Goal: Task Accomplishment & Management: Manage account settings

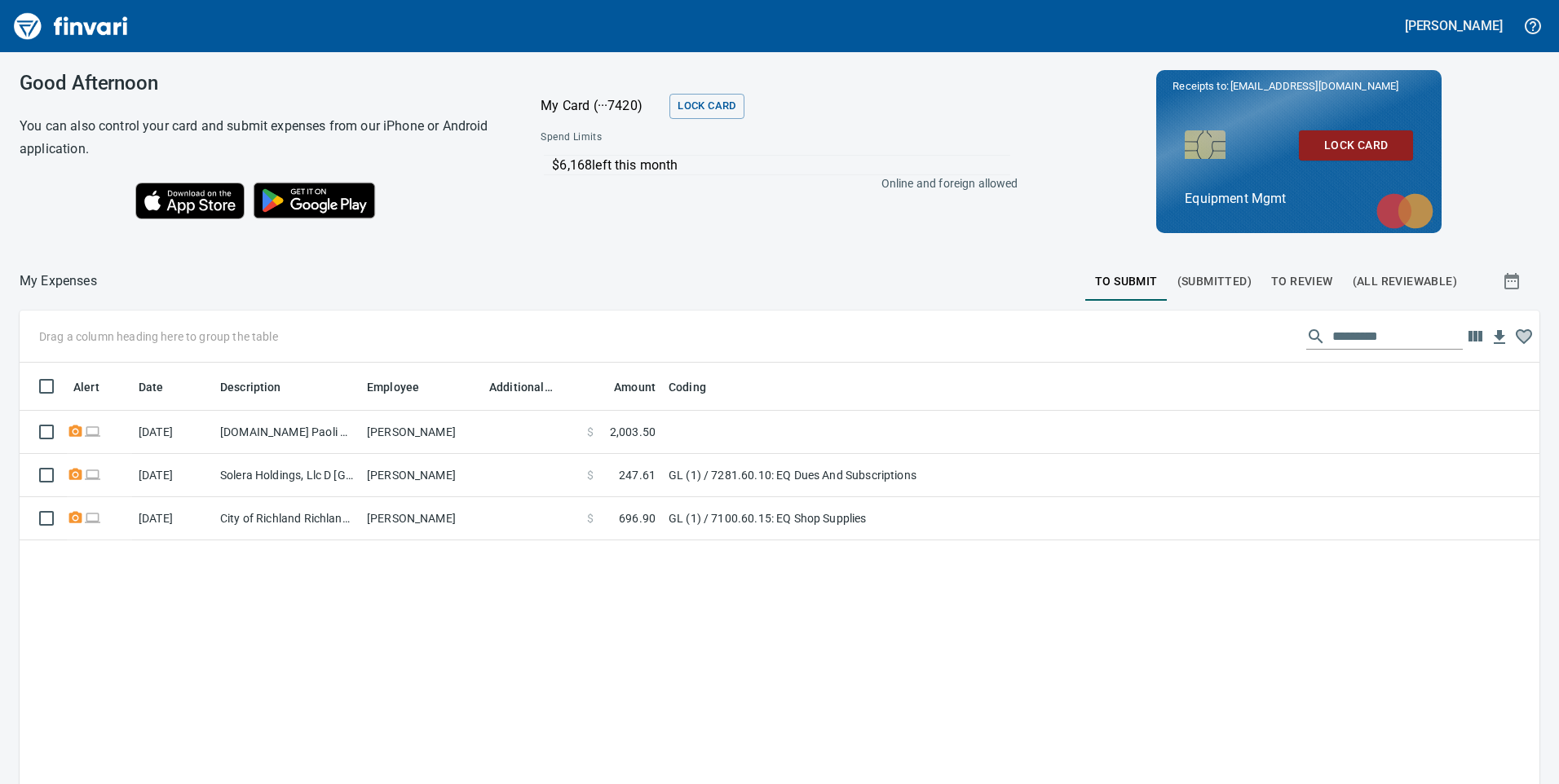
scroll to position [593, 1495]
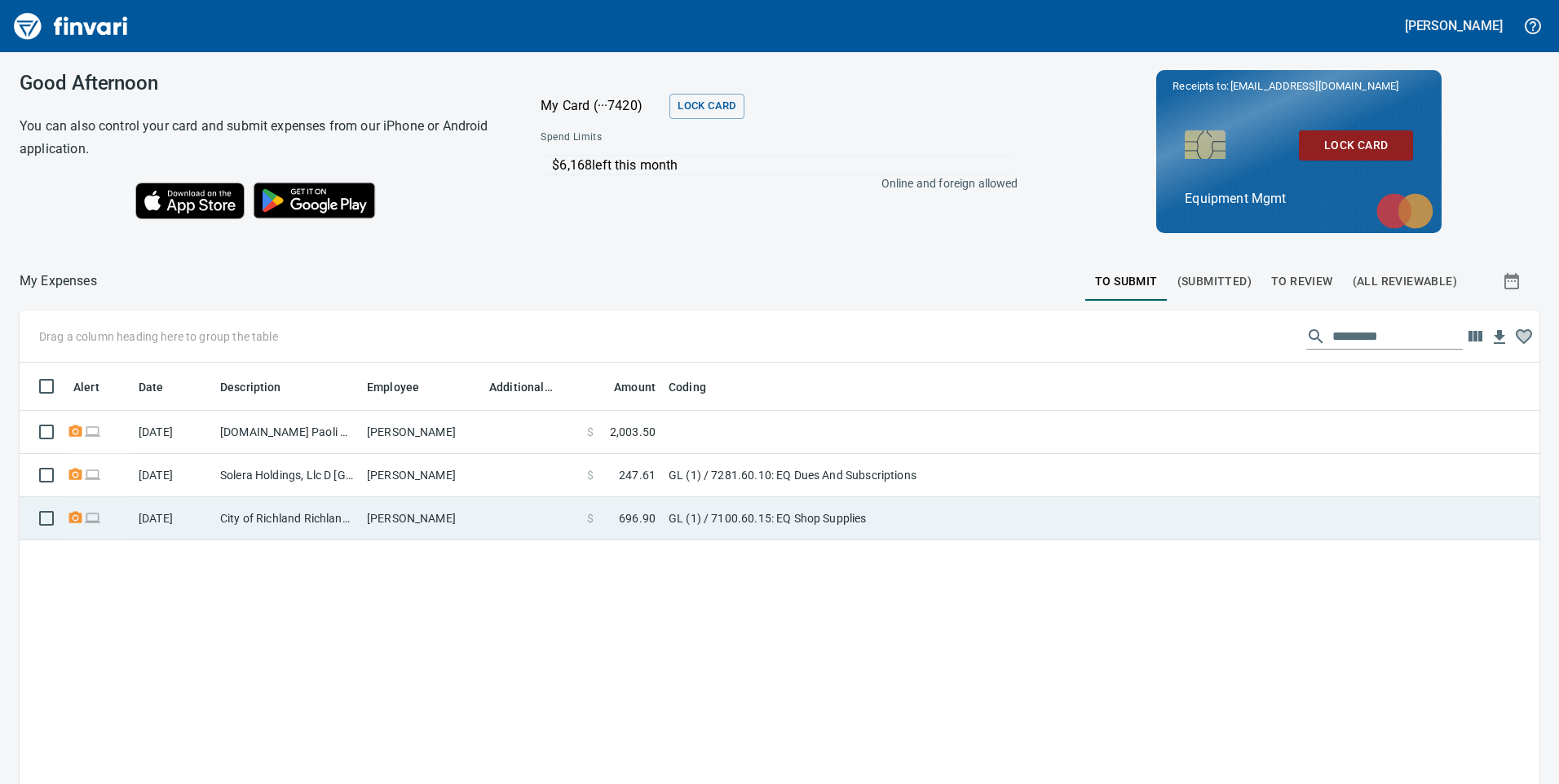
click at [342, 521] on td "City of Richland Richland [GEOGRAPHIC_DATA]" at bounding box center [286, 518] width 147 height 43
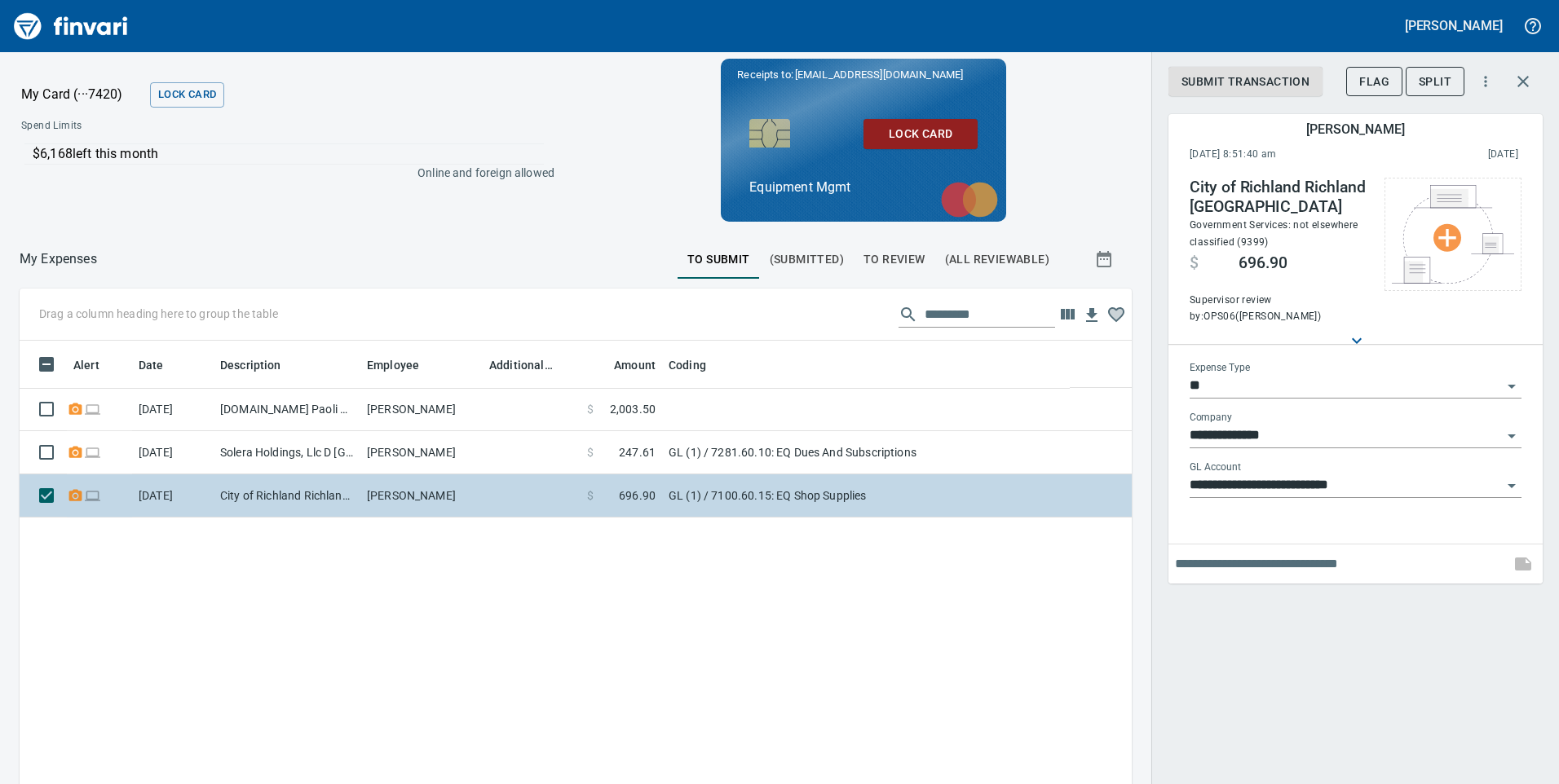
scroll to position [593, 1087]
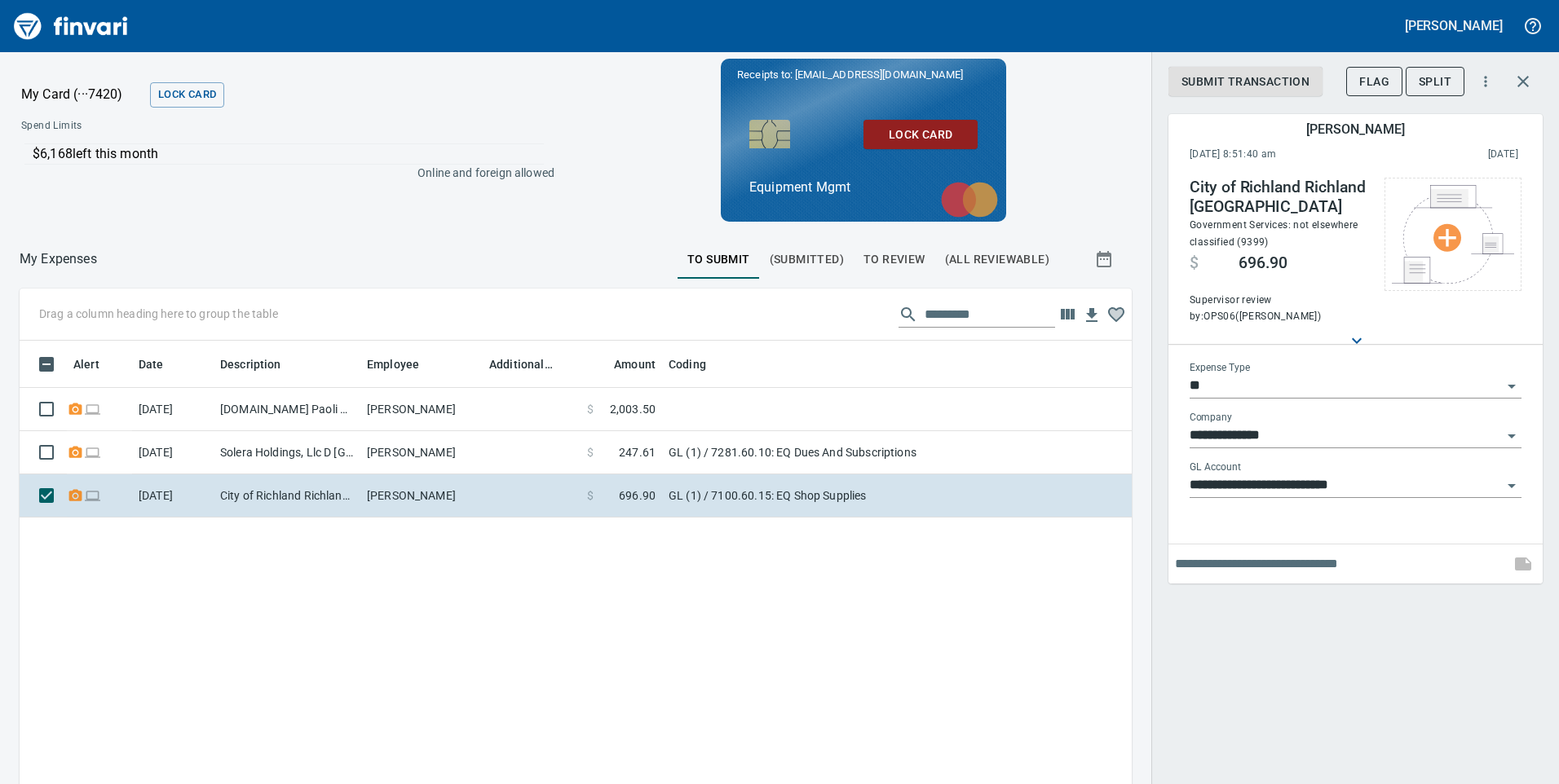
click at [868, 259] on span "To Review" at bounding box center [894, 259] width 62 height 20
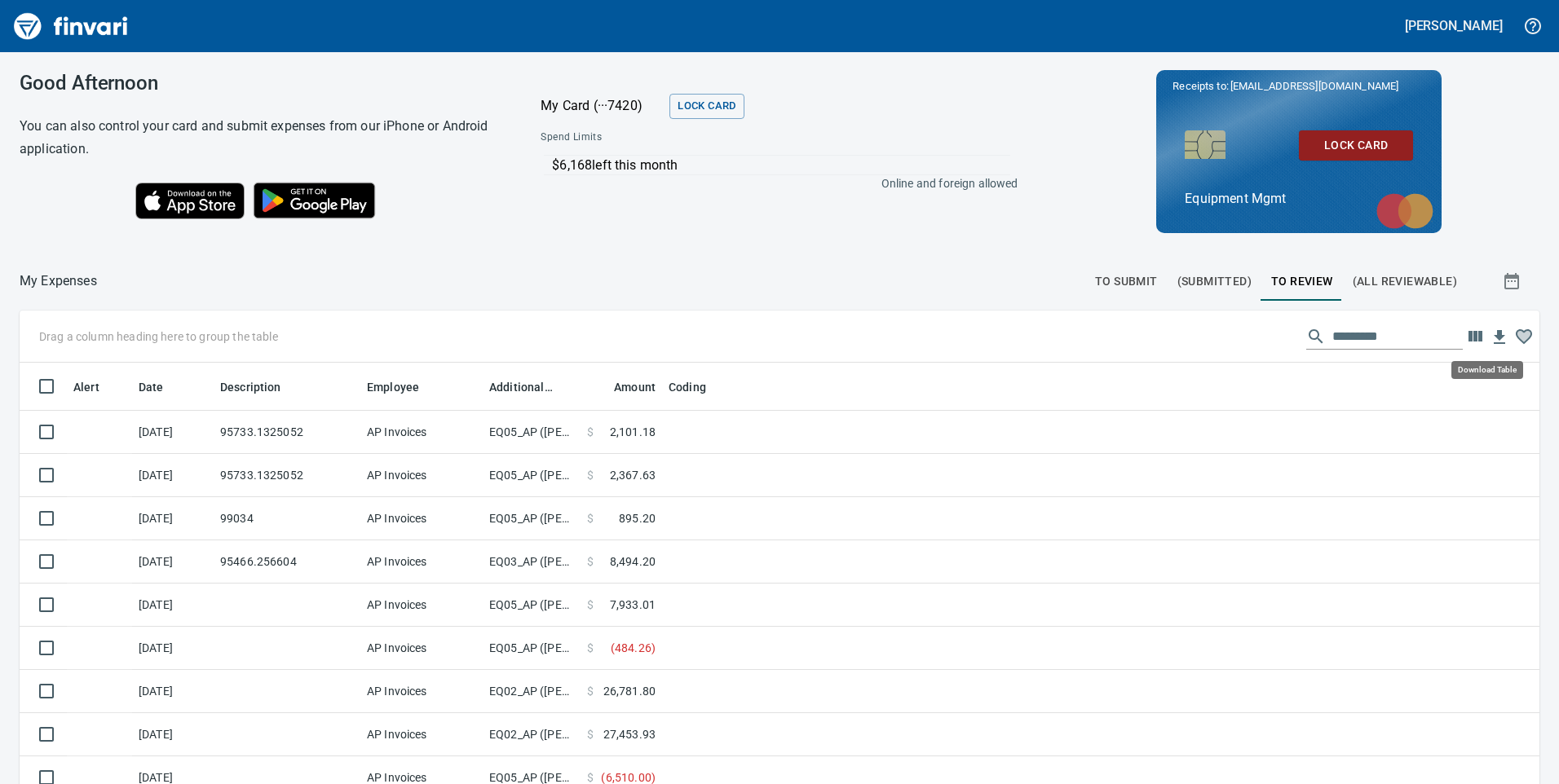
scroll to position [593, 1483]
click at [1468, 334] on icon "button" at bounding box center [1475, 336] width 14 height 11
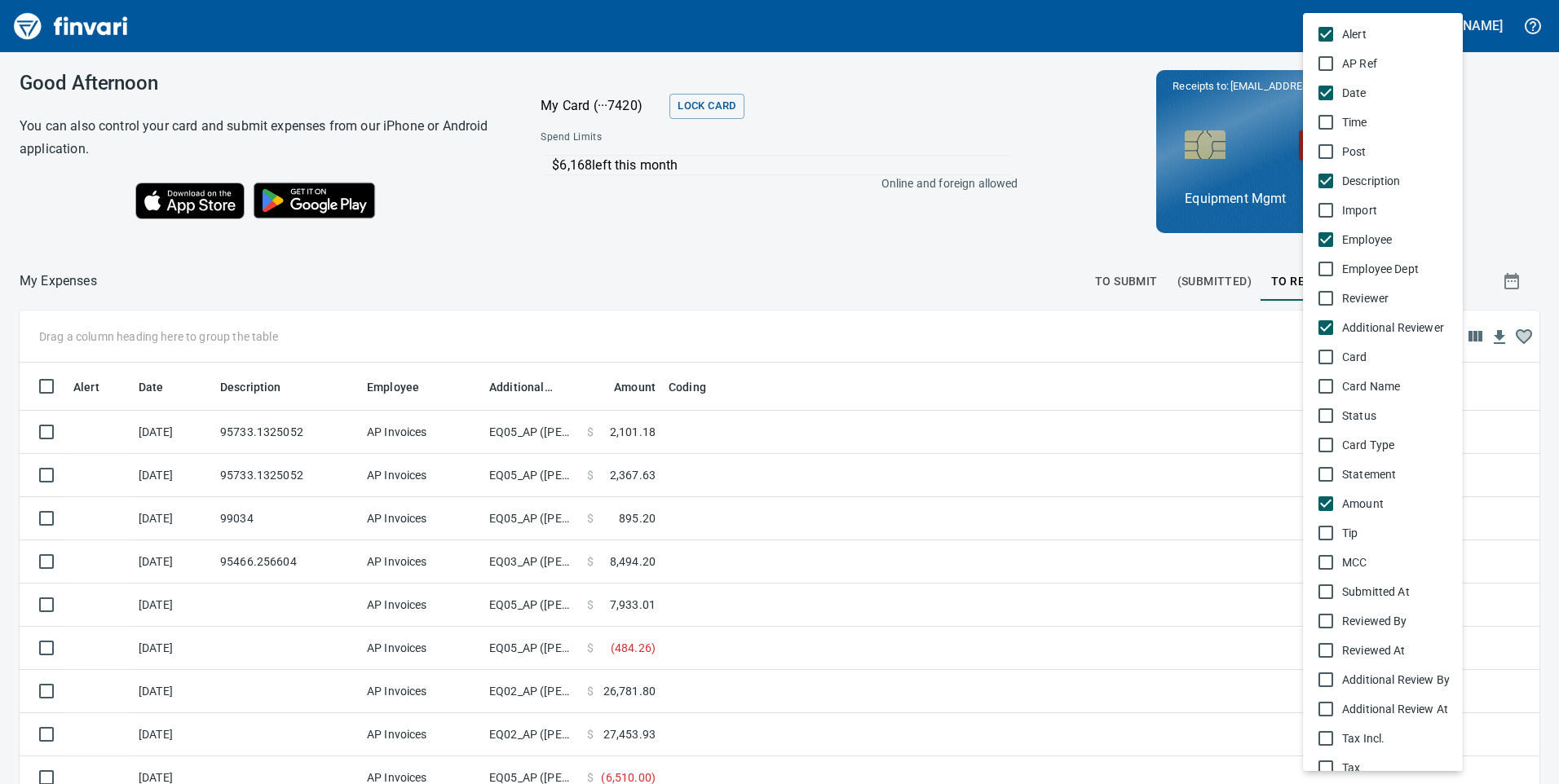
drag, startPoint x: 546, startPoint y: 383, endPoint x: 64, endPoint y: 336, distance: 484.3
click at [64, 336] on div at bounding box center [779, 392] width 1559 height 784
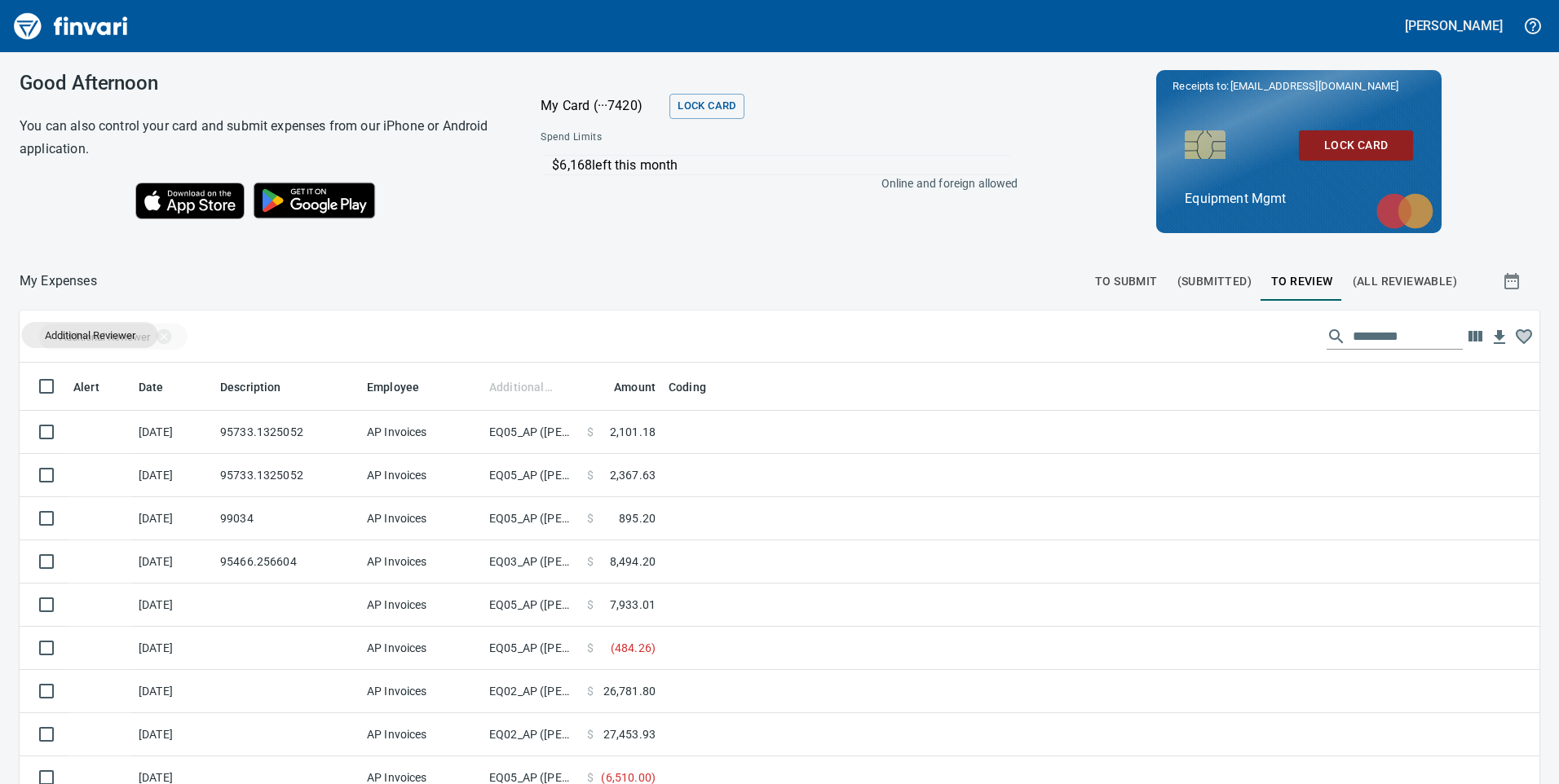
drag, startPoint x: 529, startPoint y: 385, endPoint x: 90, endPoint y: 335, distance: 441.8
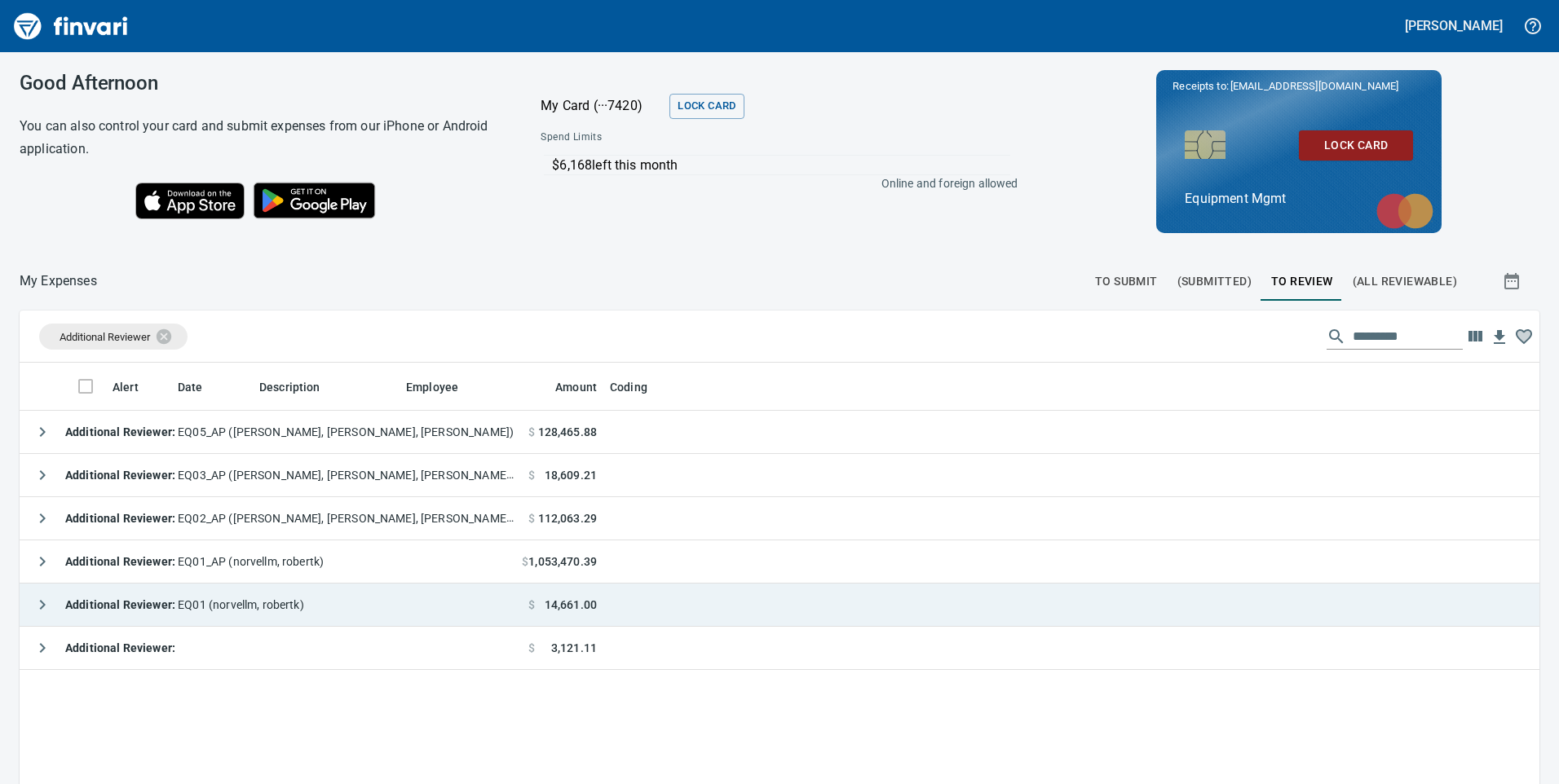
click at [285, 605] on span "Additional Reviewer : EQ01 ([PERSON_NAME])" at bounding box center [185, 605] width 239 height 13
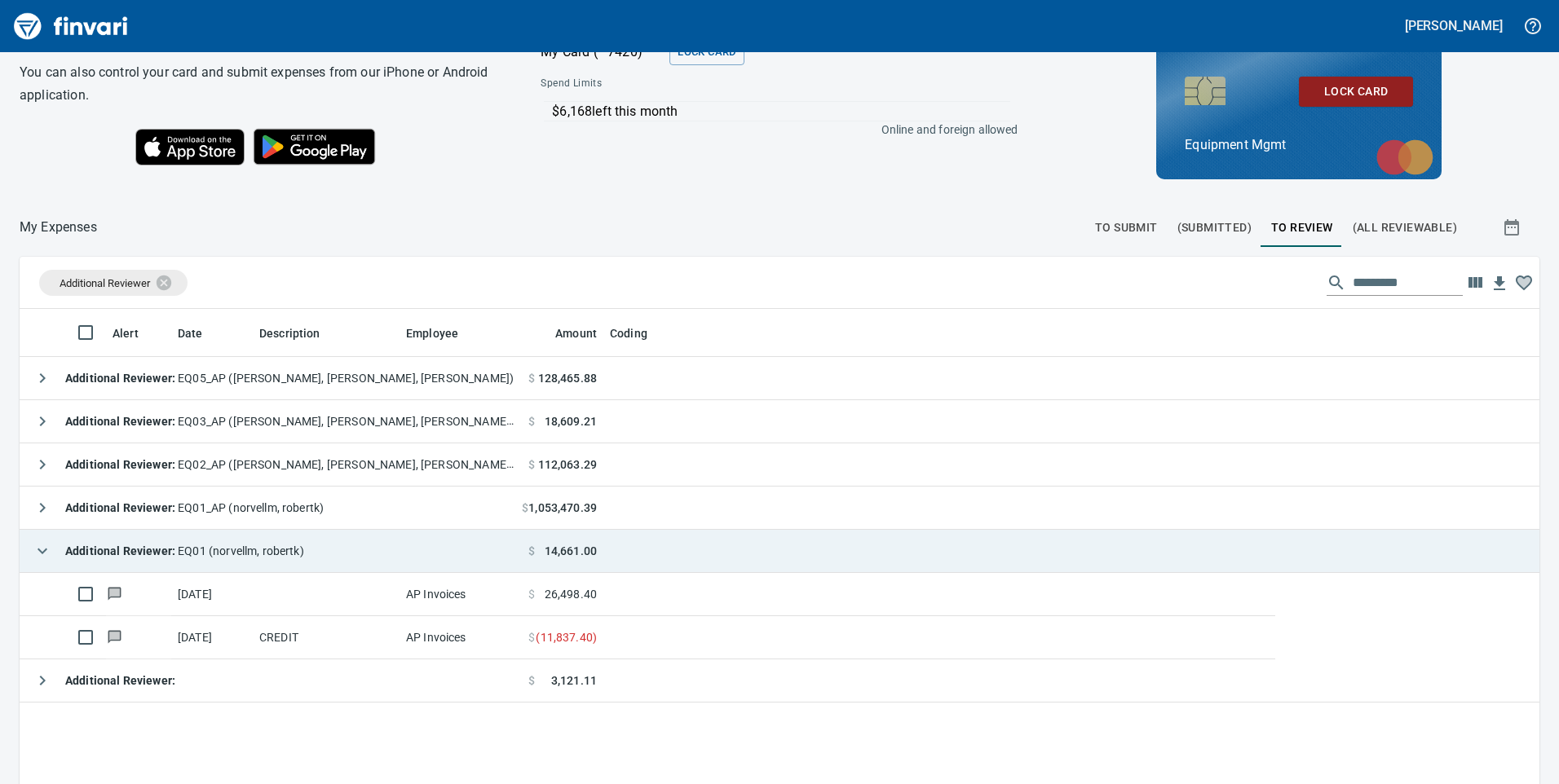
scroll to position [81, 0]
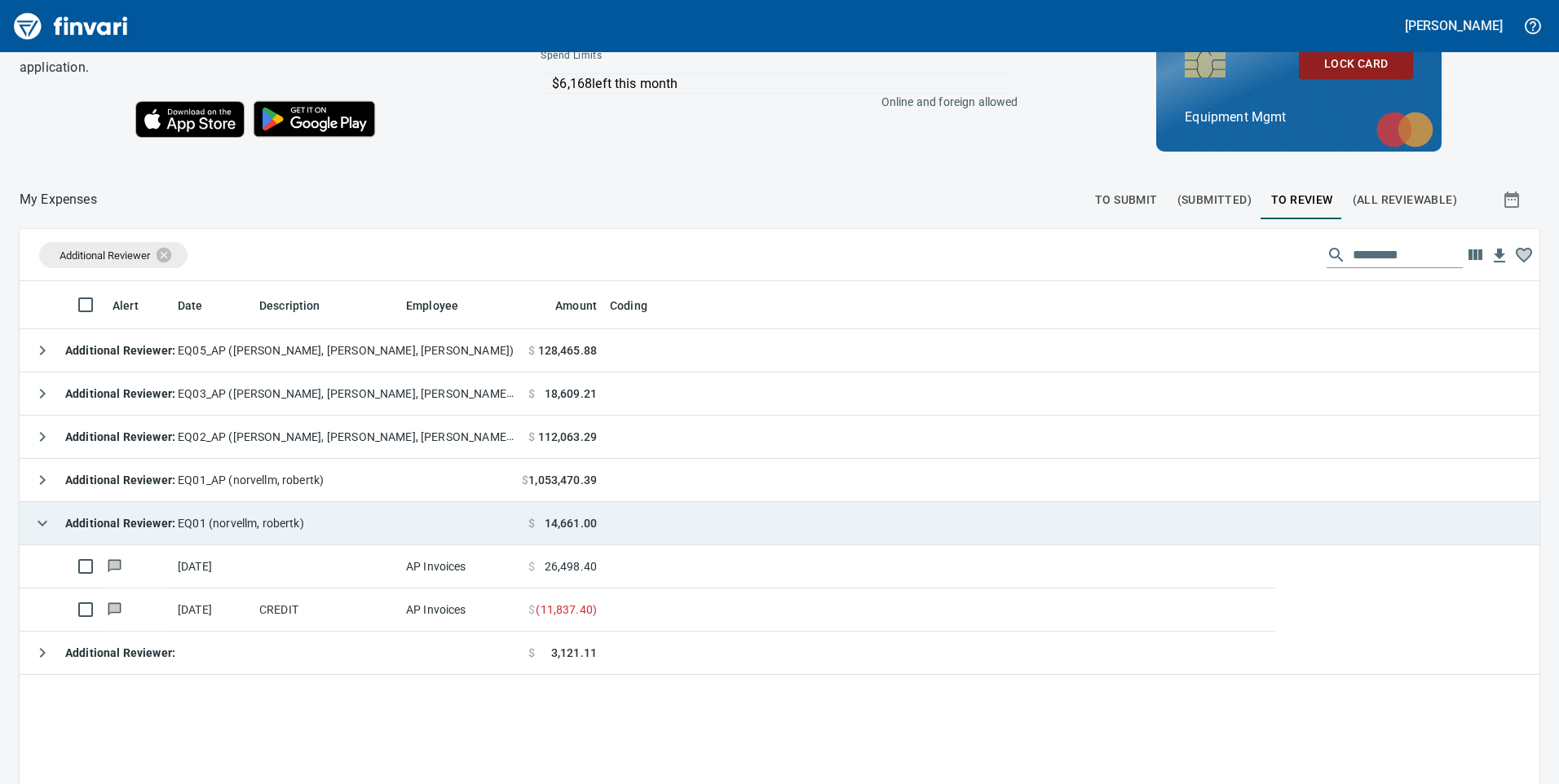
click at [264, 523] on span "Additional Reviewer : EQ01 ([PERSON_NAME])" at bounding box center [185, 524] width 239 height 13
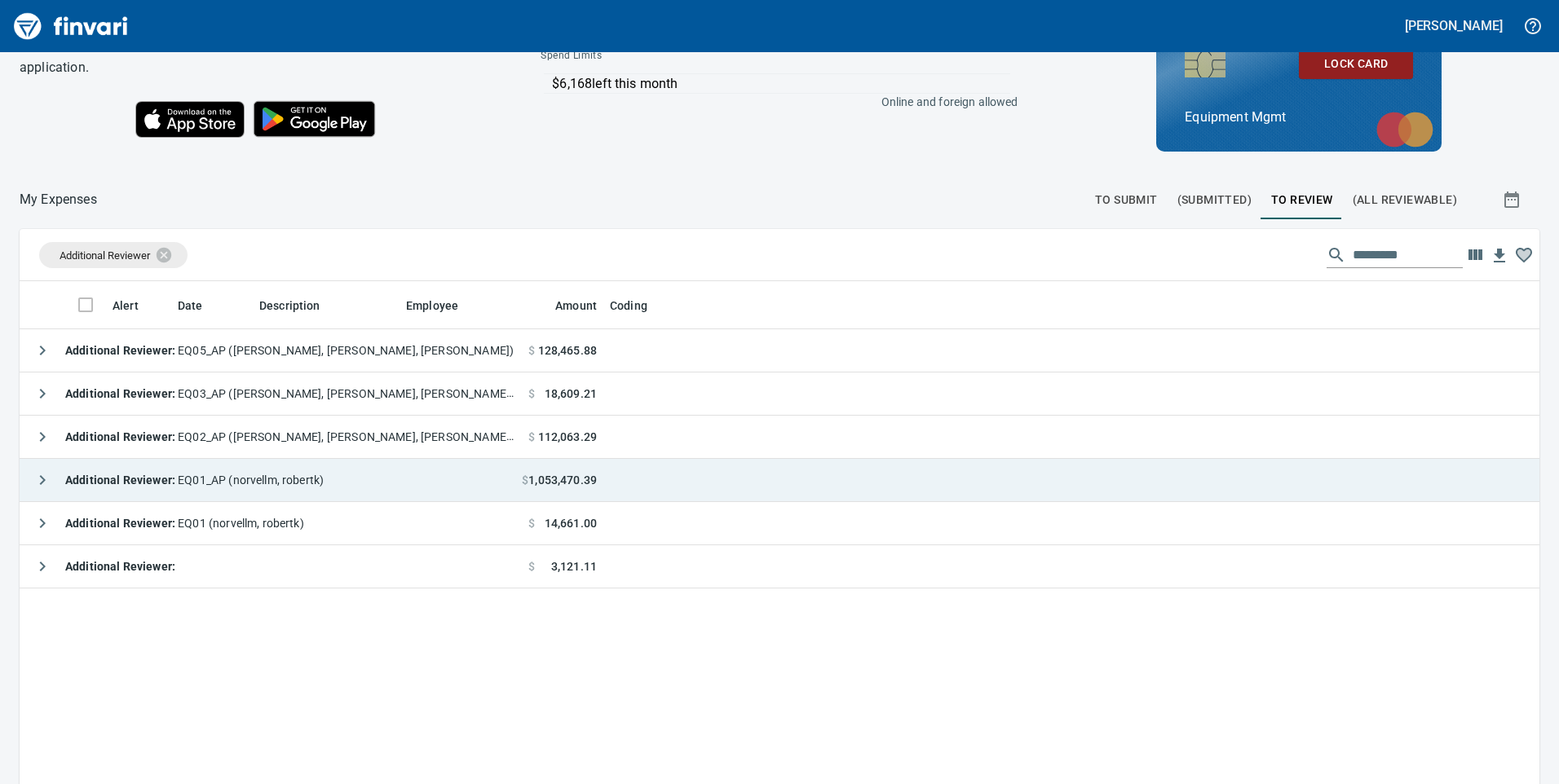
click at [287, 479] on span "Additional Reviewer : EQ01_AP ([PERSON_NAME])" at bounding box center [195, 480] width 259 height 13
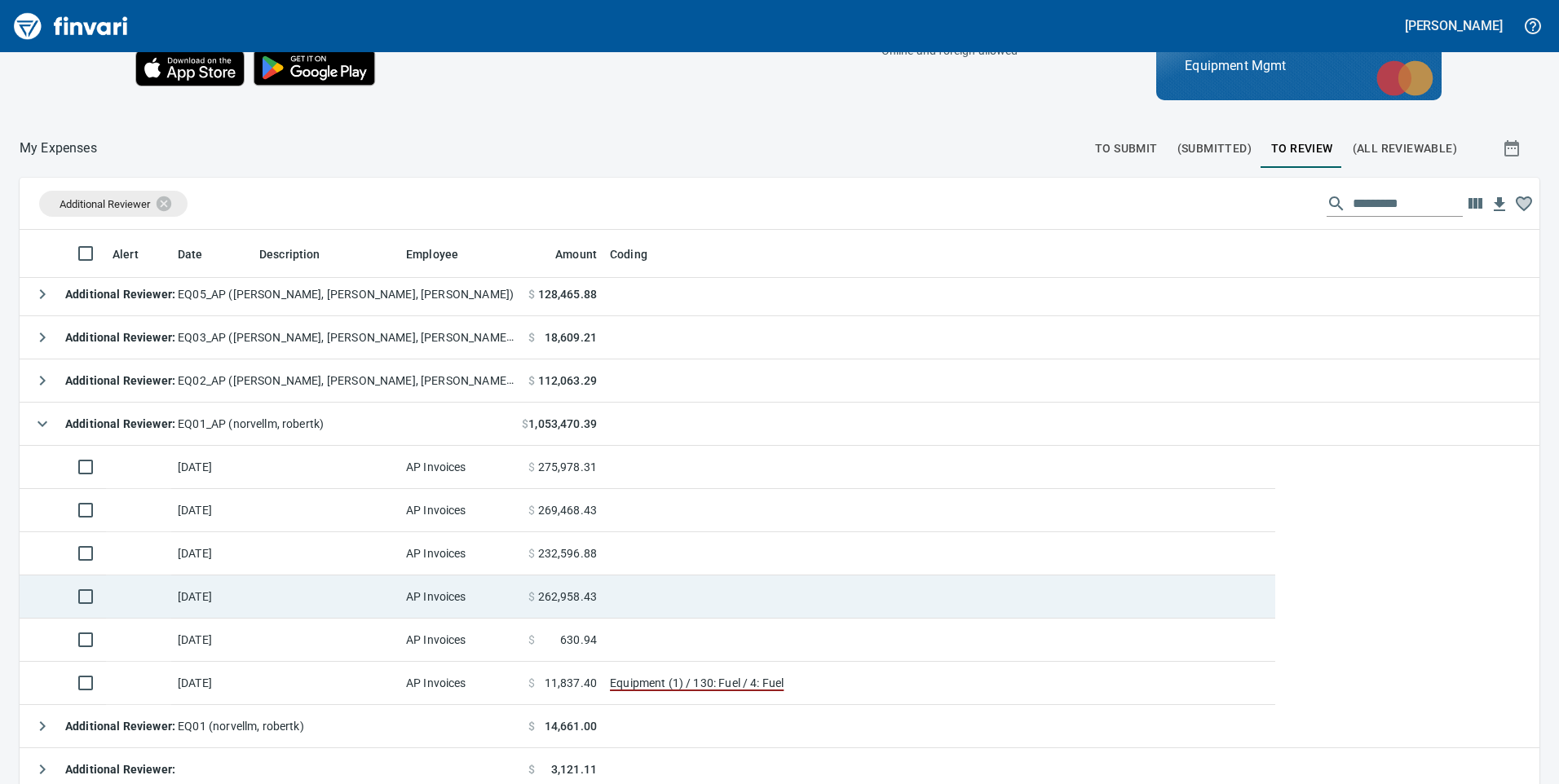
scroll to position [183, 0]
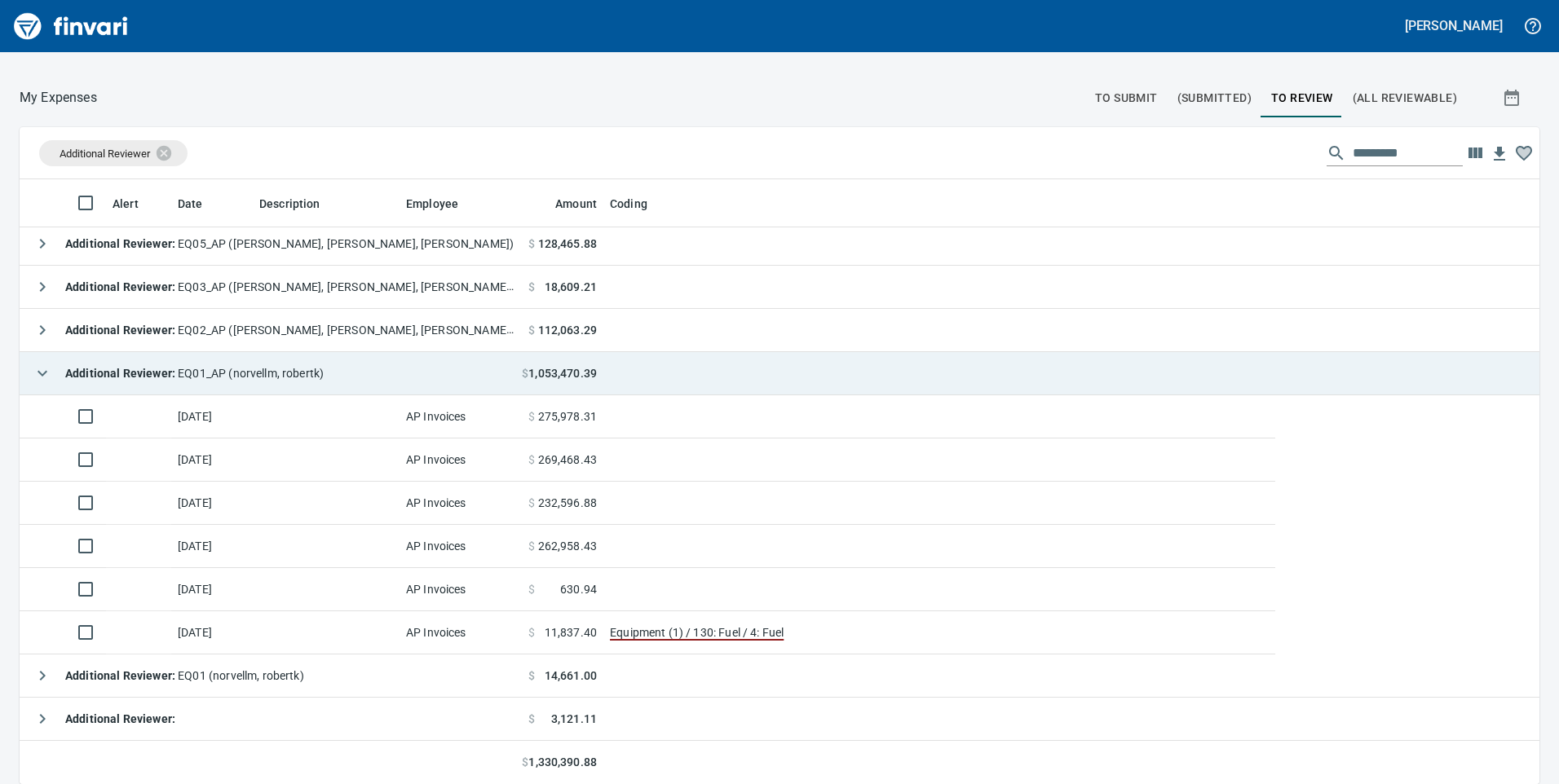
click at [310, 374] on span "Additional Reviewer : EQ01_AP ([PERSON_NAME])" at bounding box center [195, 374] width 259 height 13
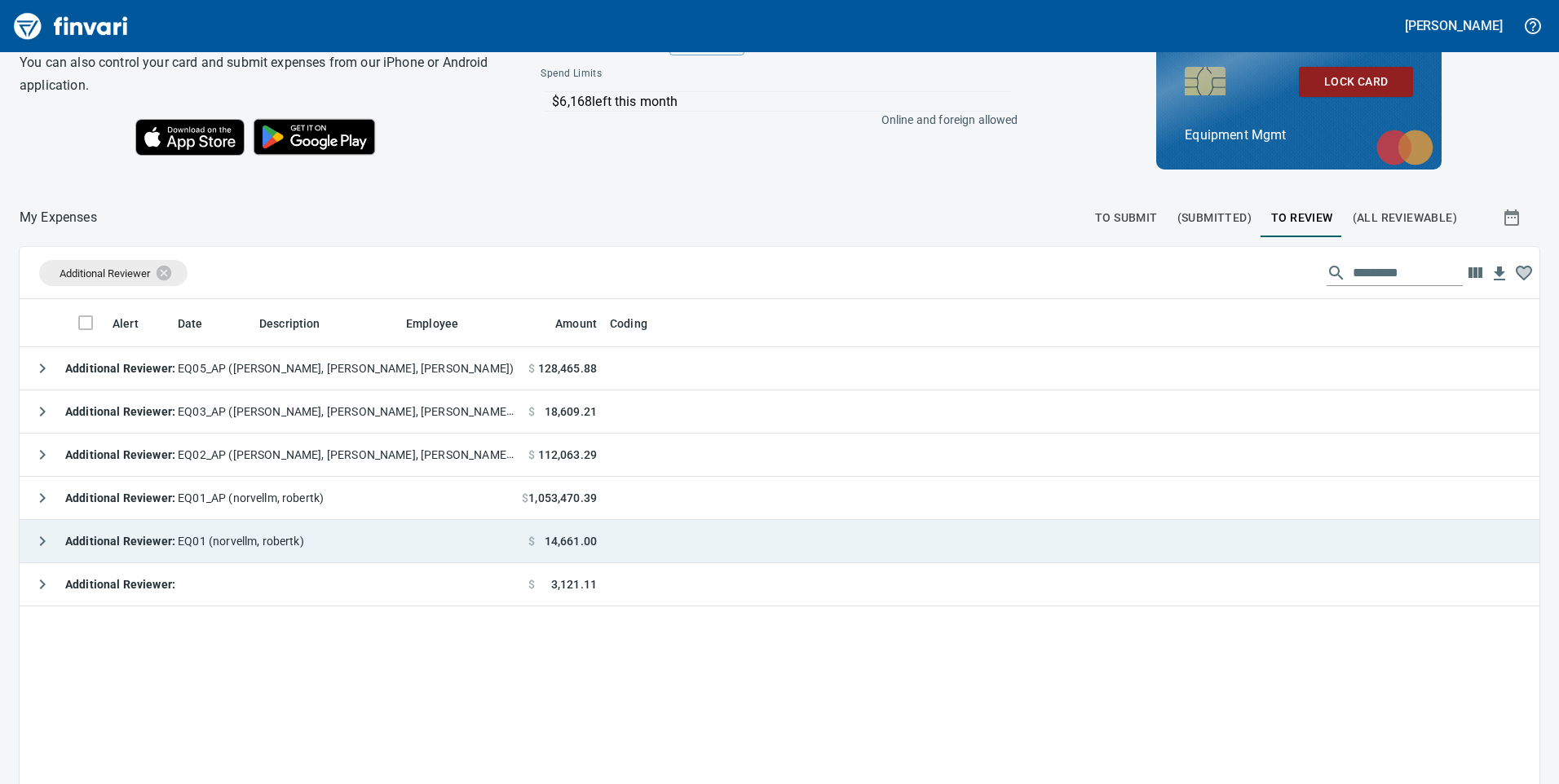
scroll to position [102, 0]
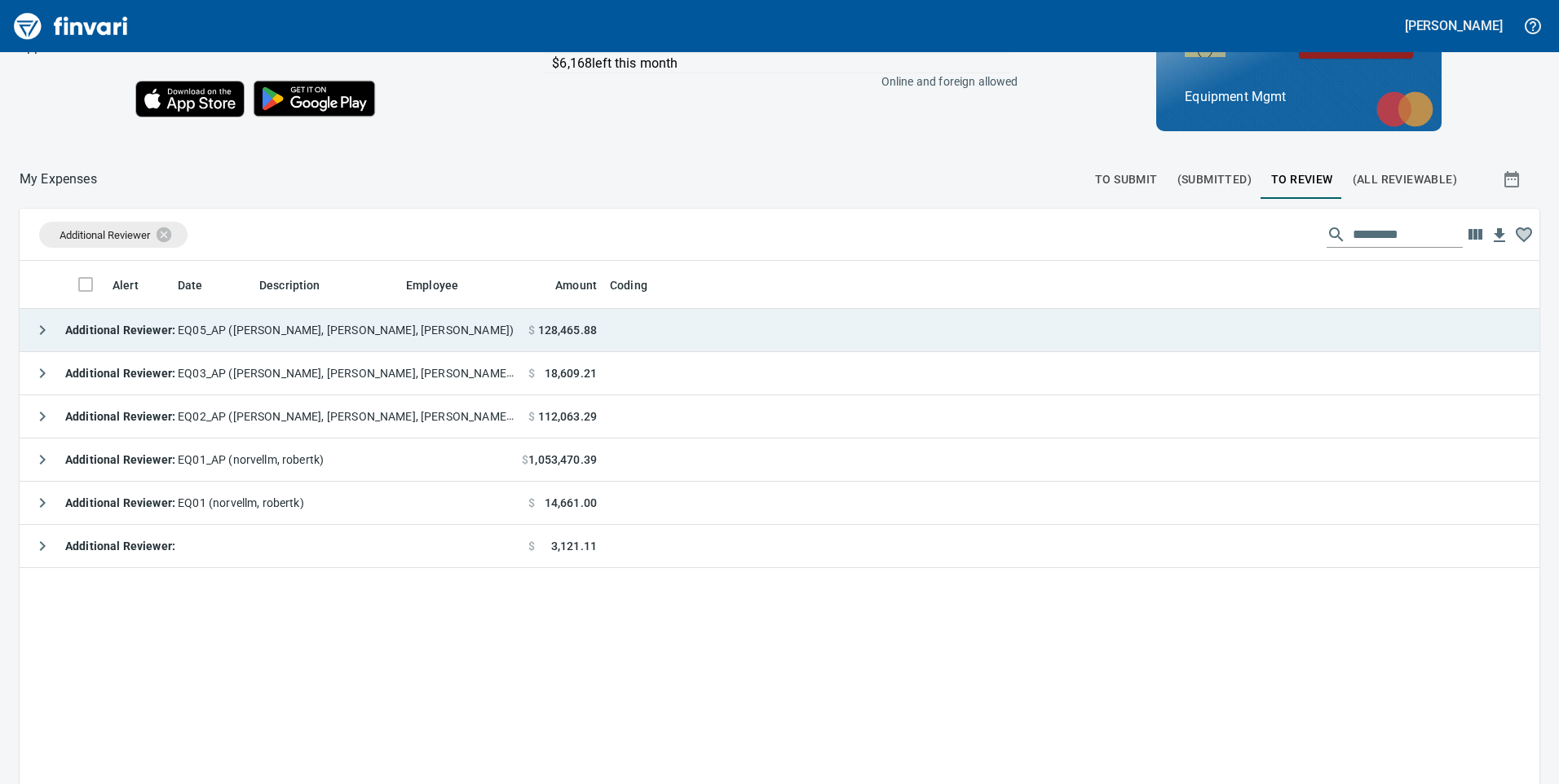
click at [276, 329] on span "Additional Reviewer : EQ05_AP ([PERSON_NAME], [PERSON_NAME], [PERSON_NAME])" at bounding box center [290, 330] width 448 height 13
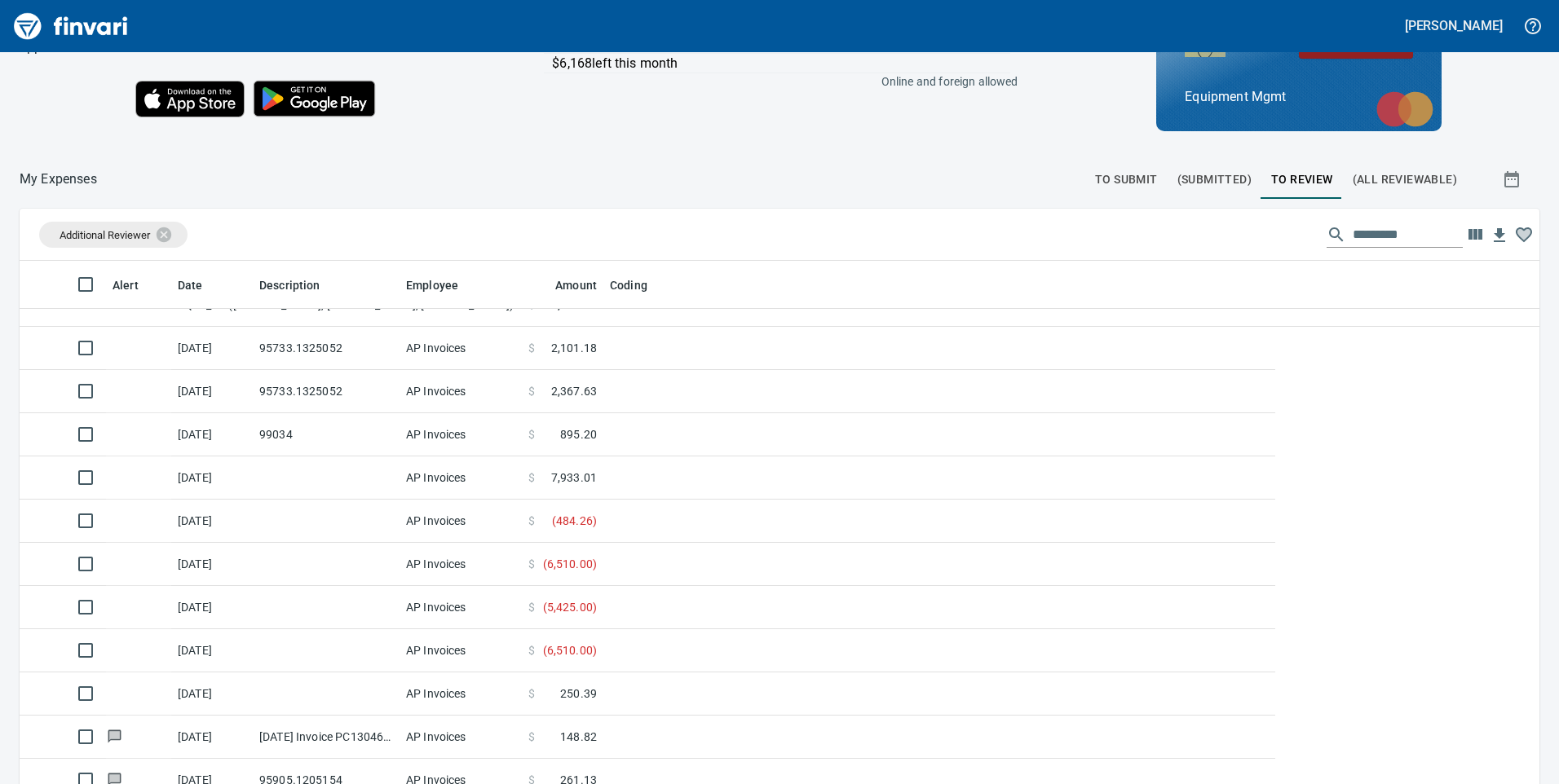
scroll to position [0, 0]
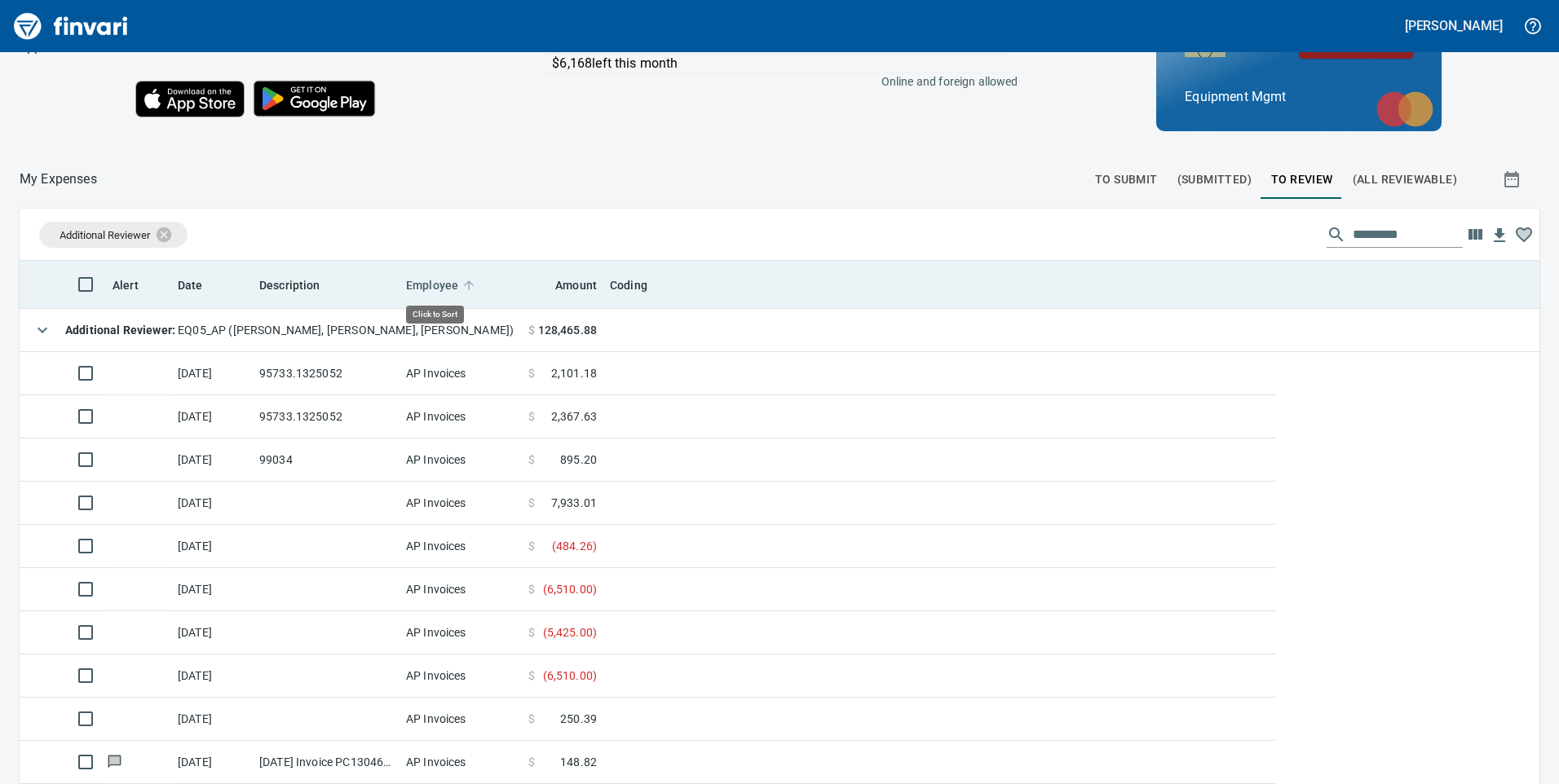
click at [469, 285] on icon at bounding box center [468, 285] width 14 height 14
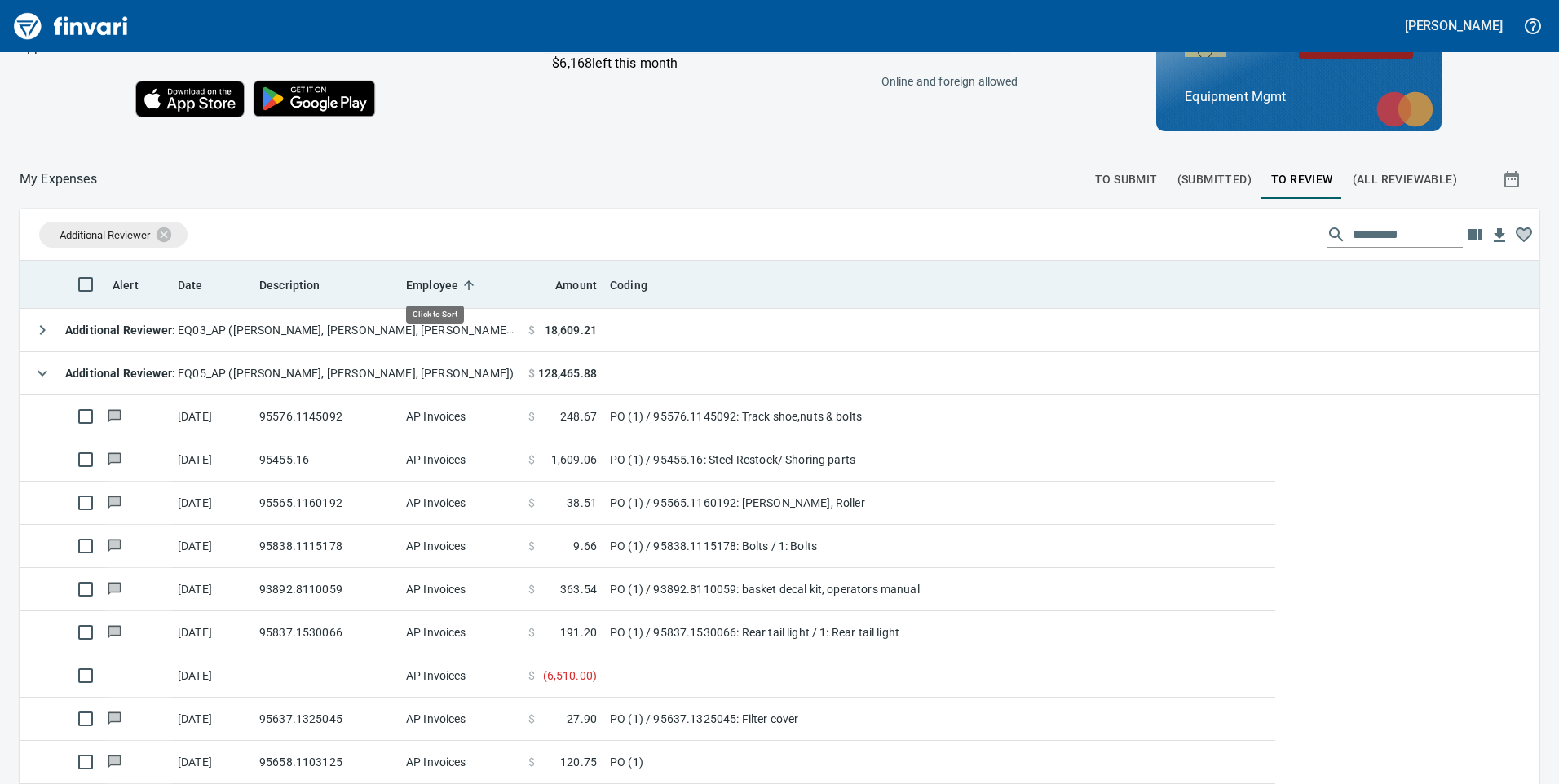
click at [469, 285] on icon at bounding box center [468, 285] width 14 height 14
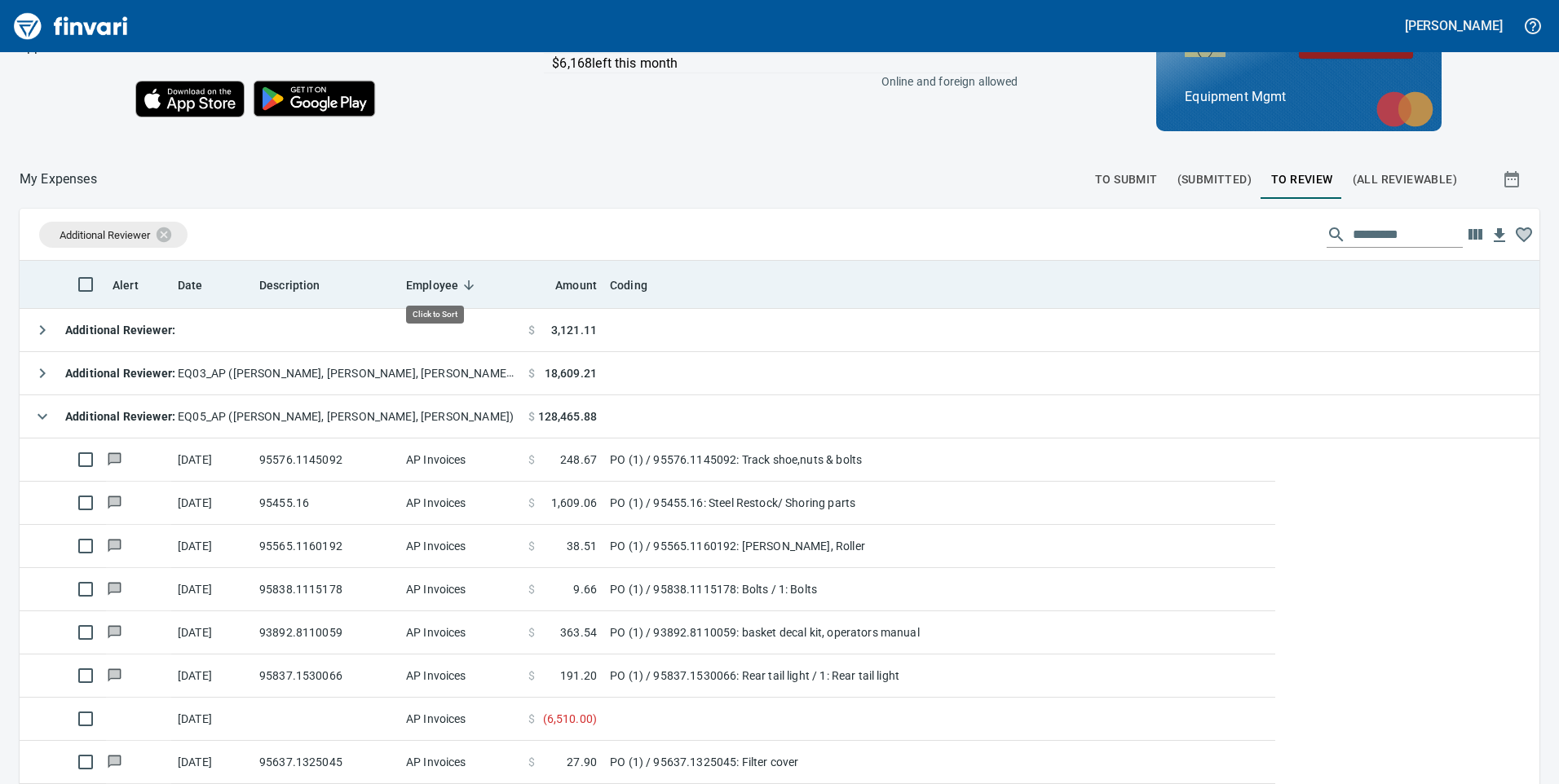
scroll to position [593, 1483]
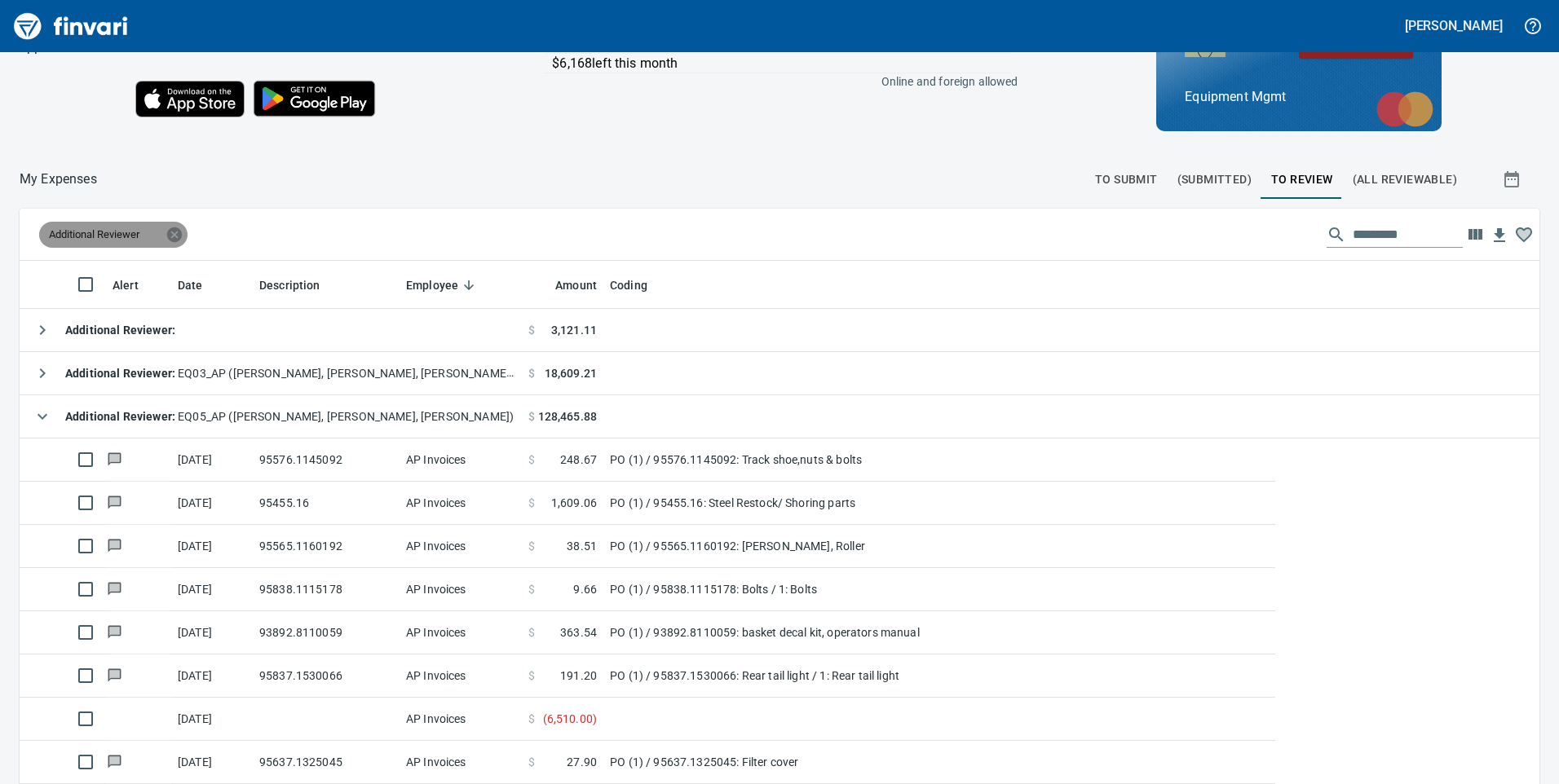
click at [169, 236] on icon at bounding box center [174, 234] width 18 height 18
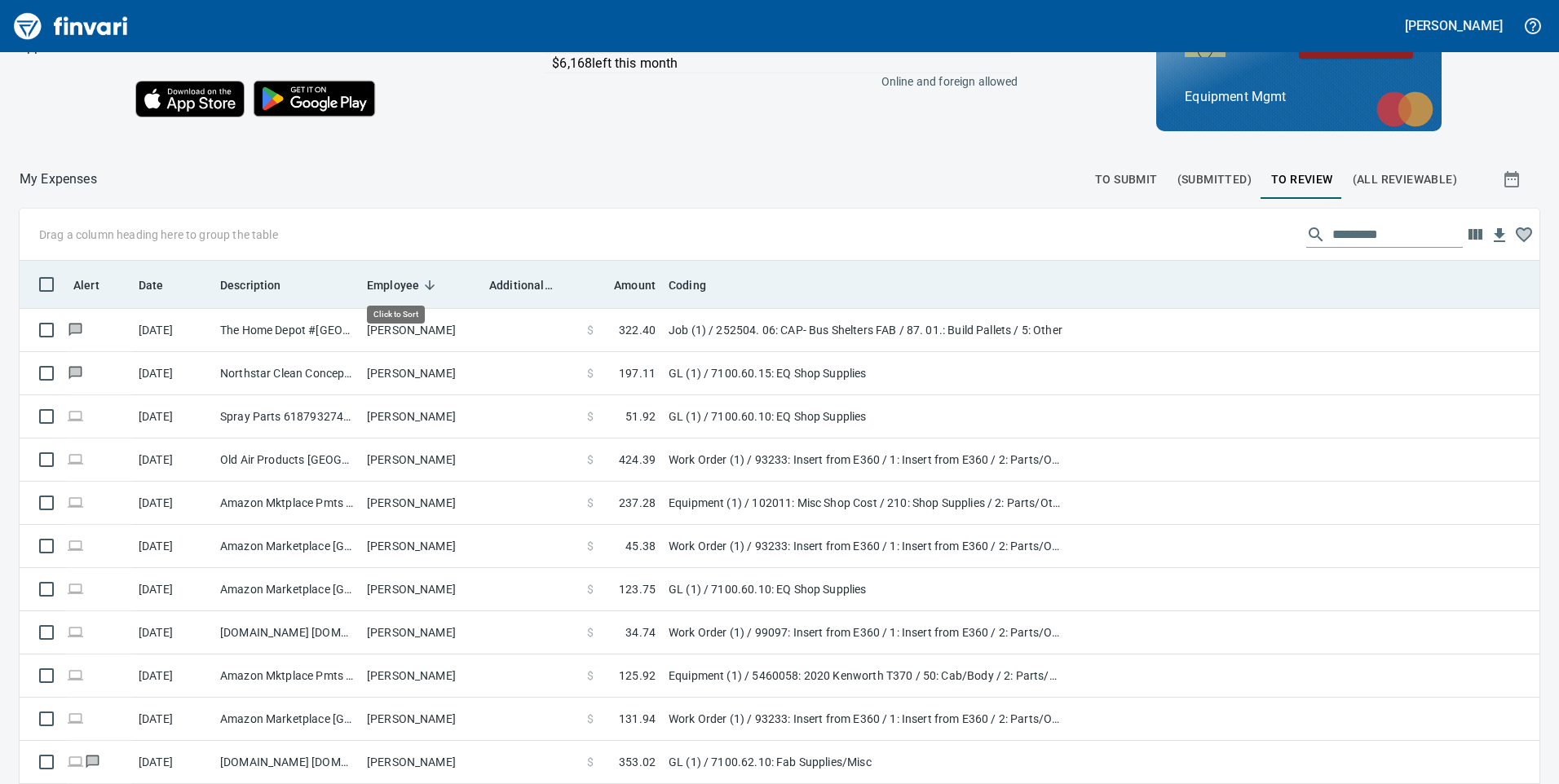
click at [426, 285] on icon at bounding box center [430, 285] width 10 height 10
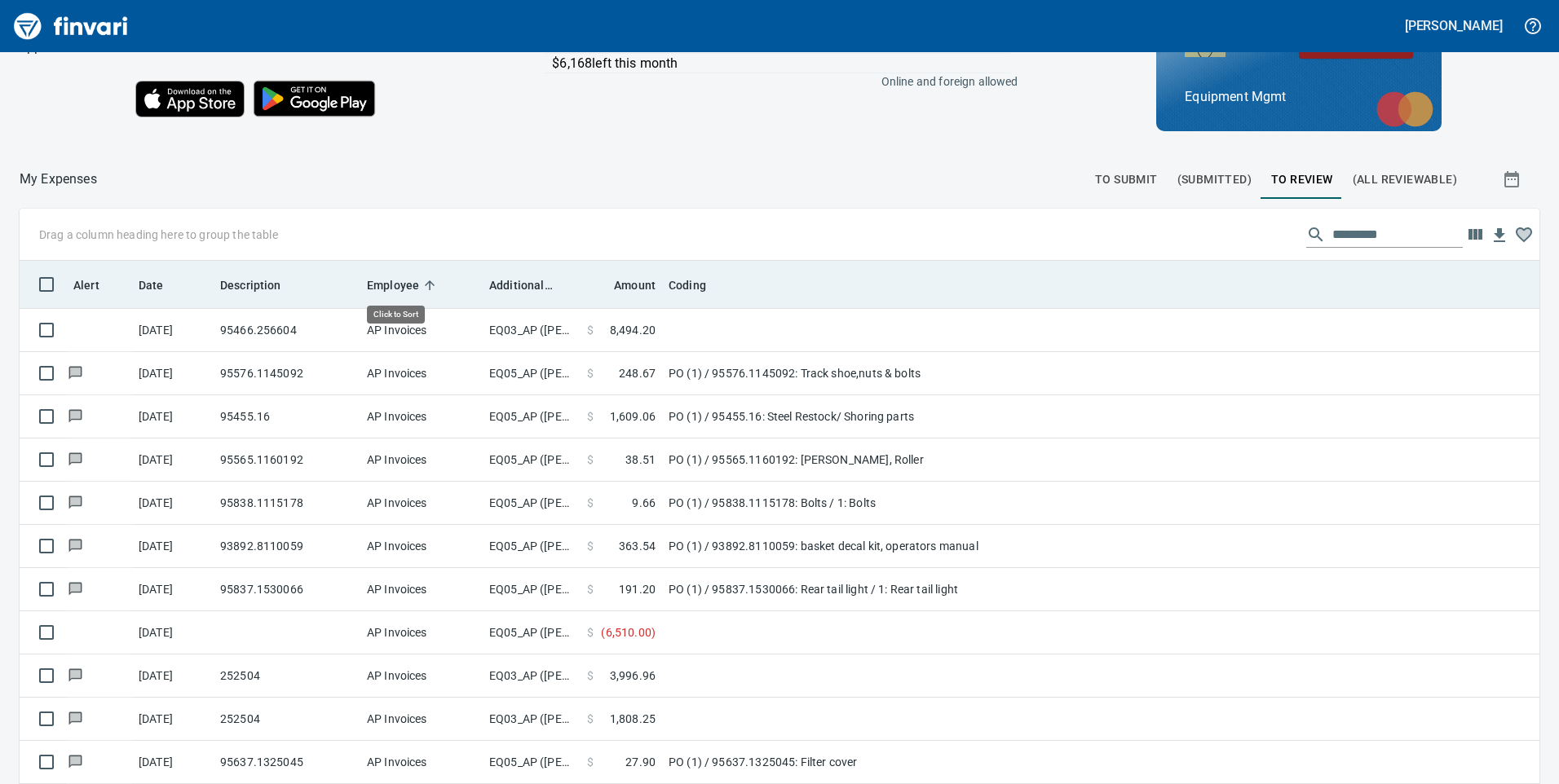
click at [426, 285] on icon at bounding box center [429, 285] width 14 height 14
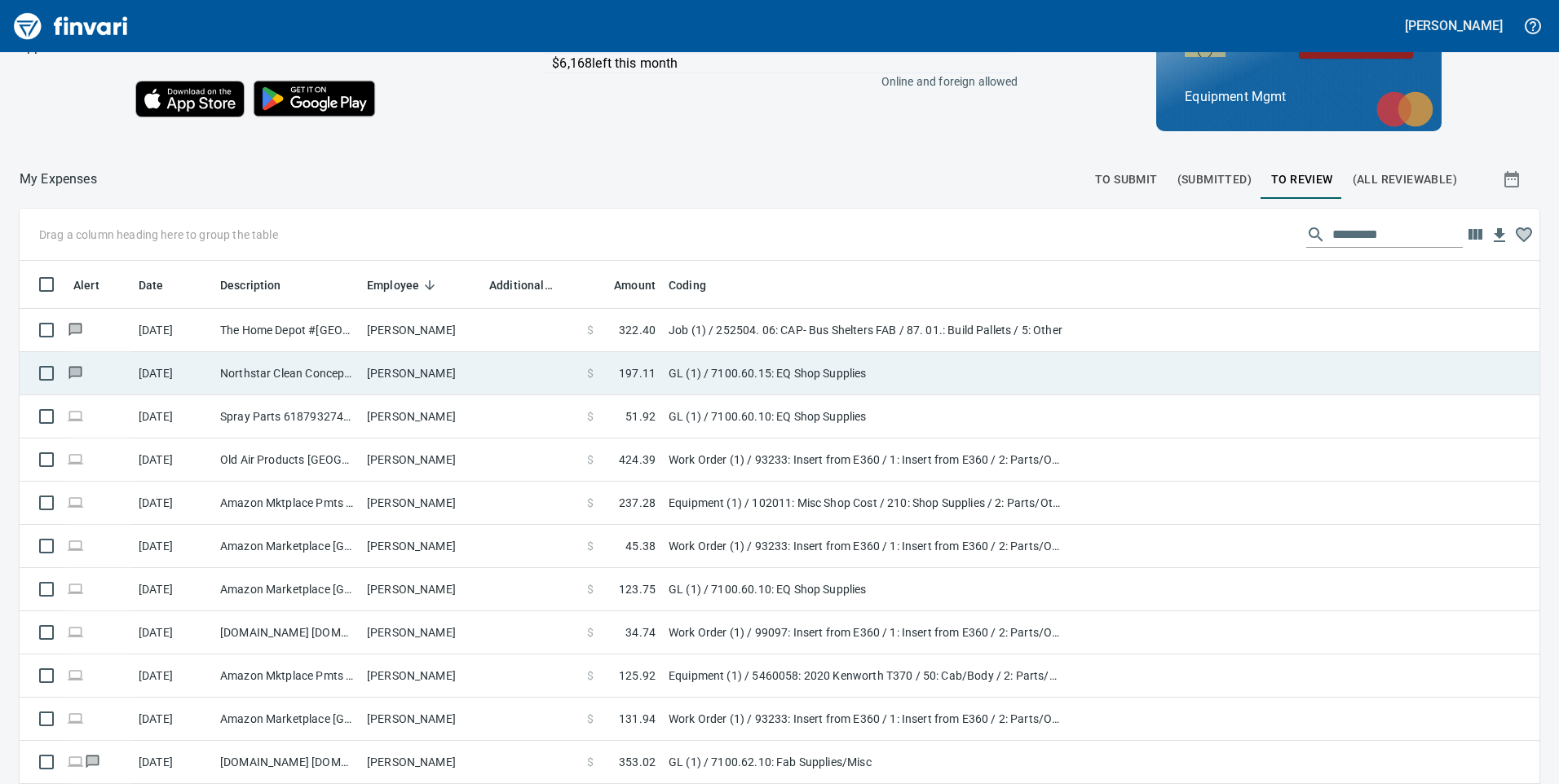
click at [398, 380] on td "[PERSON_NAME]" at bounding box center [421, 373] width 123 height 43
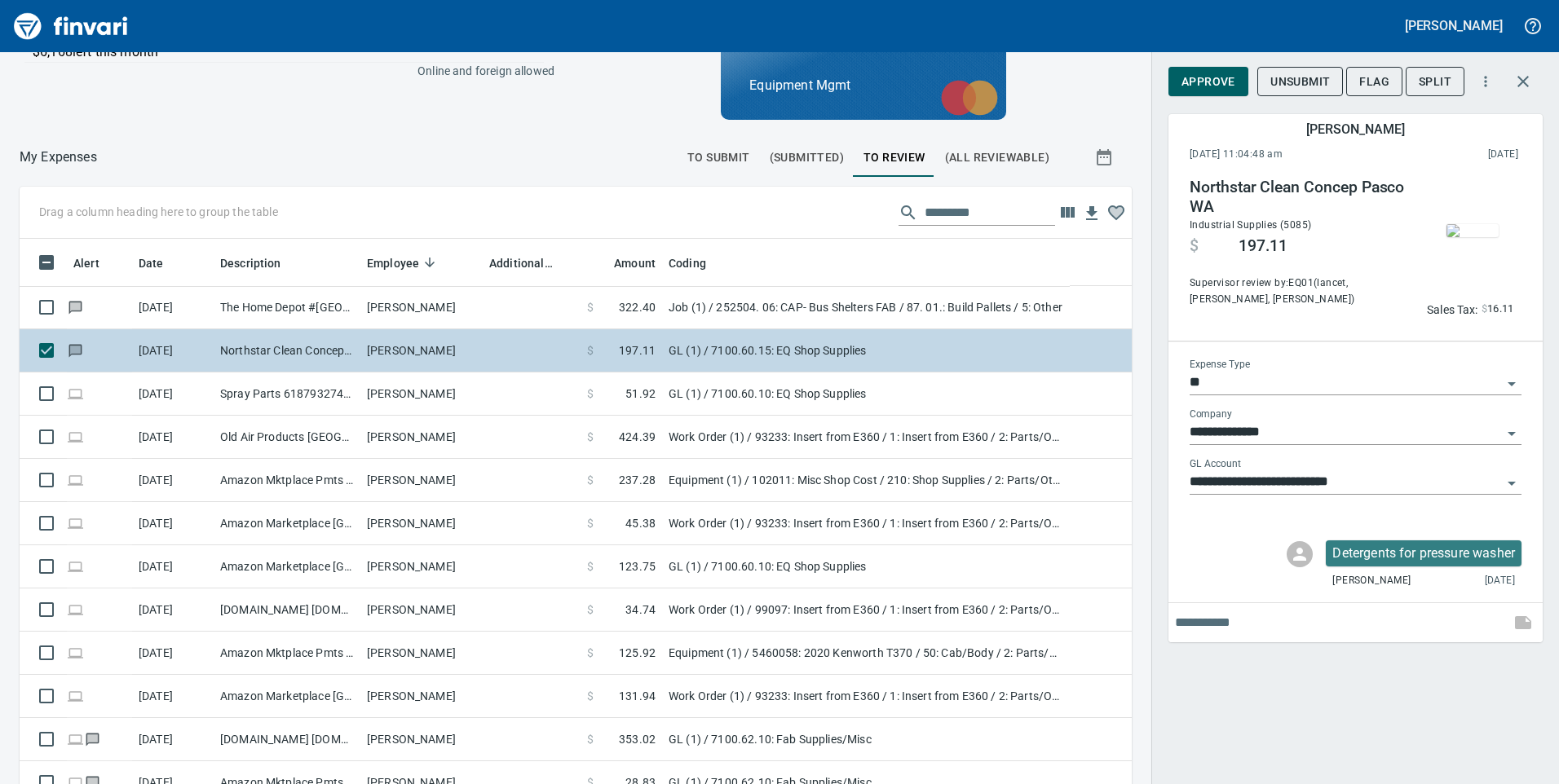
scroll to position [593, 1075]
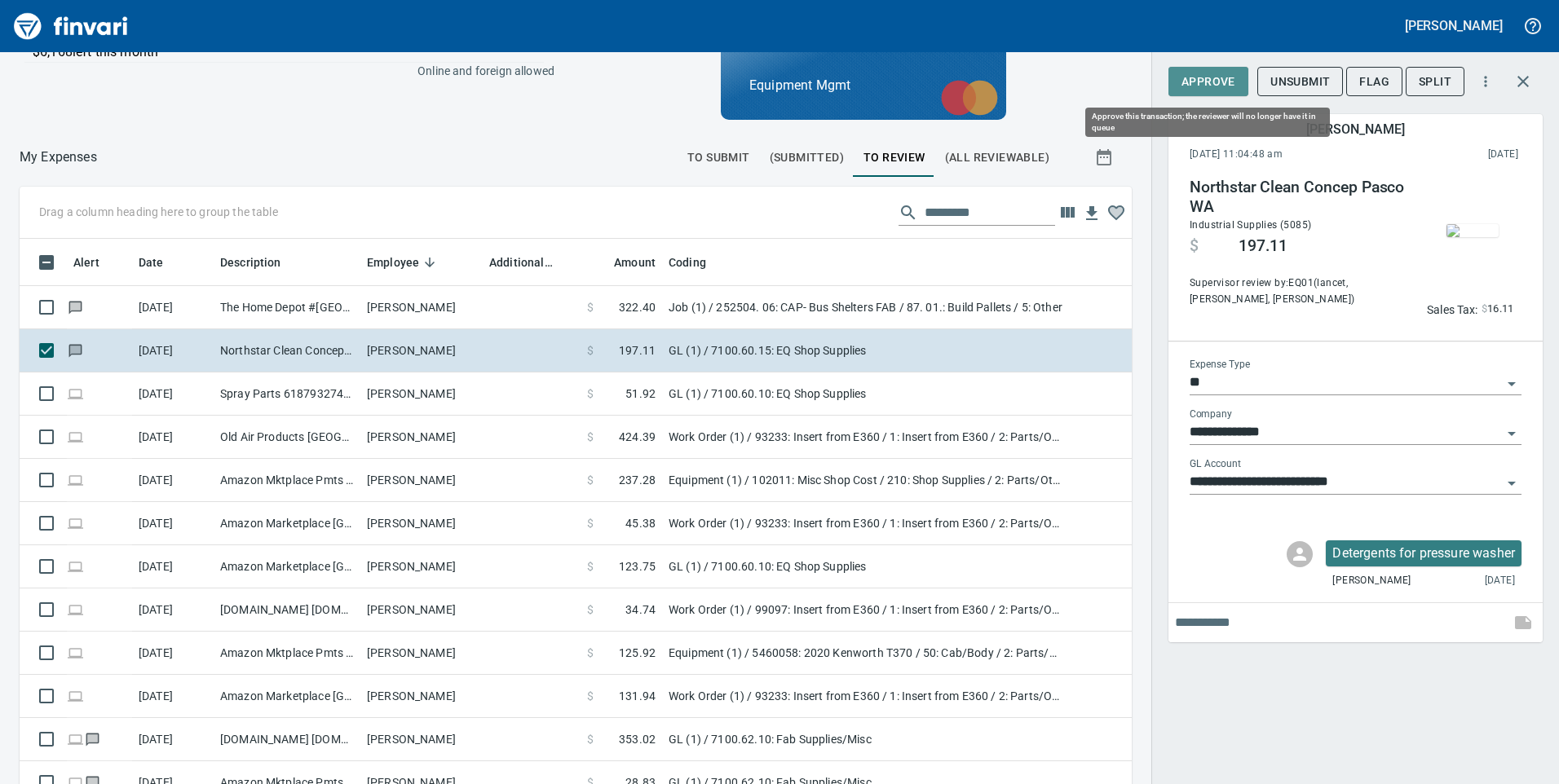
click at [1222, 75] on span "Approve" at bounding box center [1208, 81] width 54 height 20
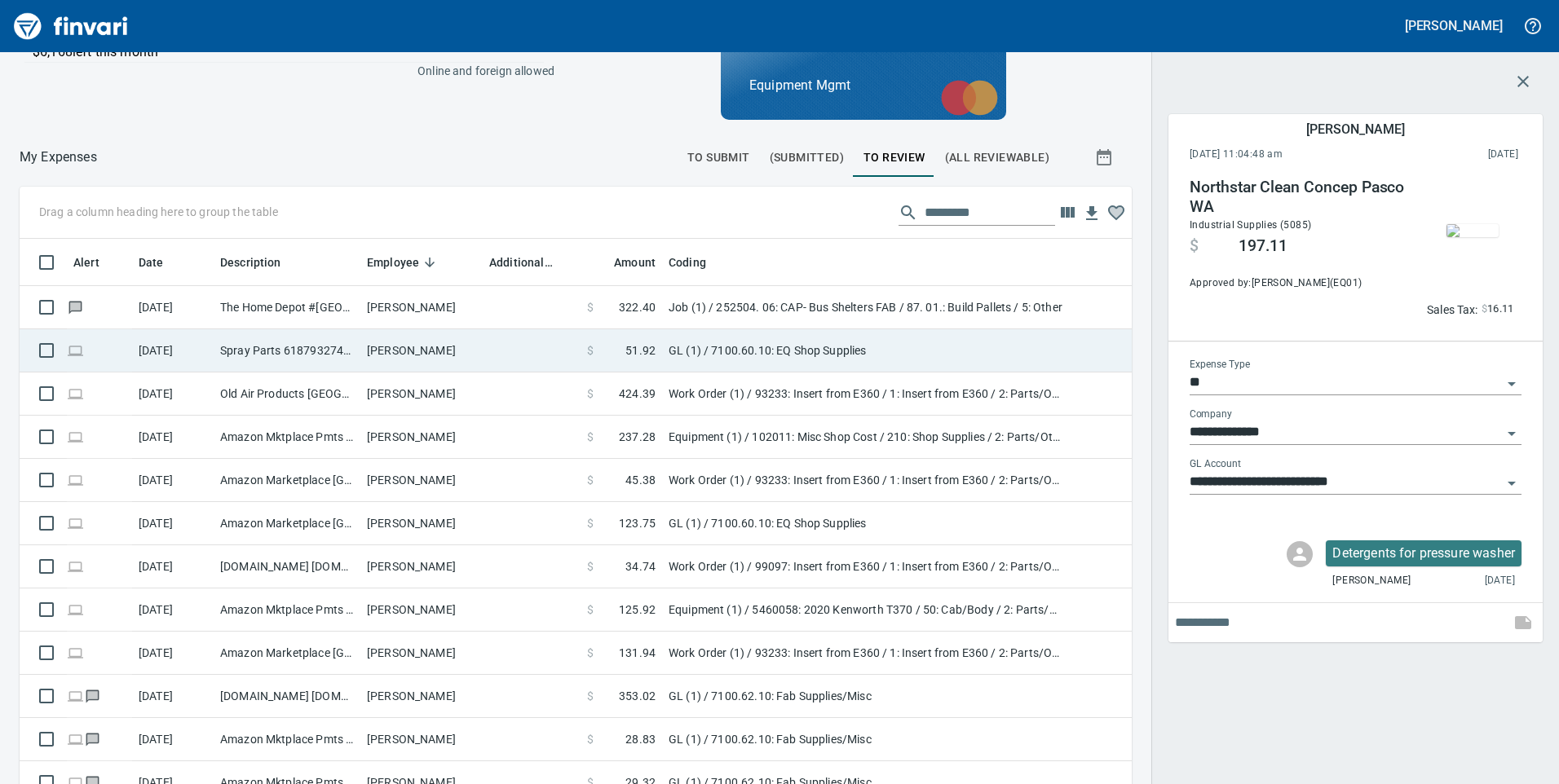
click at [489, 355] on td at bounding box center [531, 350] width 98 height 43
type input "**********"
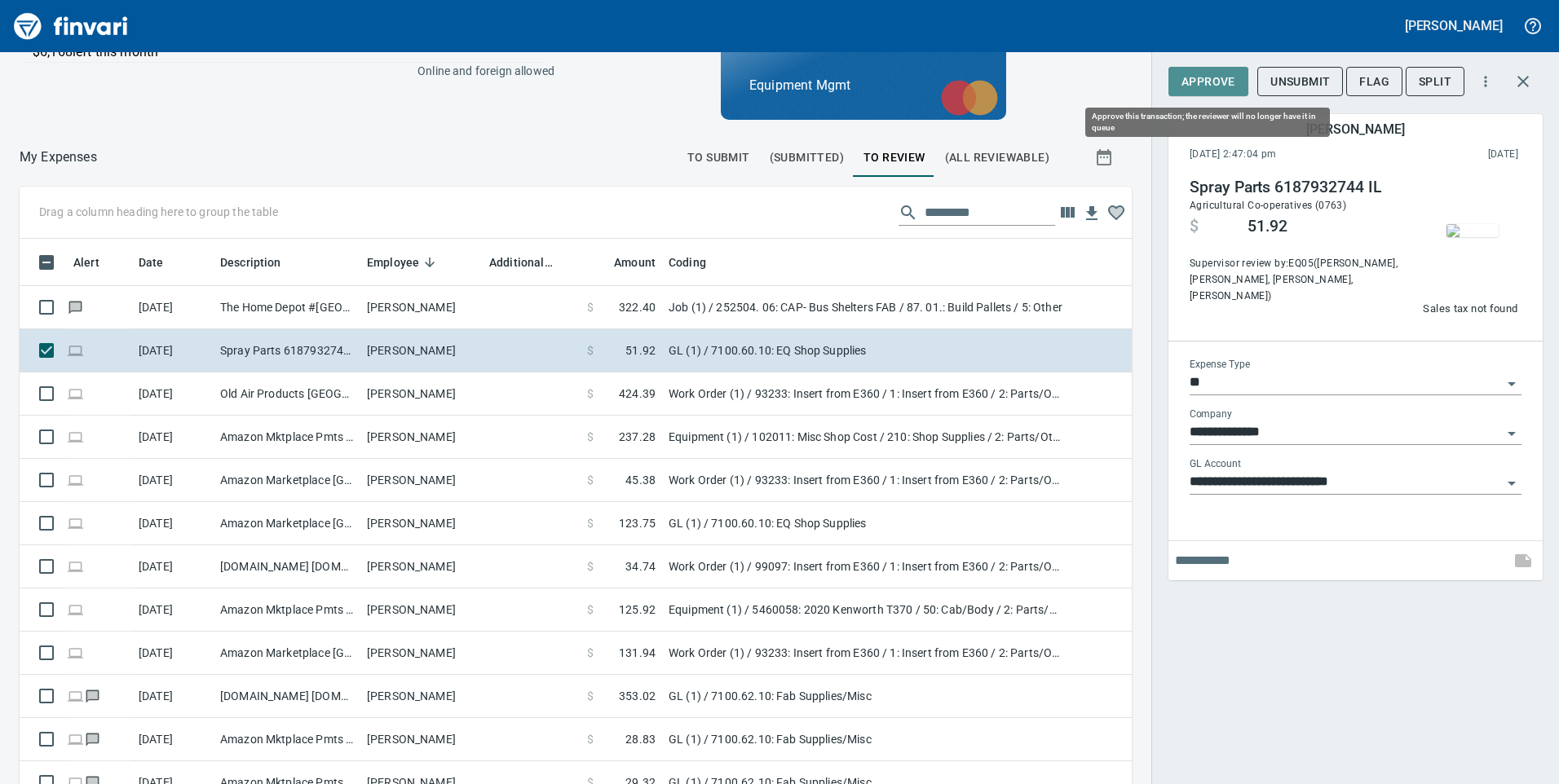
click at [1213, 84] on span "Approve" at bounding box center [1208, 81] width 54 height 20
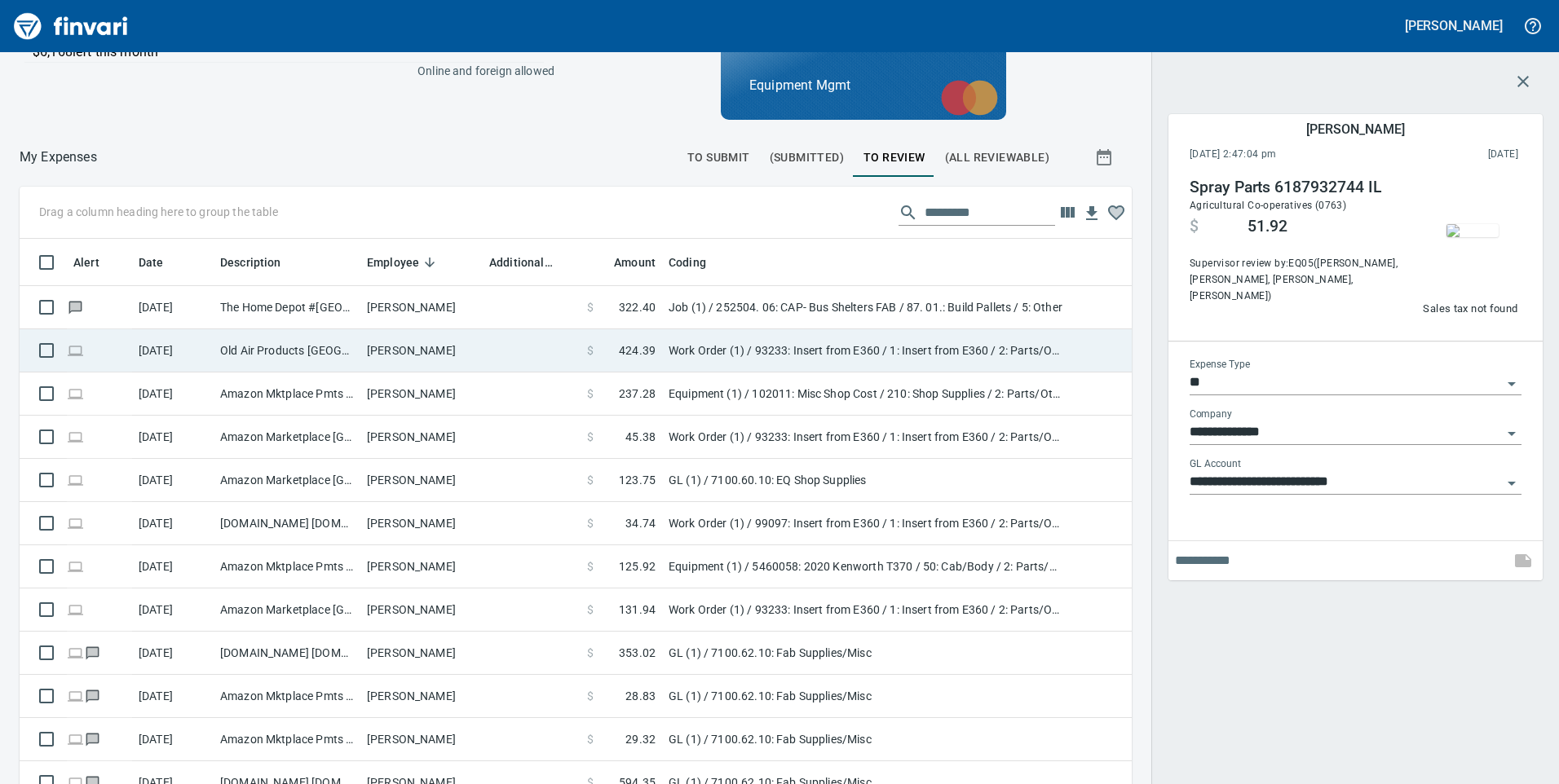
scroll to position [593, 1075]
click at [475, 348] on td "[PERSON_NAME]" at bounding box center [421, 350] width 123 height 43
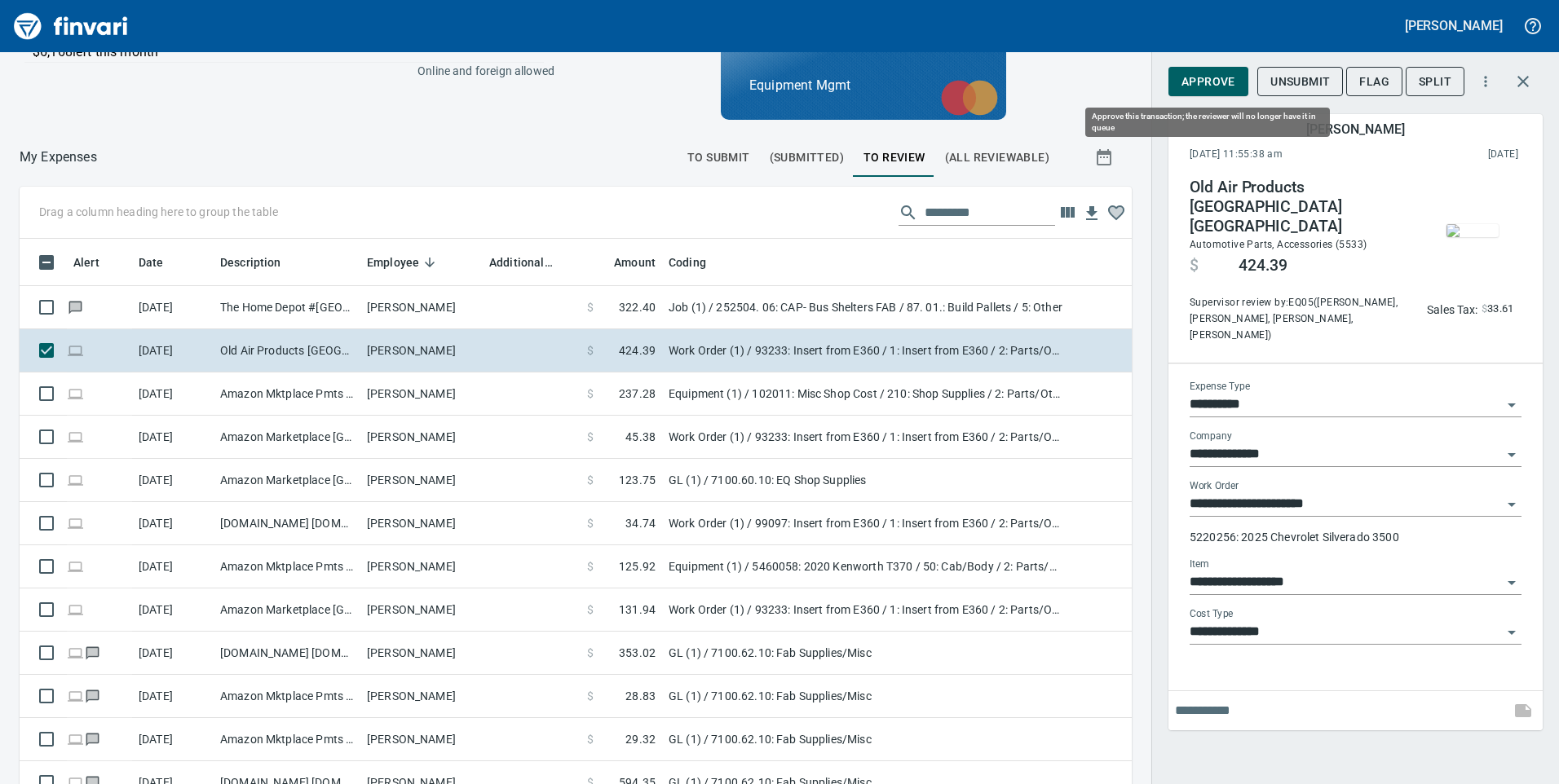
scroll to position [593, 1075]
click at [1195, 85] on span "Approve" at bounding box center [1208, 81] width 54 height 20
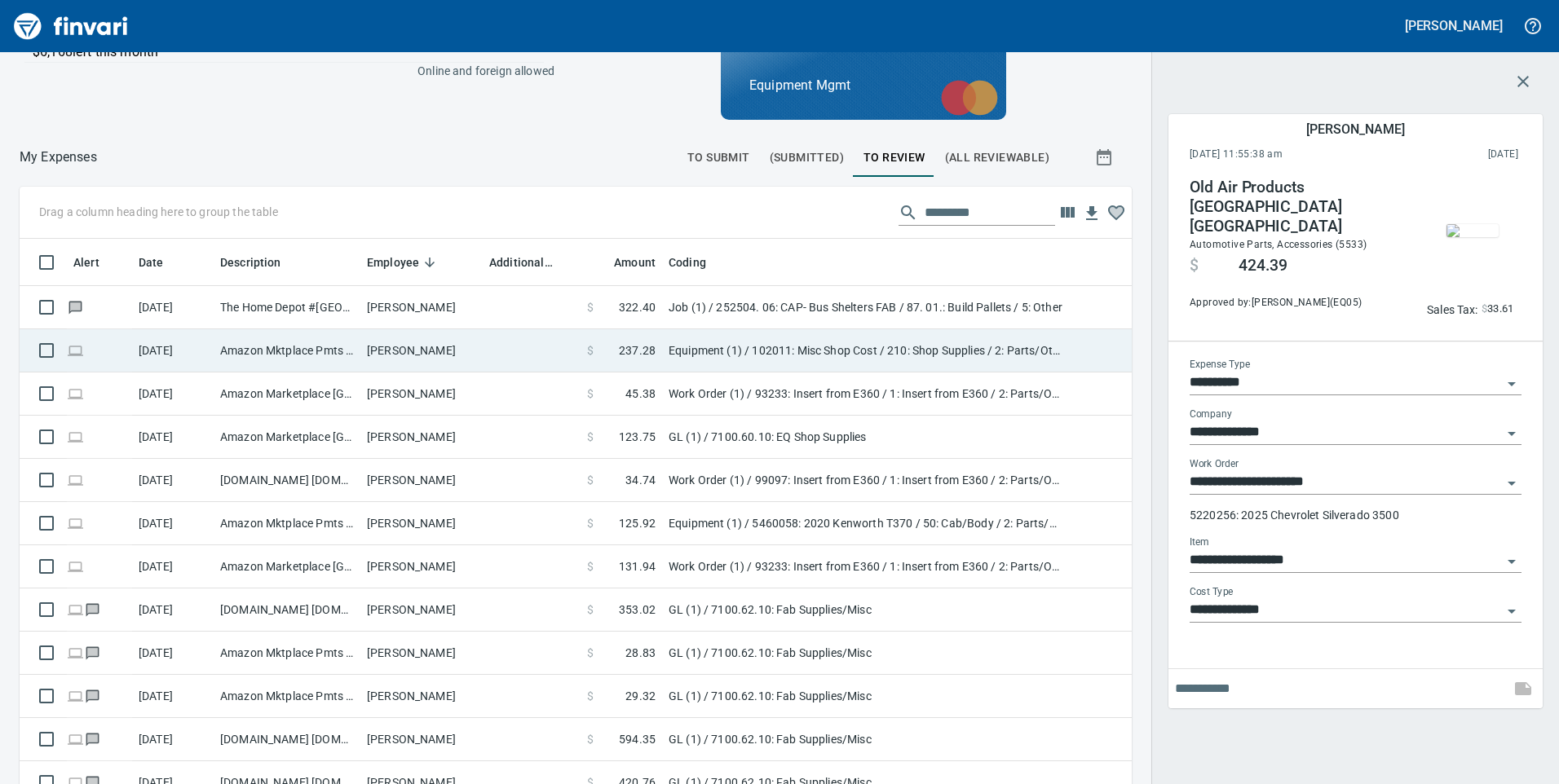
click at [469, 357] on td "[PERSON_NAME]" at bounding box center [421, 350] width 123 height 43
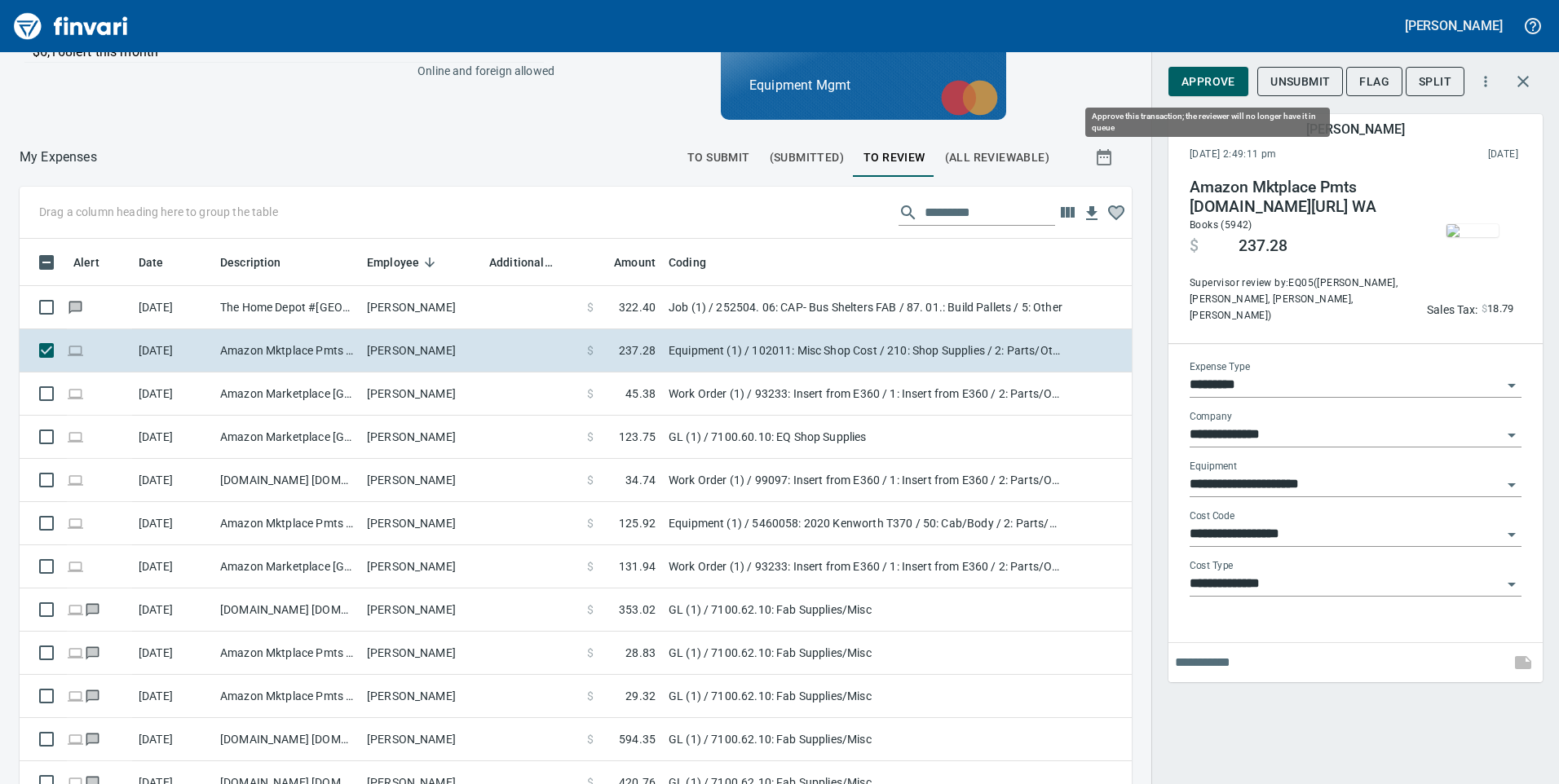
click at [1219, 82] on span "Approve" at bounding box center [1208, 81] width 54 height 20
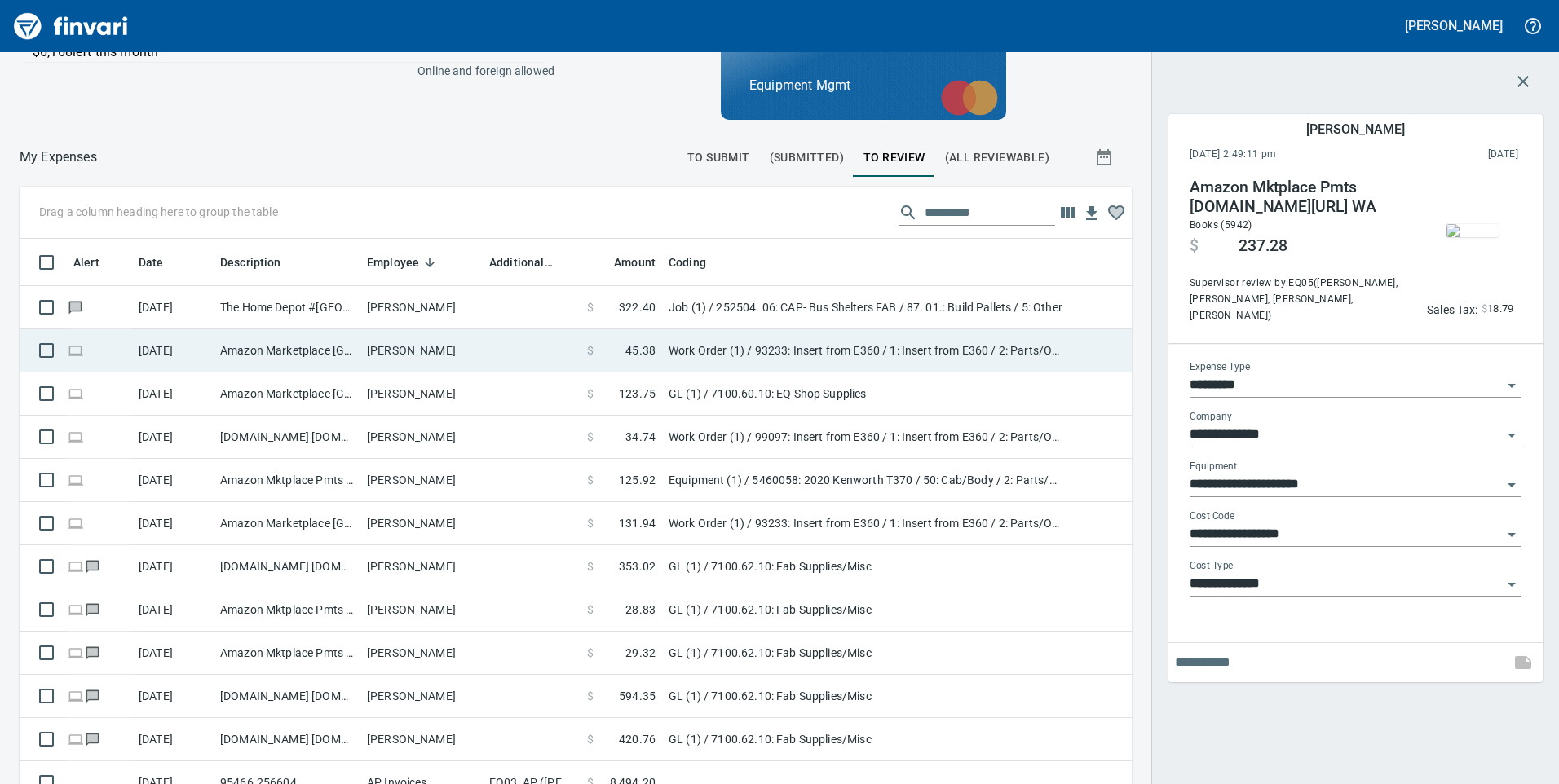
scroll to position [593, 1075]
click at [521, 358] on td at bounding box center [531, 350] width 98 height 43
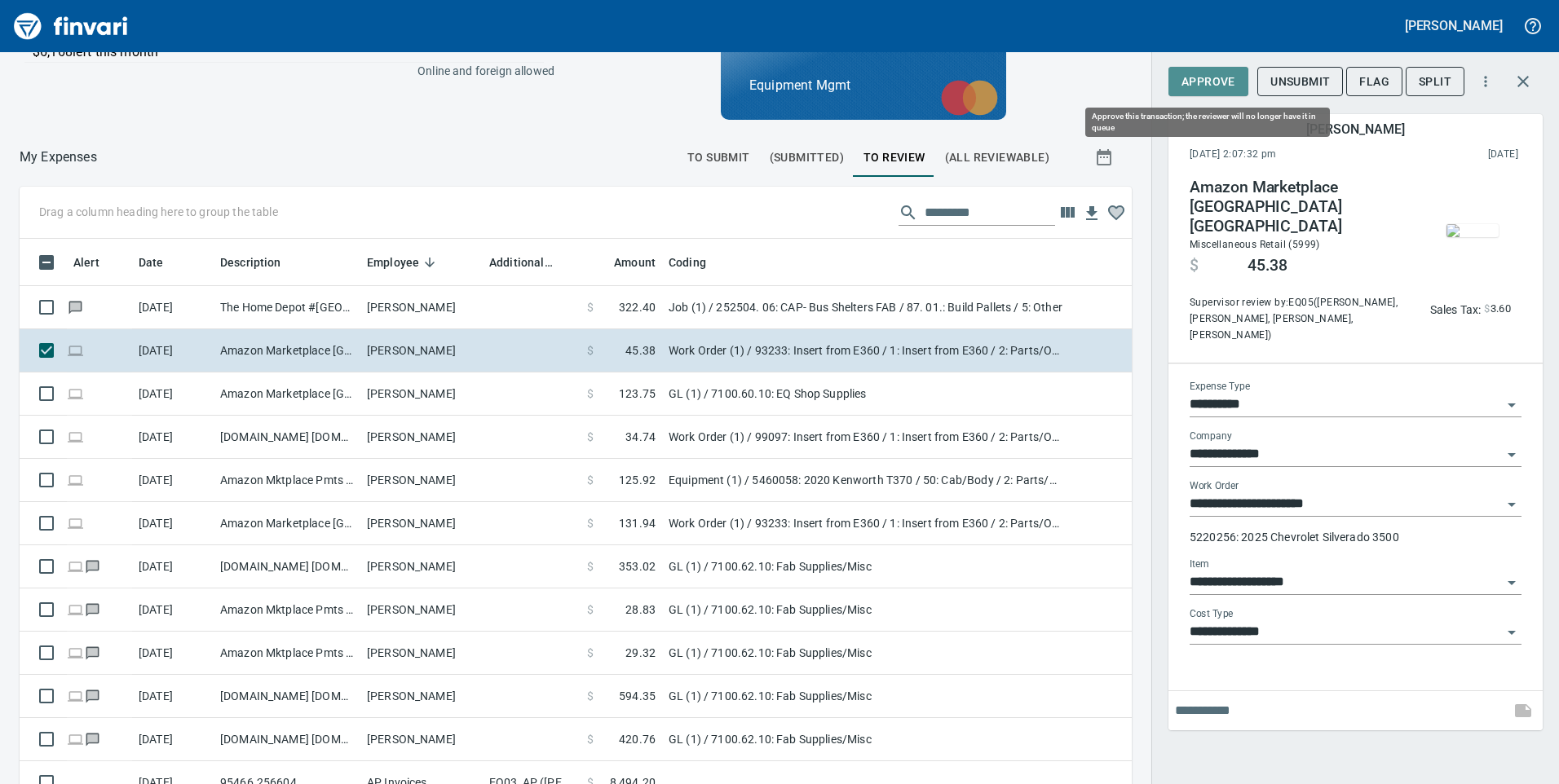
click at [1195, 85] on span "Approve" at bounding box center [1208, 81] width 54 height 20
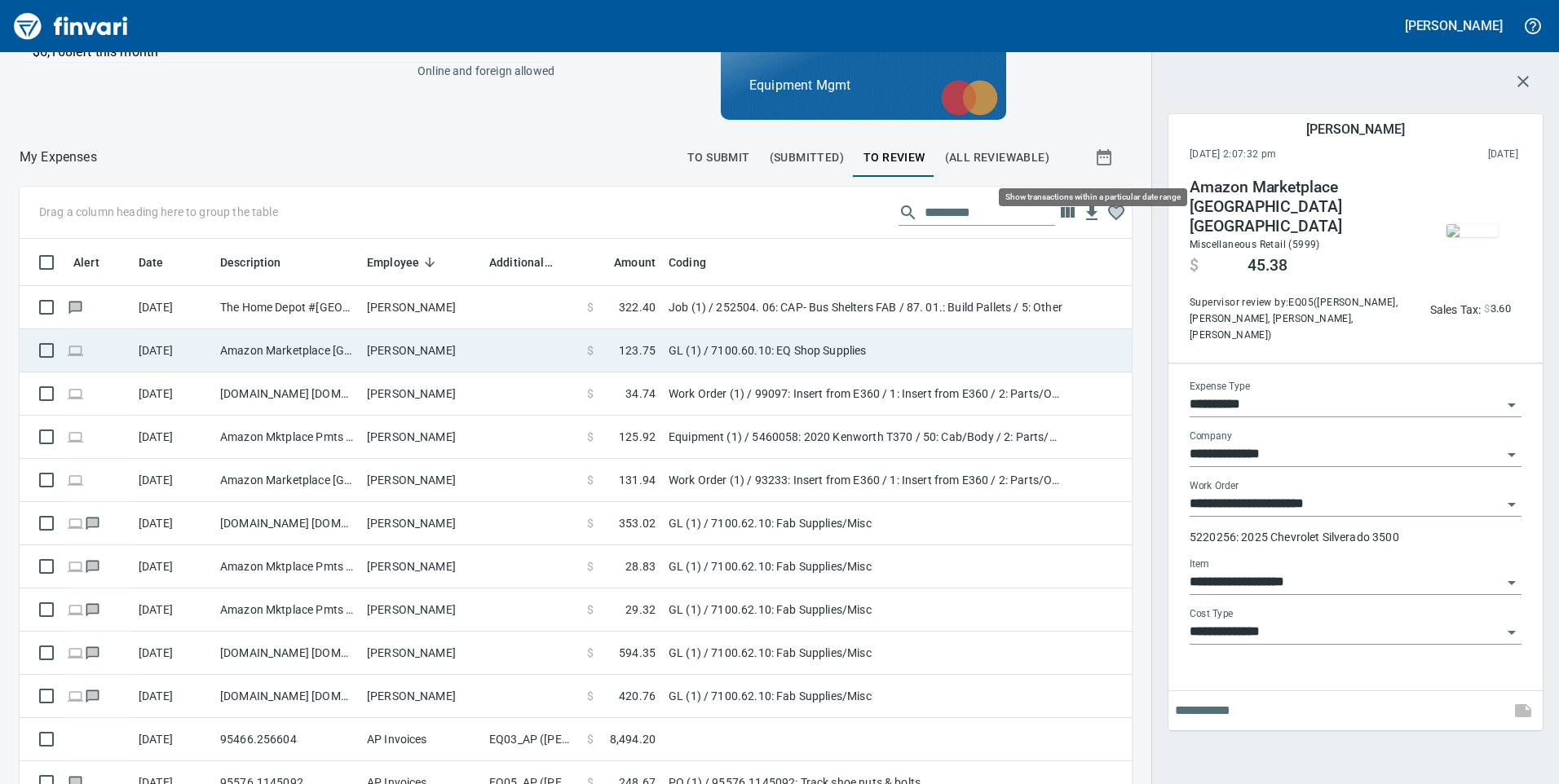
scroll to position [593, 1075]
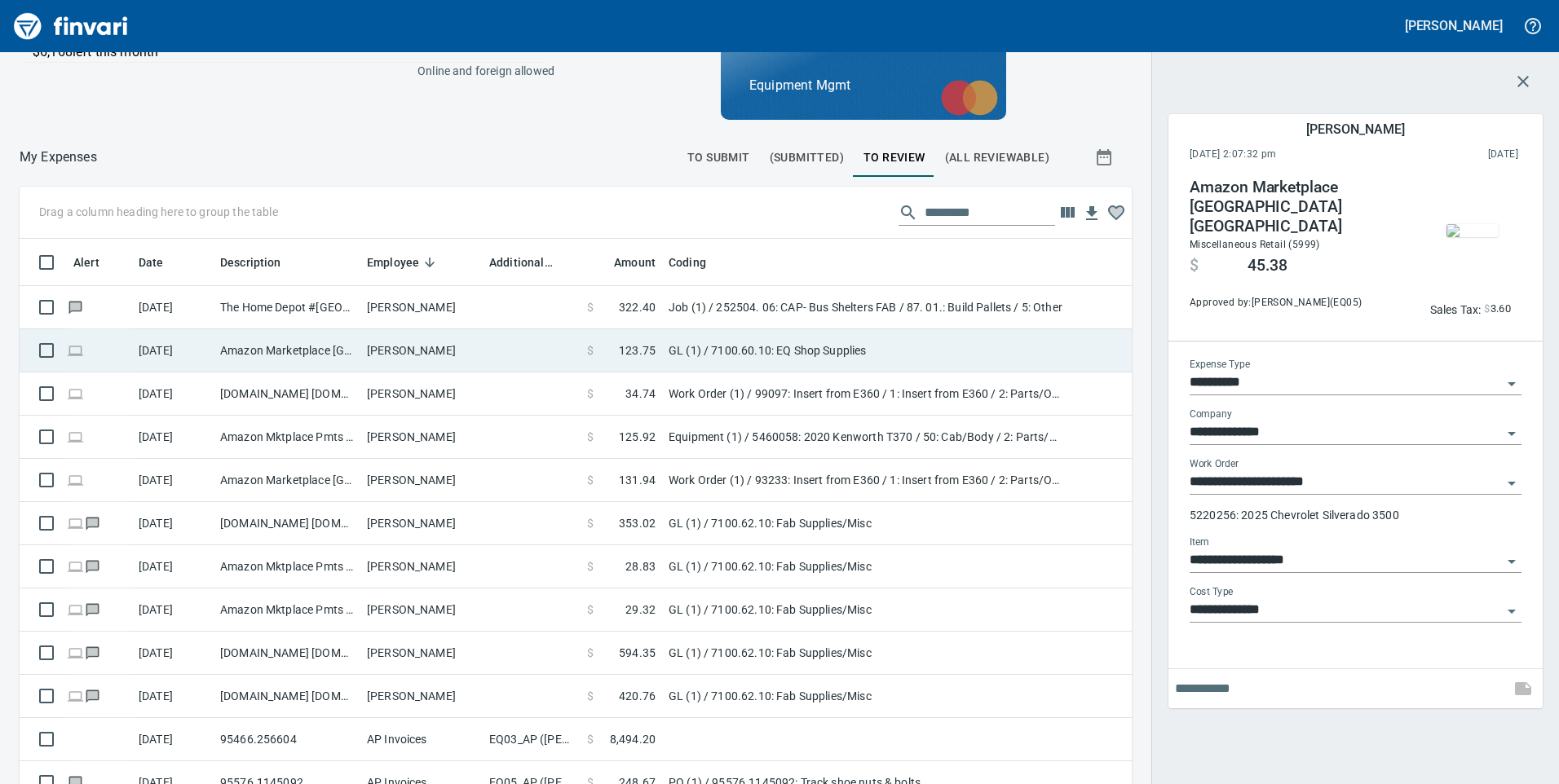
click at [494, 358] on td at bounding box center [531, 350] width 98 height 43
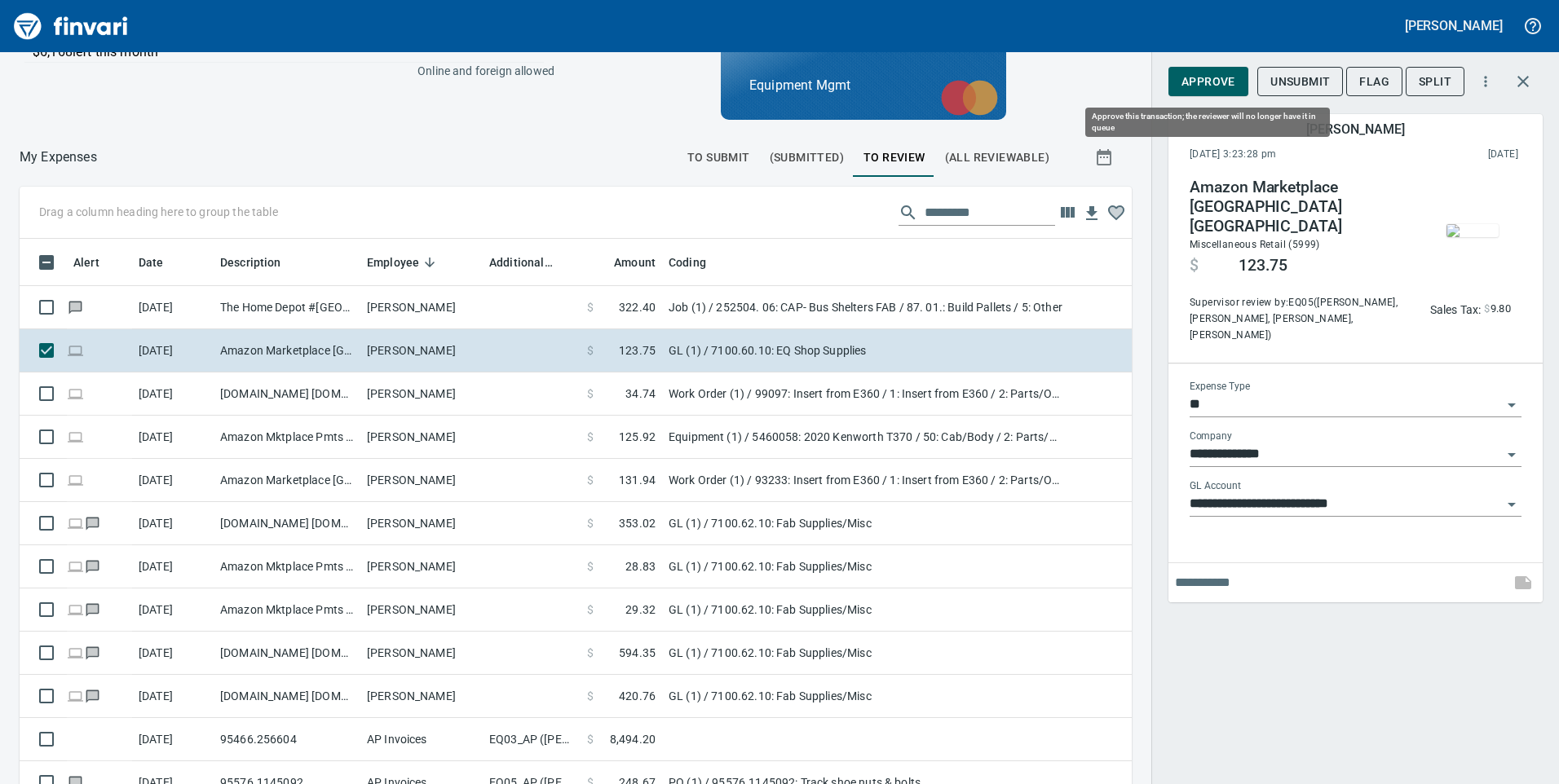
scroll to position [593, 1075]
click at [1222, 75] on span "Approve" at bounding box center [1208, 81] width 54 height 20
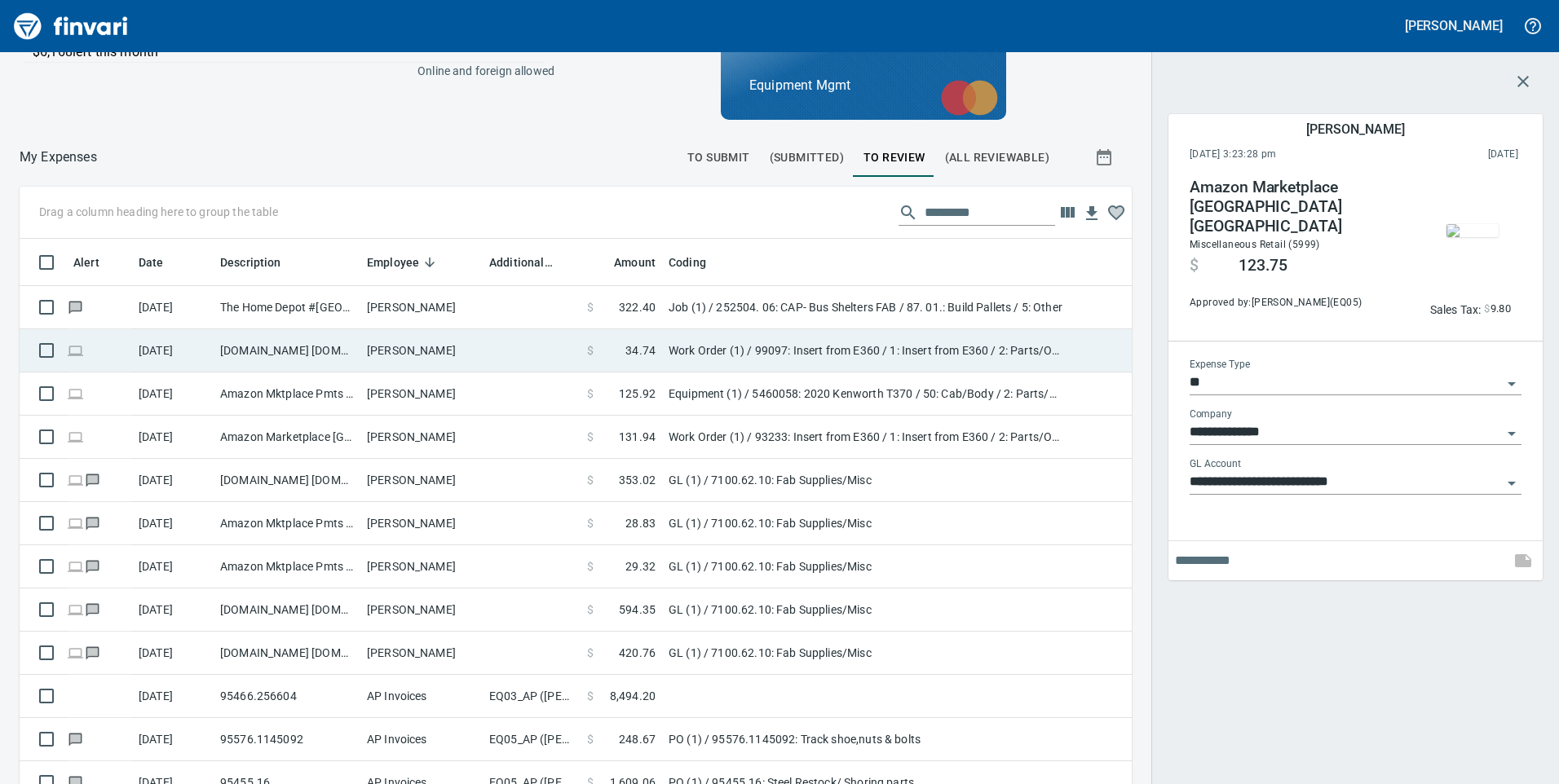
click at [457, 342] on td "[PERSON_NAME]" at bounding box center [421, 350] width 123 height 43
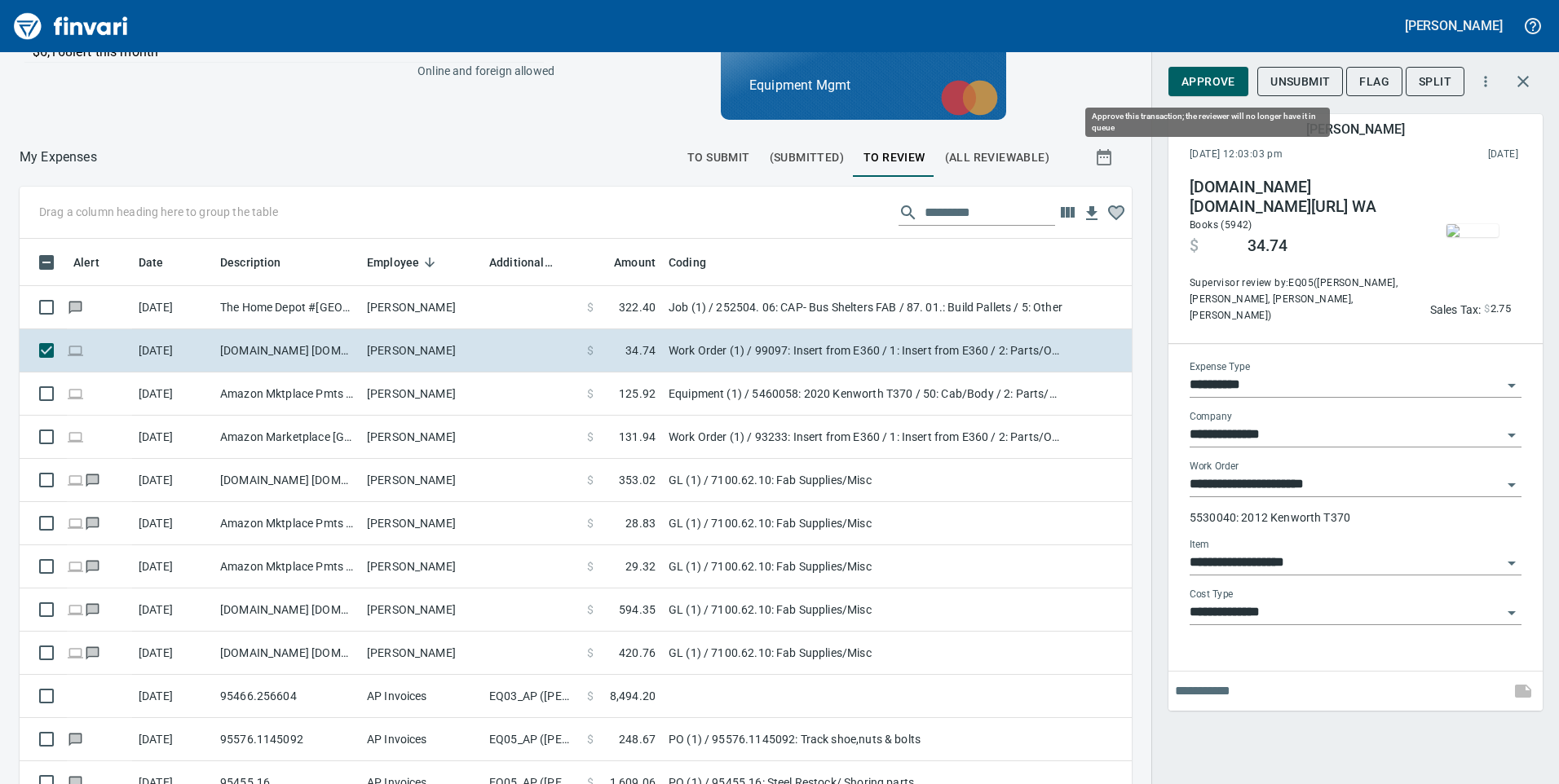
click at [1218, 73] on span "Approve" at bounding box center [1208, 81] width 54 height 20
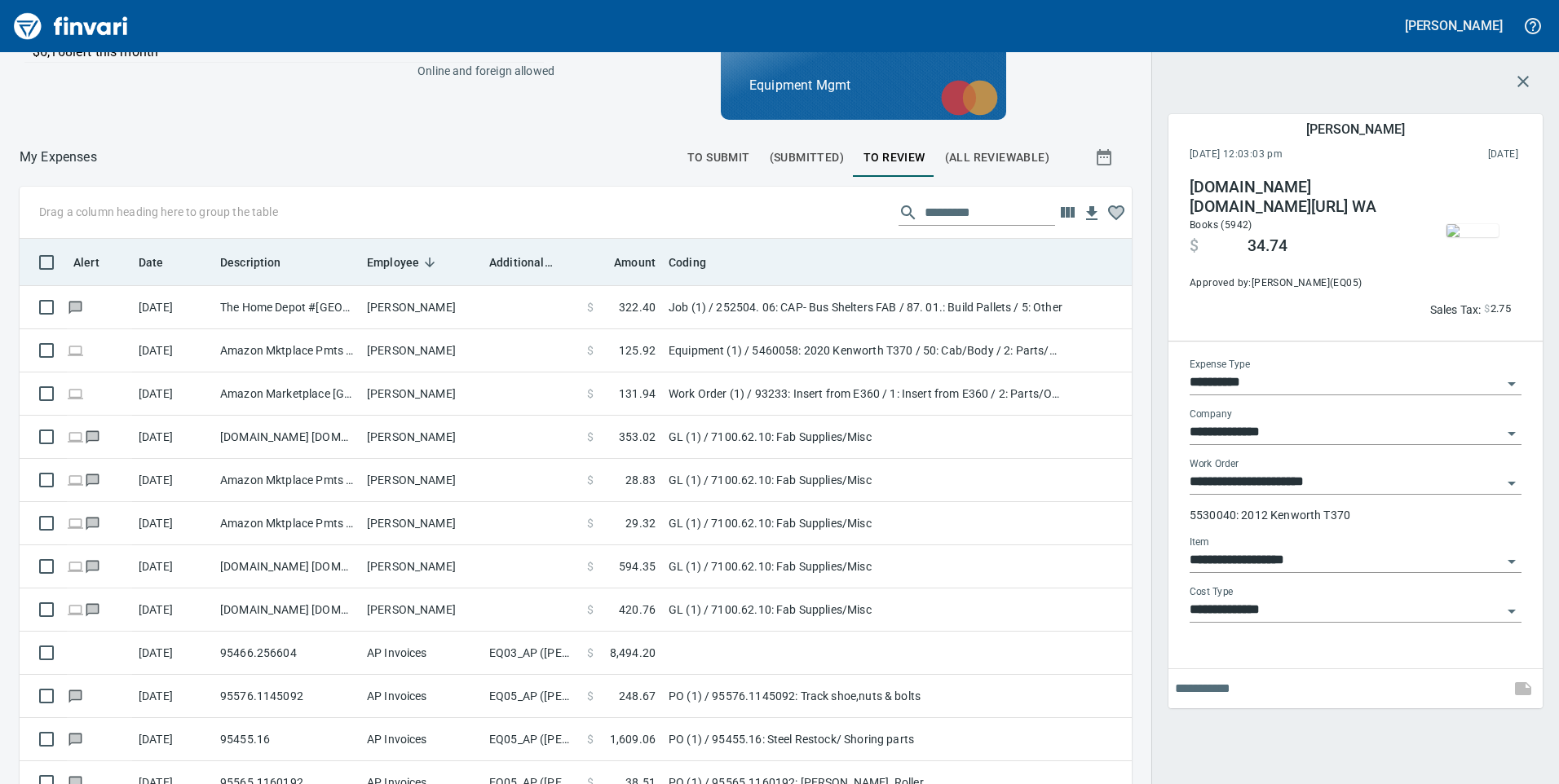
scroll to position [593, 1075]
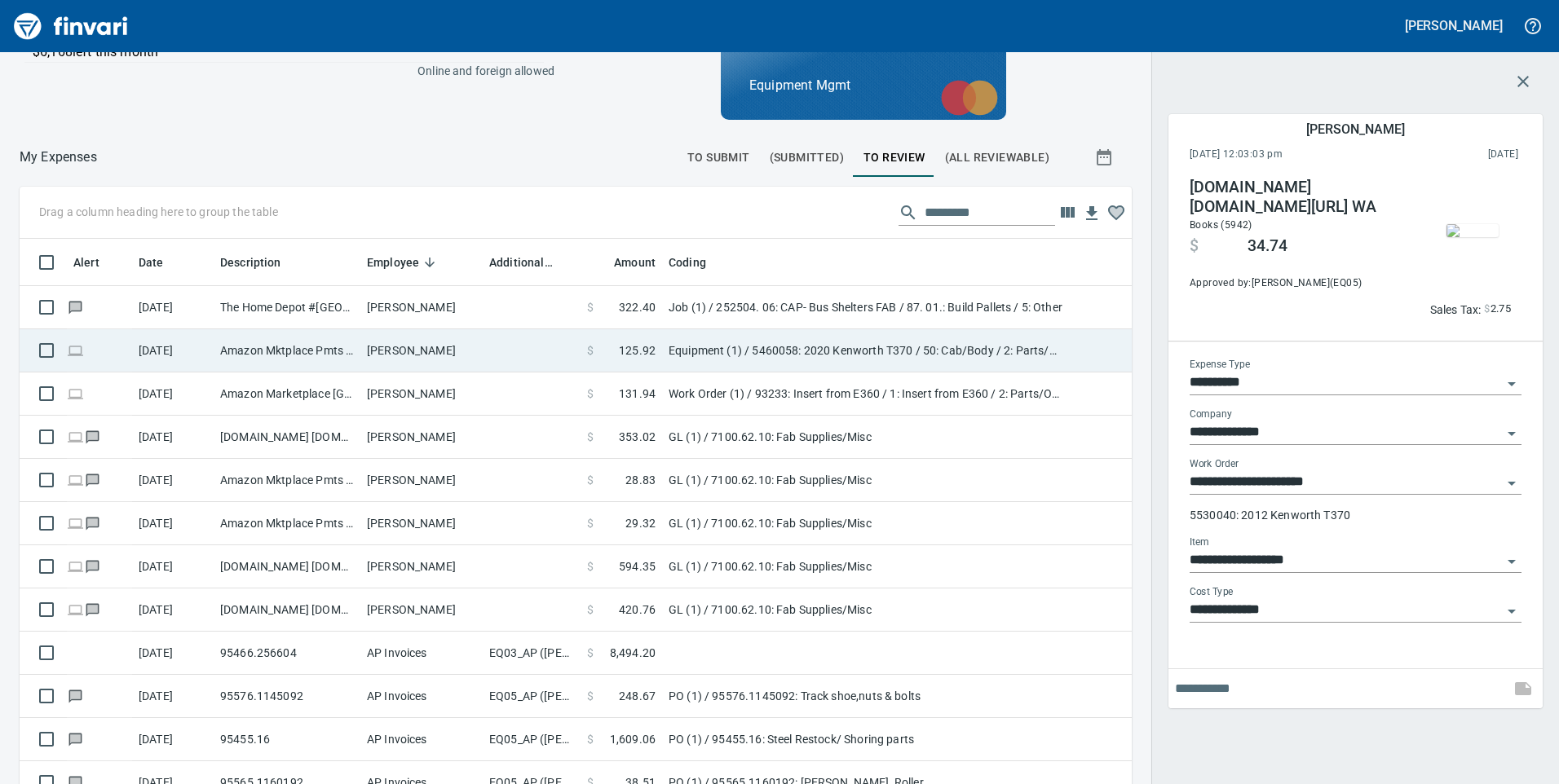
click at [460, 348] on td "[PERSON_NAME]" at bounding box center [421, 350] width 123 height 43
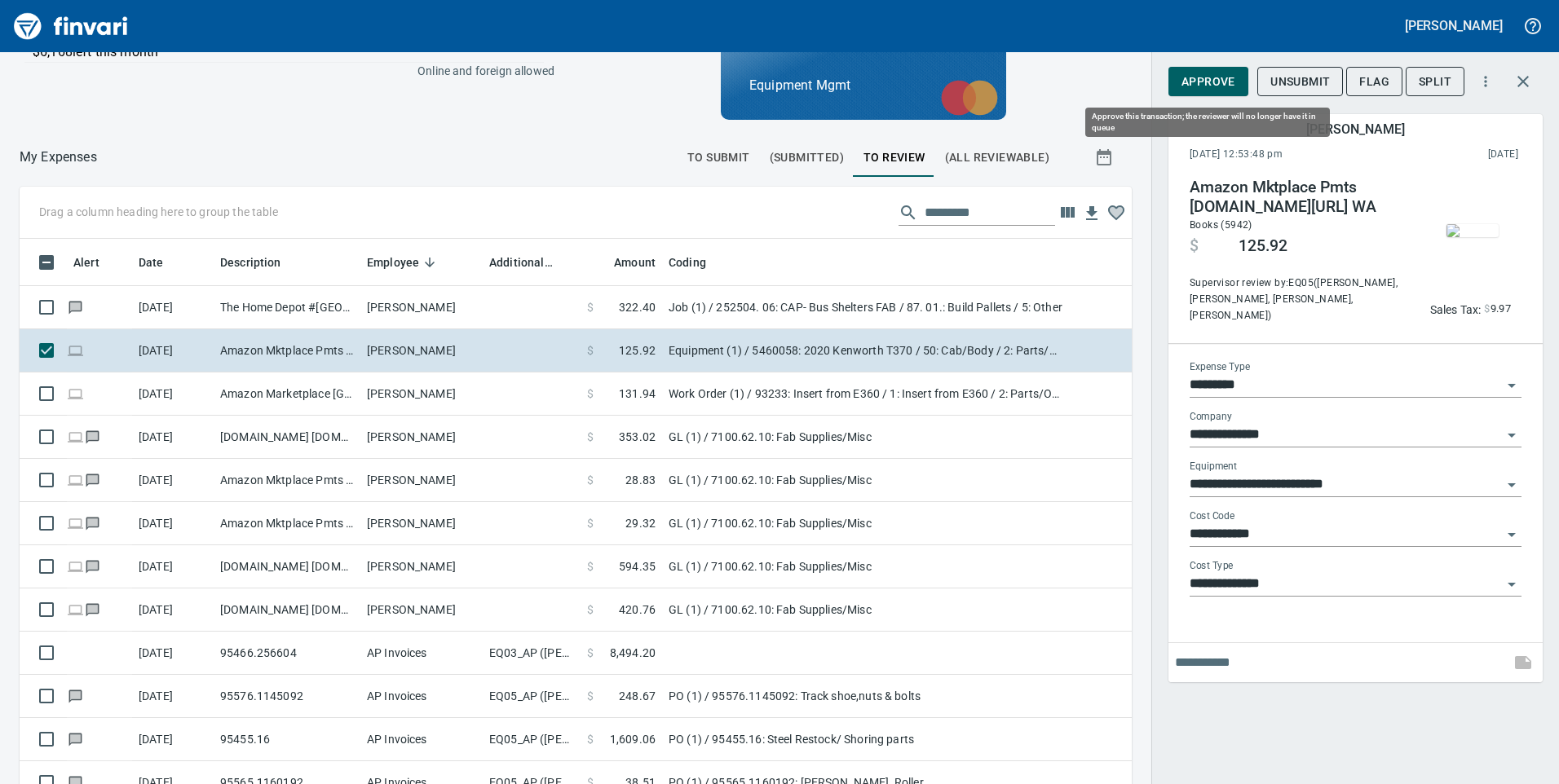
click at [1219, 80] on span "Approve" at bounding box center [1208, 81] width 54 height 20
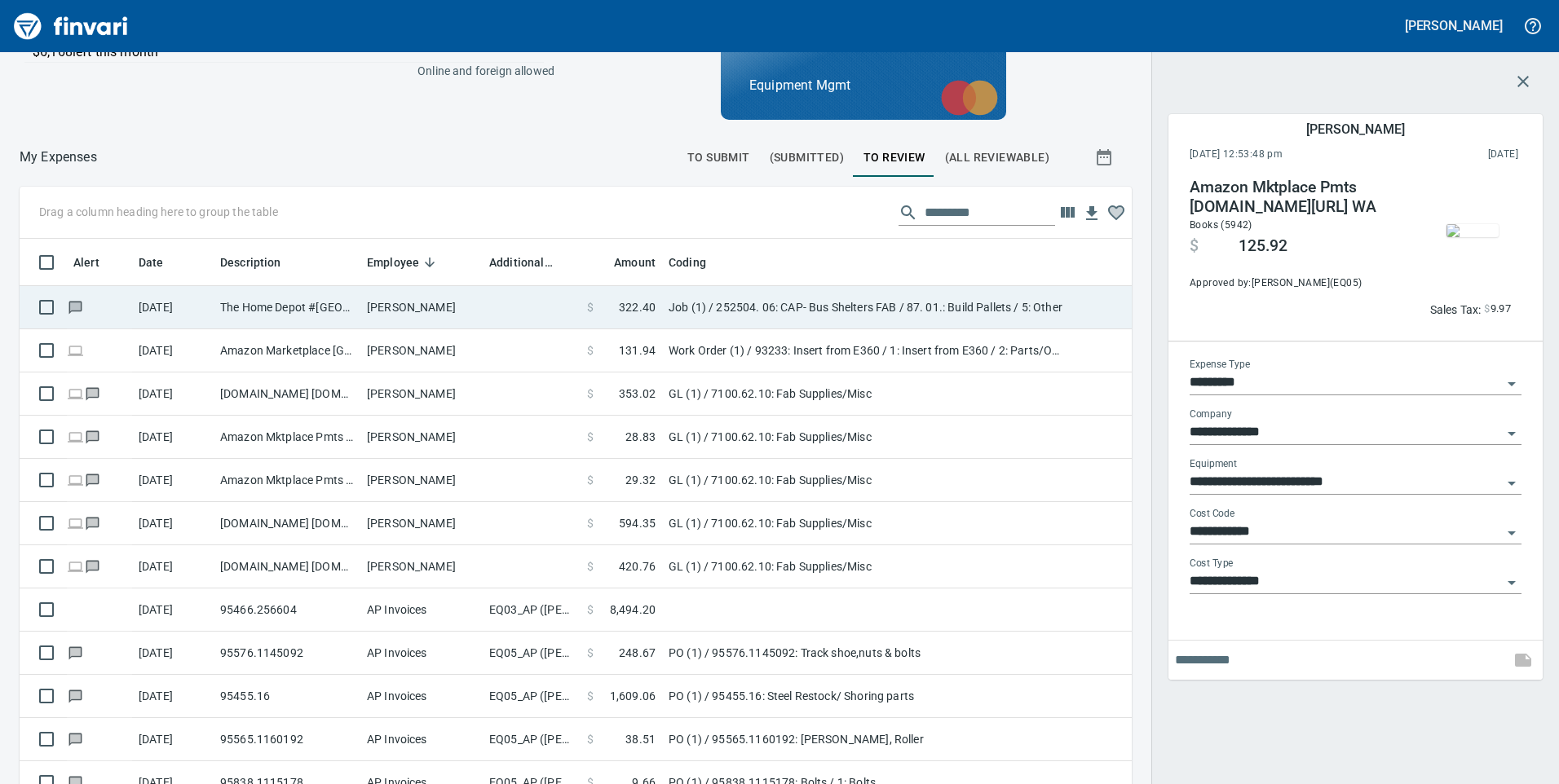
scroll to position [593, 1075]
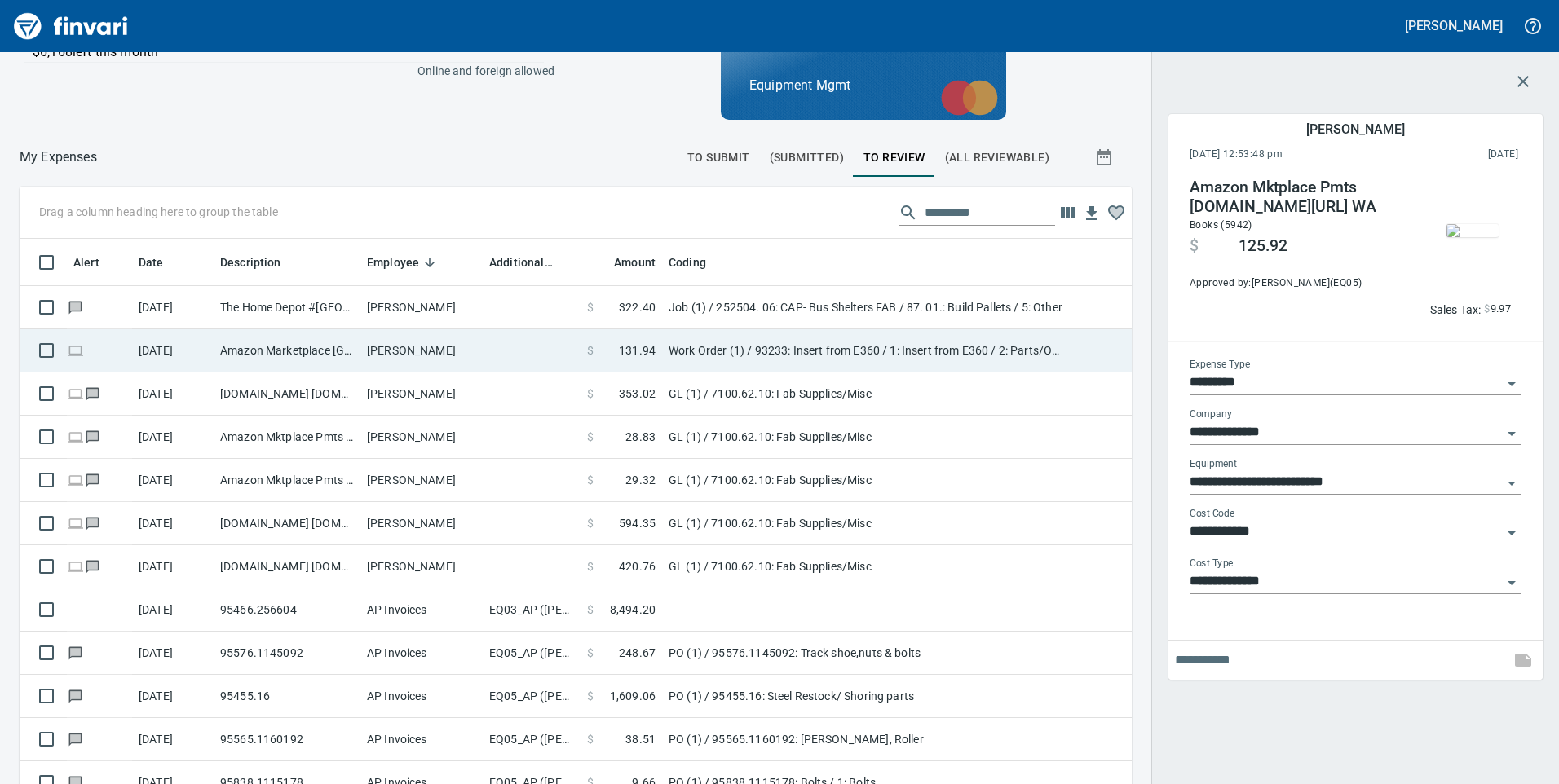
click at [479, 357] on td "[PERSON_NAME]" at bounding box center [421, 350] width 123 height 43
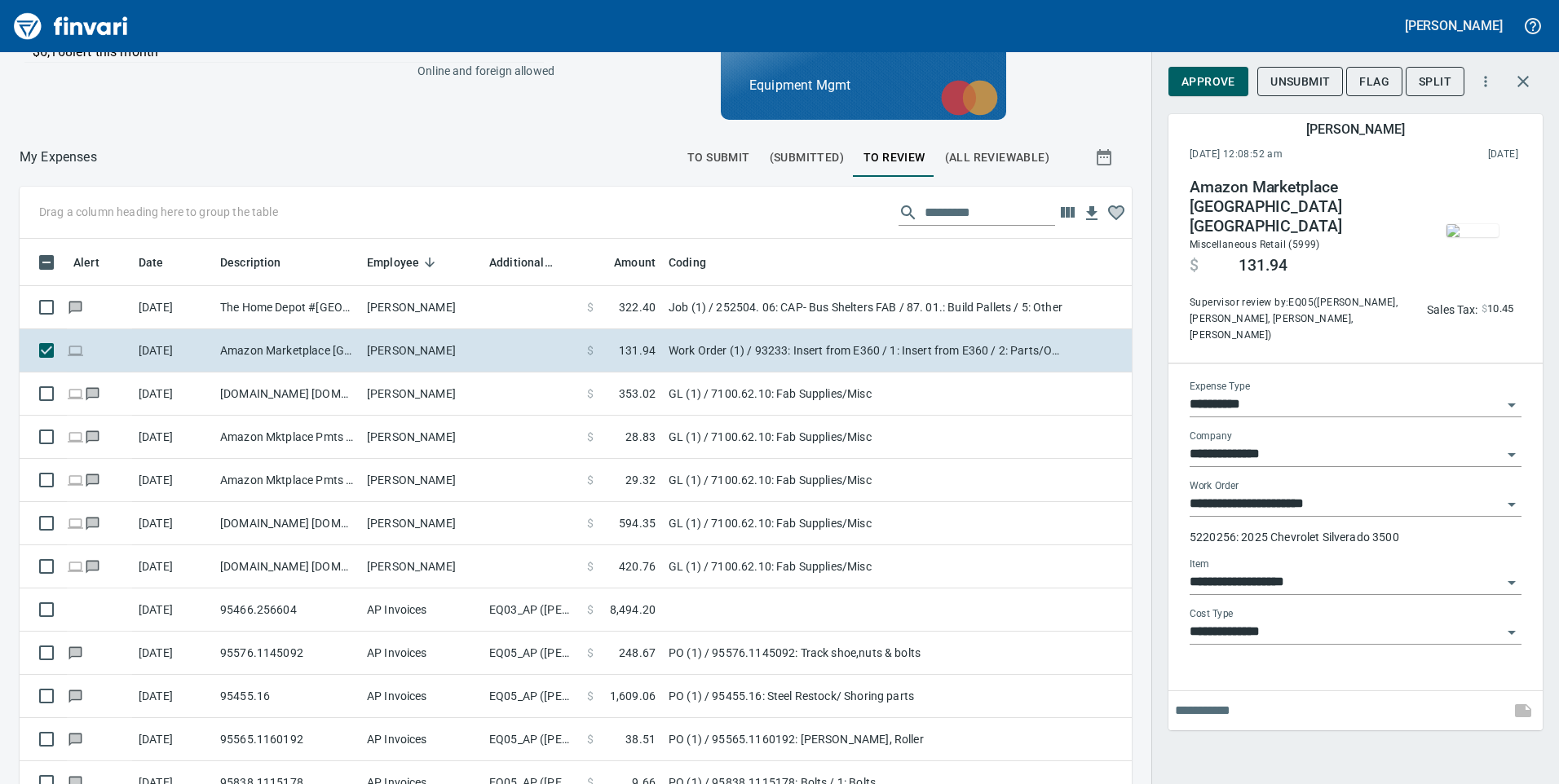
scroll to position [593, 1075]
click at [1216, 85] on span "Approve" at bounding box center [1208, 81] width 54 height 20
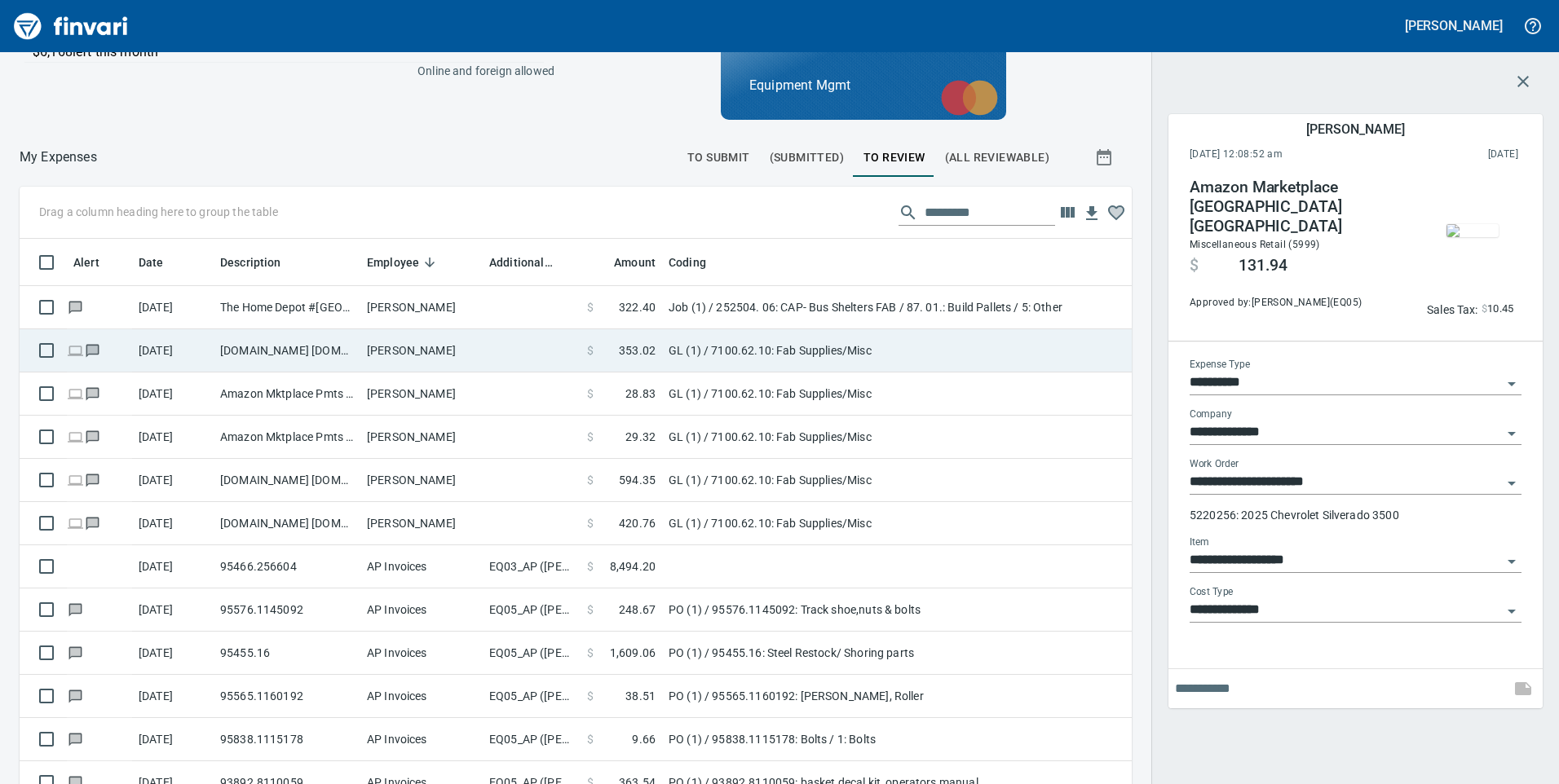
click at [464, 350] on td "[PERSON_NAME]" at bounding box center [421, 350] width 123 height 43
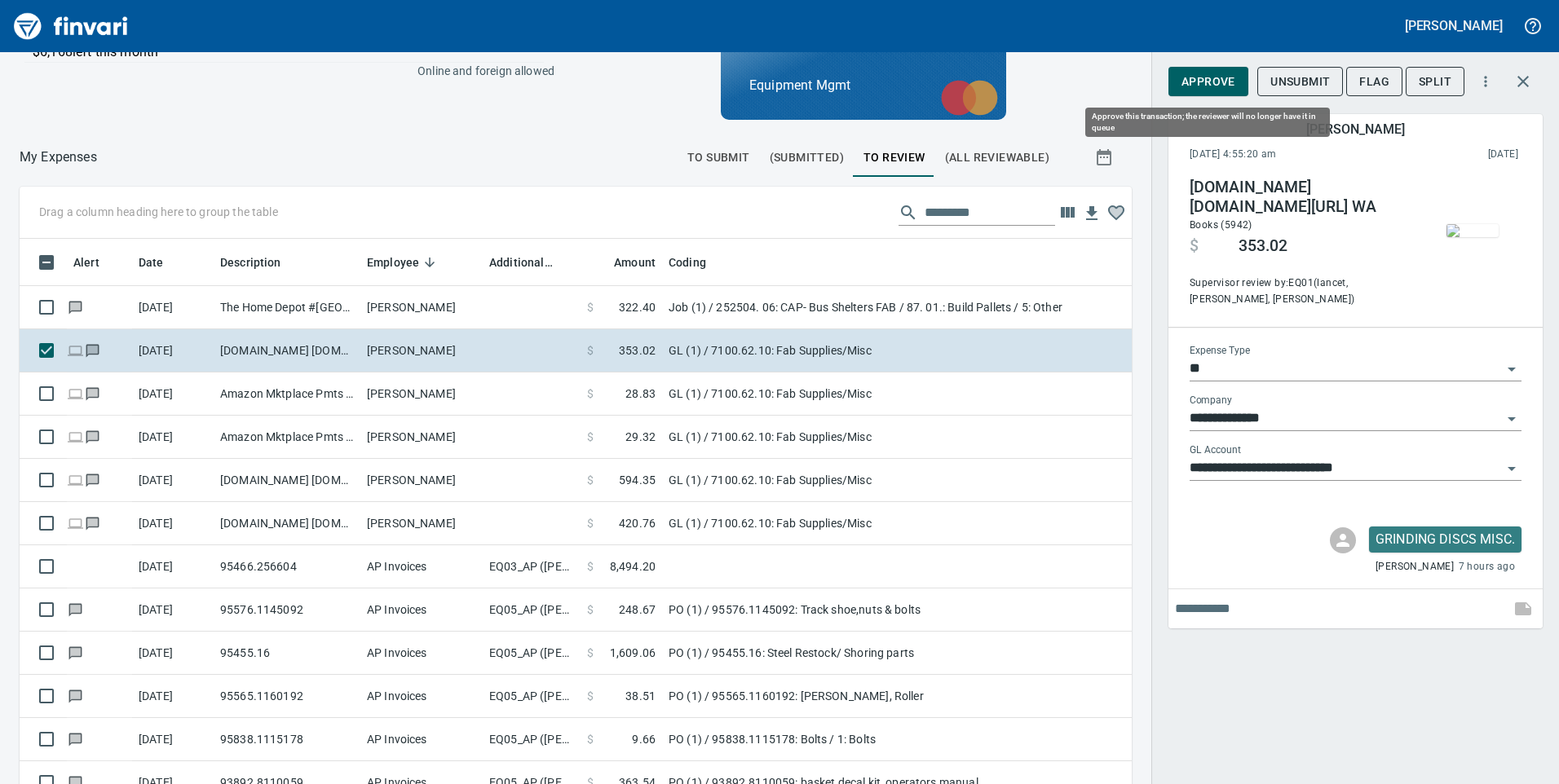
scroll to position [593, 1075]
click at [1199, 81] on span "Approve" at bounding box center [1208, 81] width 54 height 20
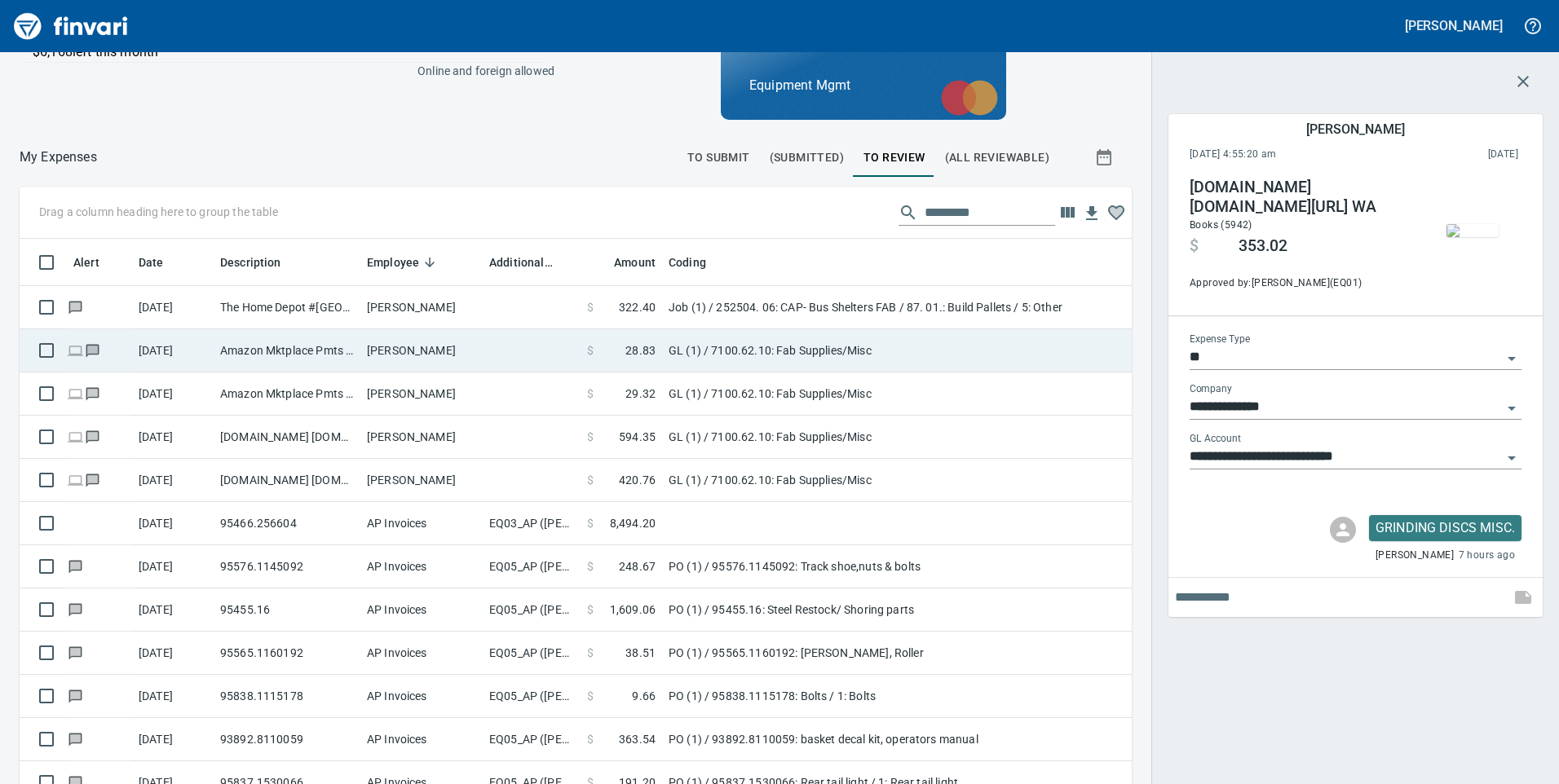
click at [446, 352] on td "[PERSON_NAME]" at bounding box center [421, 350] width 123 height 43
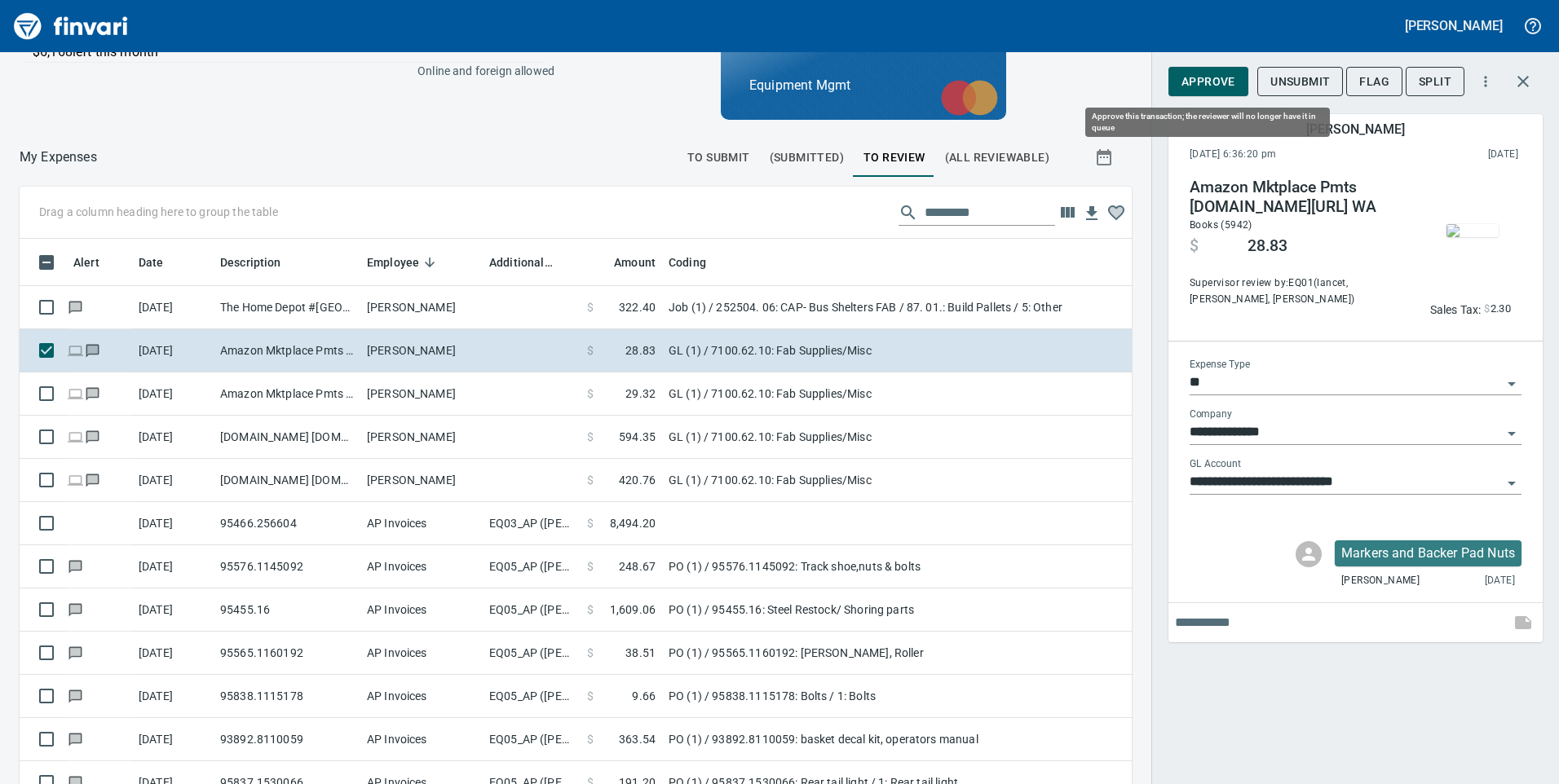
click at [1221, 76] on span "Approve" at bounding box center [1208, 81] width 54 height 20
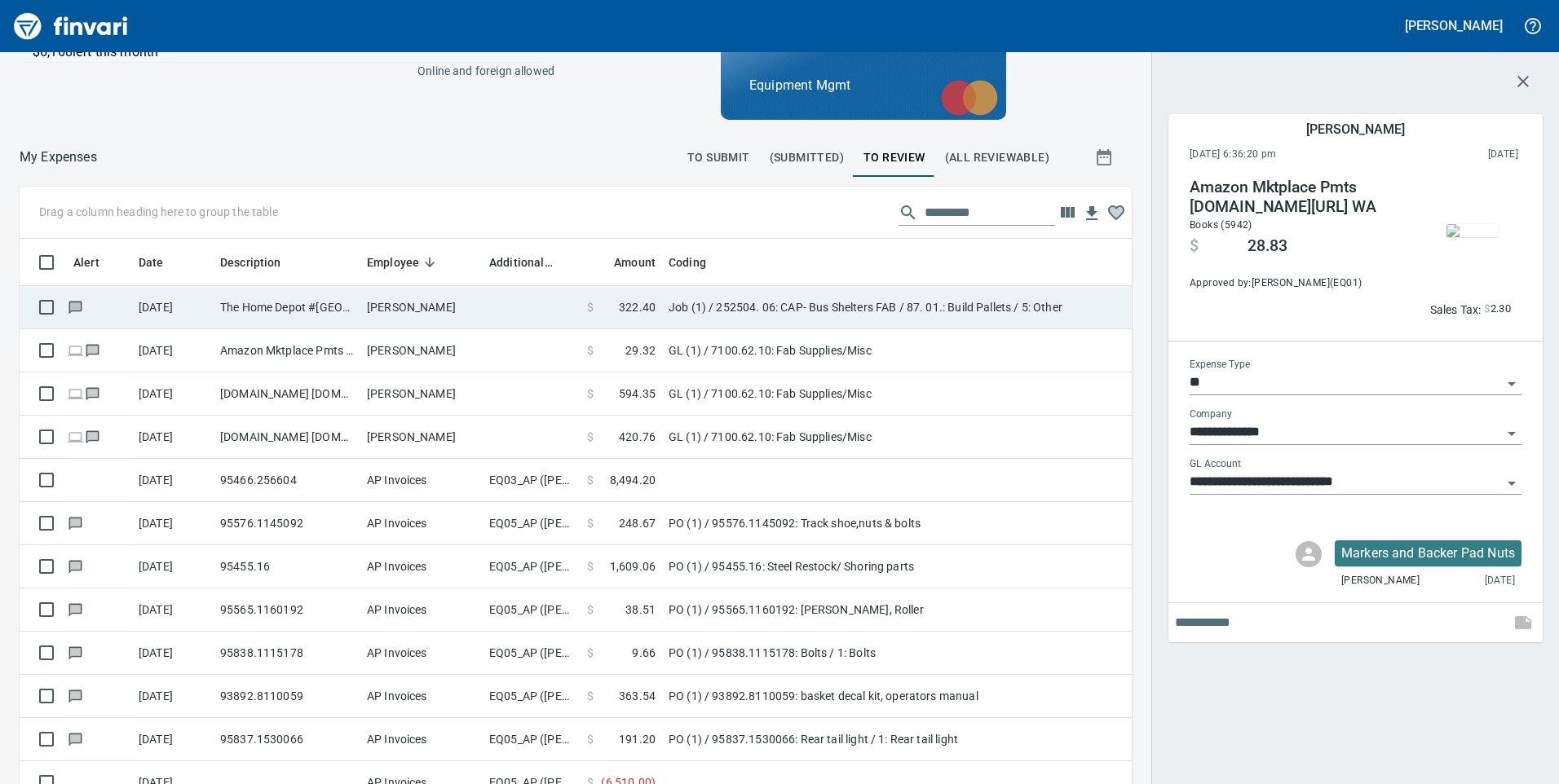
scroll to position [593, 1075]
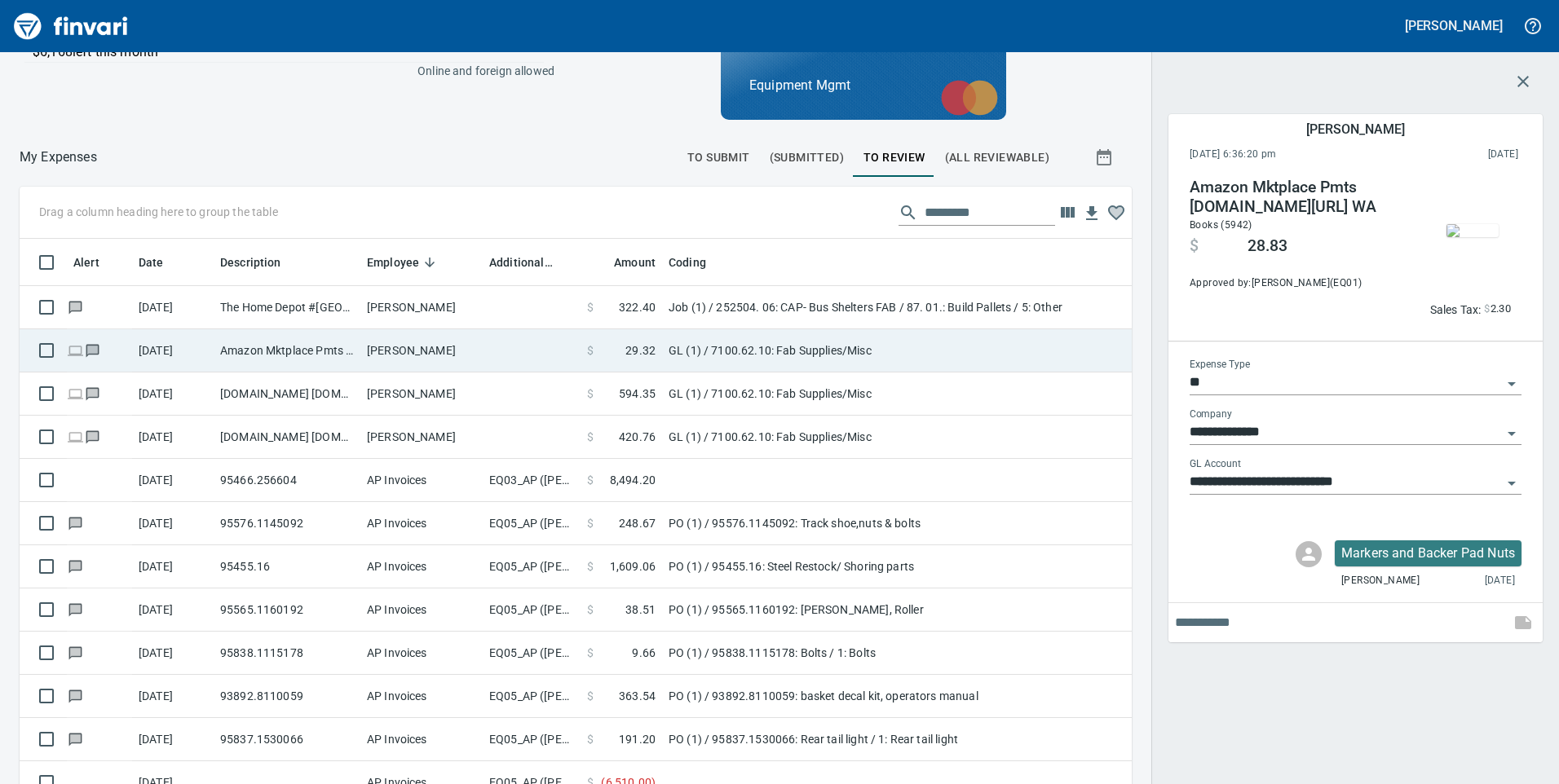
click at [459, 348] on td "[PERSON_NAME]" at bounding box center [421, 350] width 123 height 43
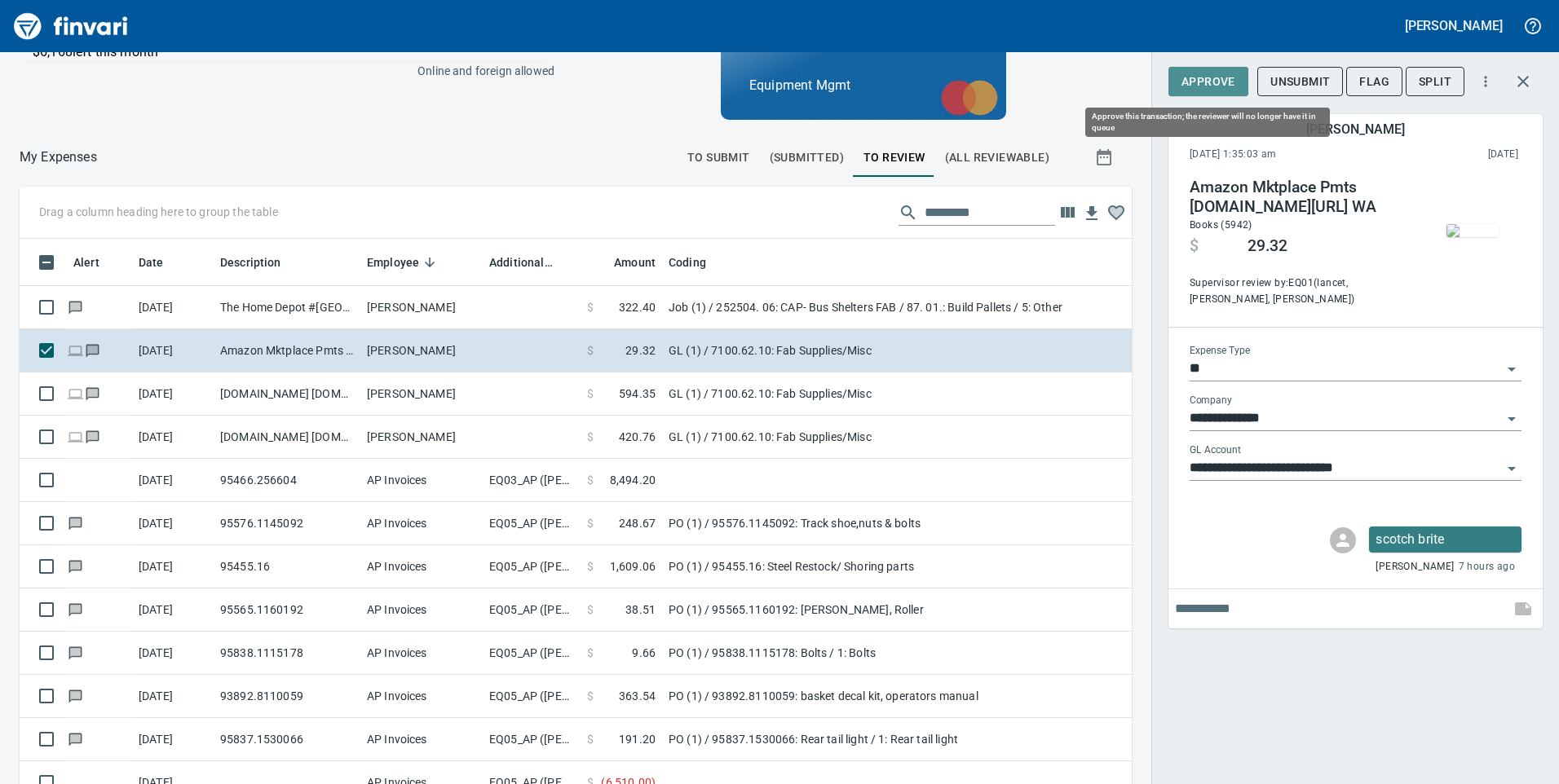
click at [1225, 77] on span "Approve" at bounding box center [1208, 81] width 54 height 20
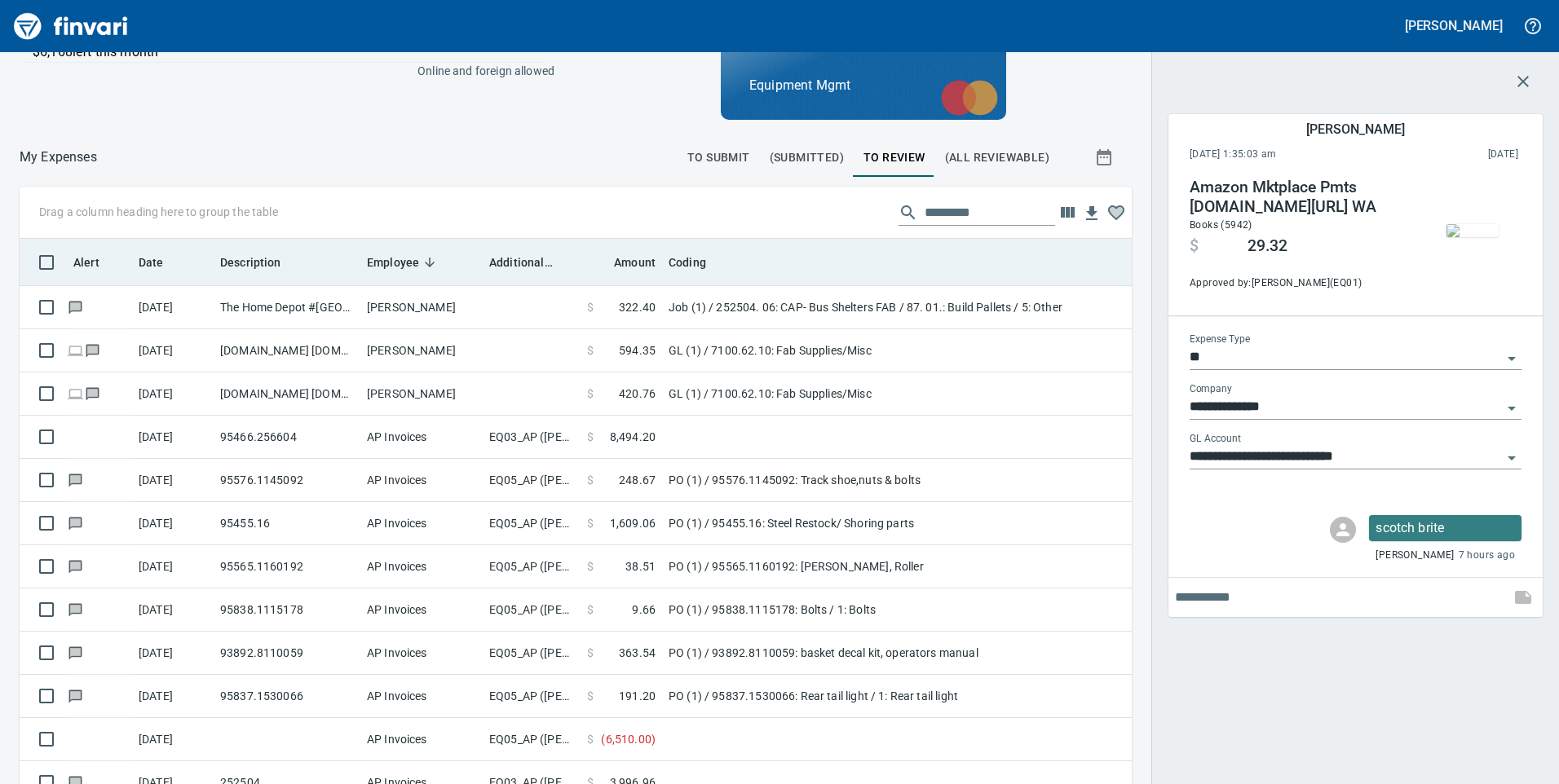
scroll to position [593, 1075]
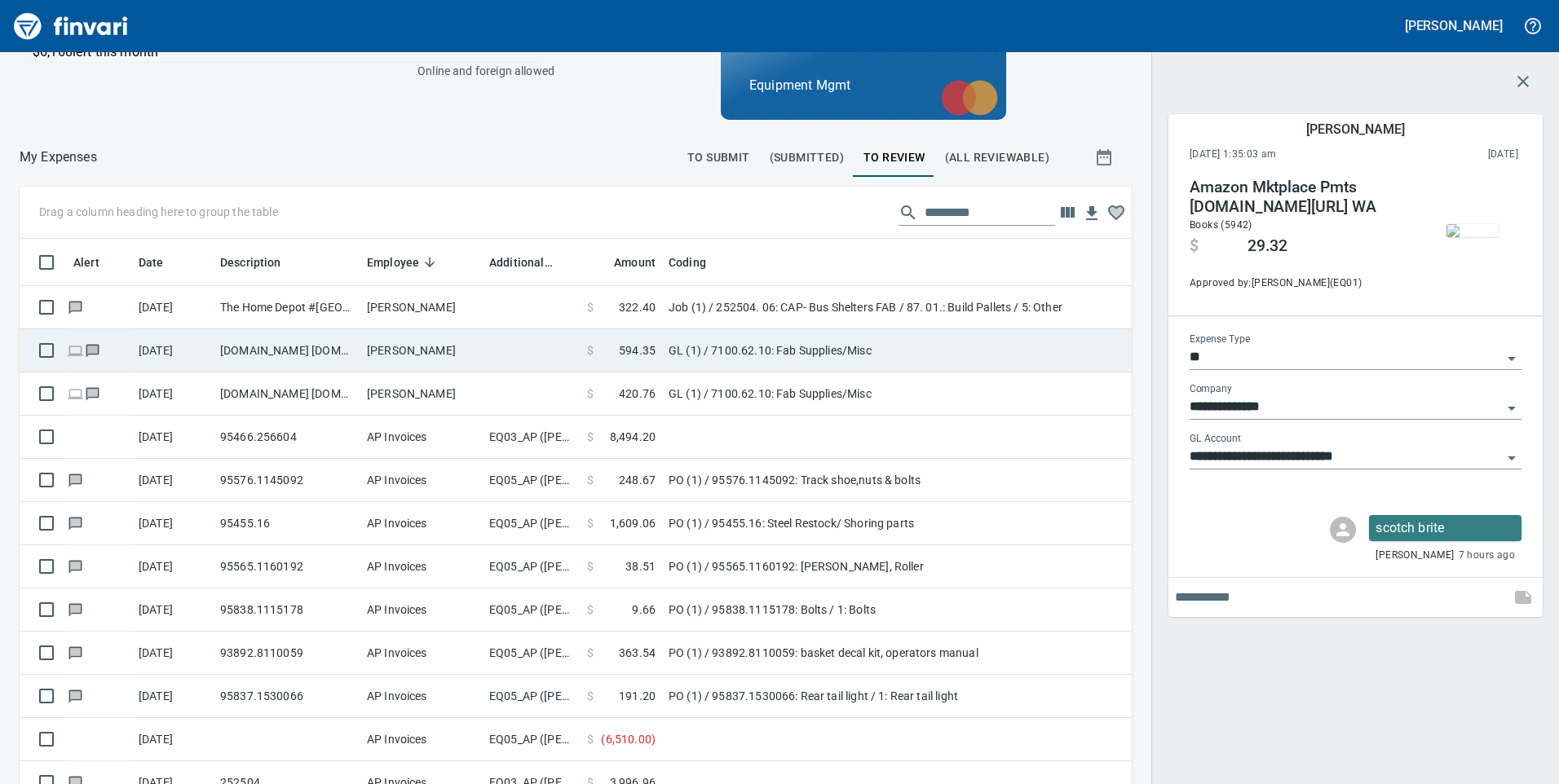
click at [472, 358] on td "[PERSON_NAME]" at bounding box center [421, 350] width 123 height 43
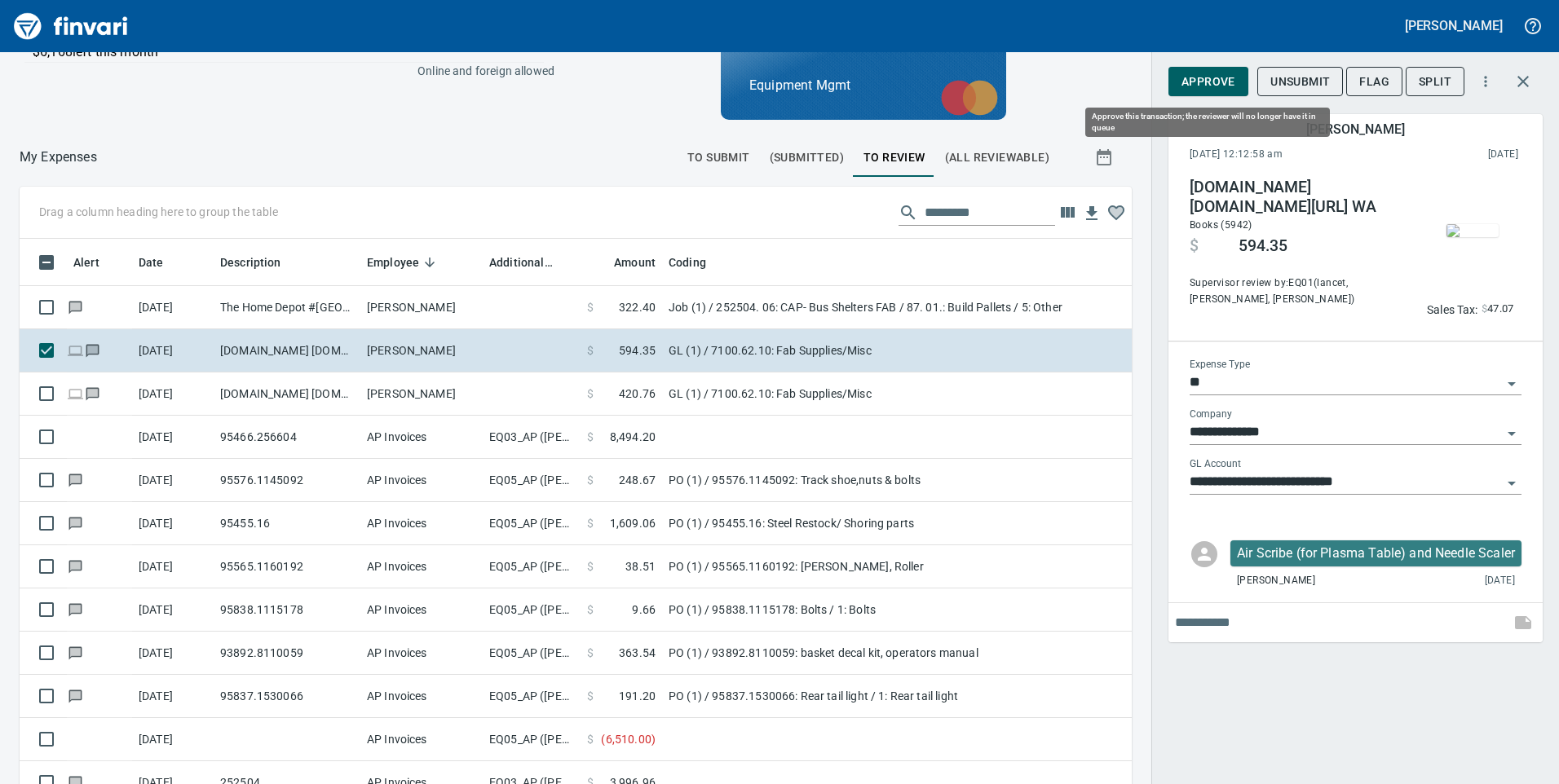
click at [1210, 78] on span "Approve" at bounding box center [1208, 81] width 54 height 20
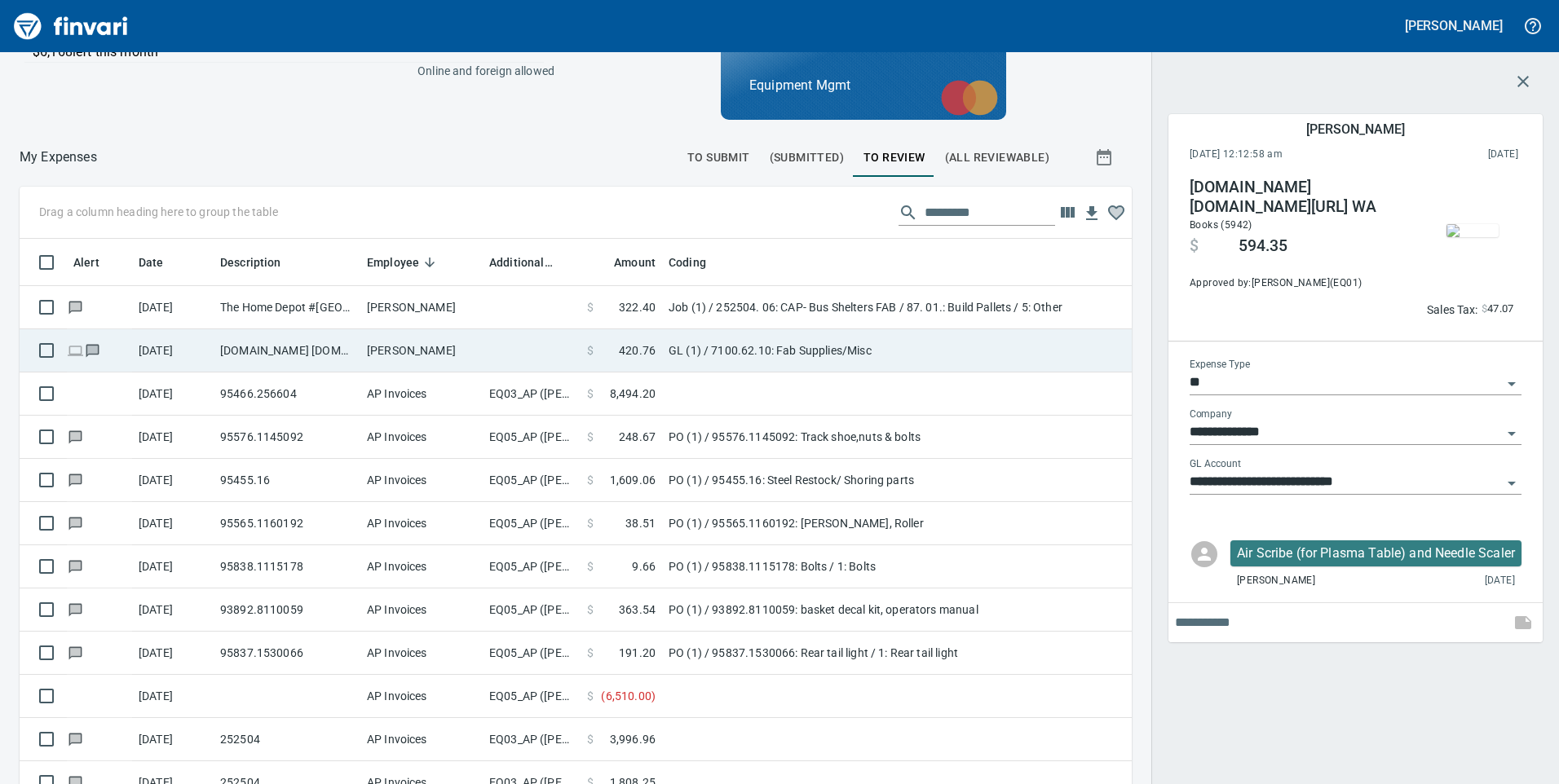
scroll to position [593, 1075]
click at [483, 356] on td at bounding box center [531, 350] width 98 height 43
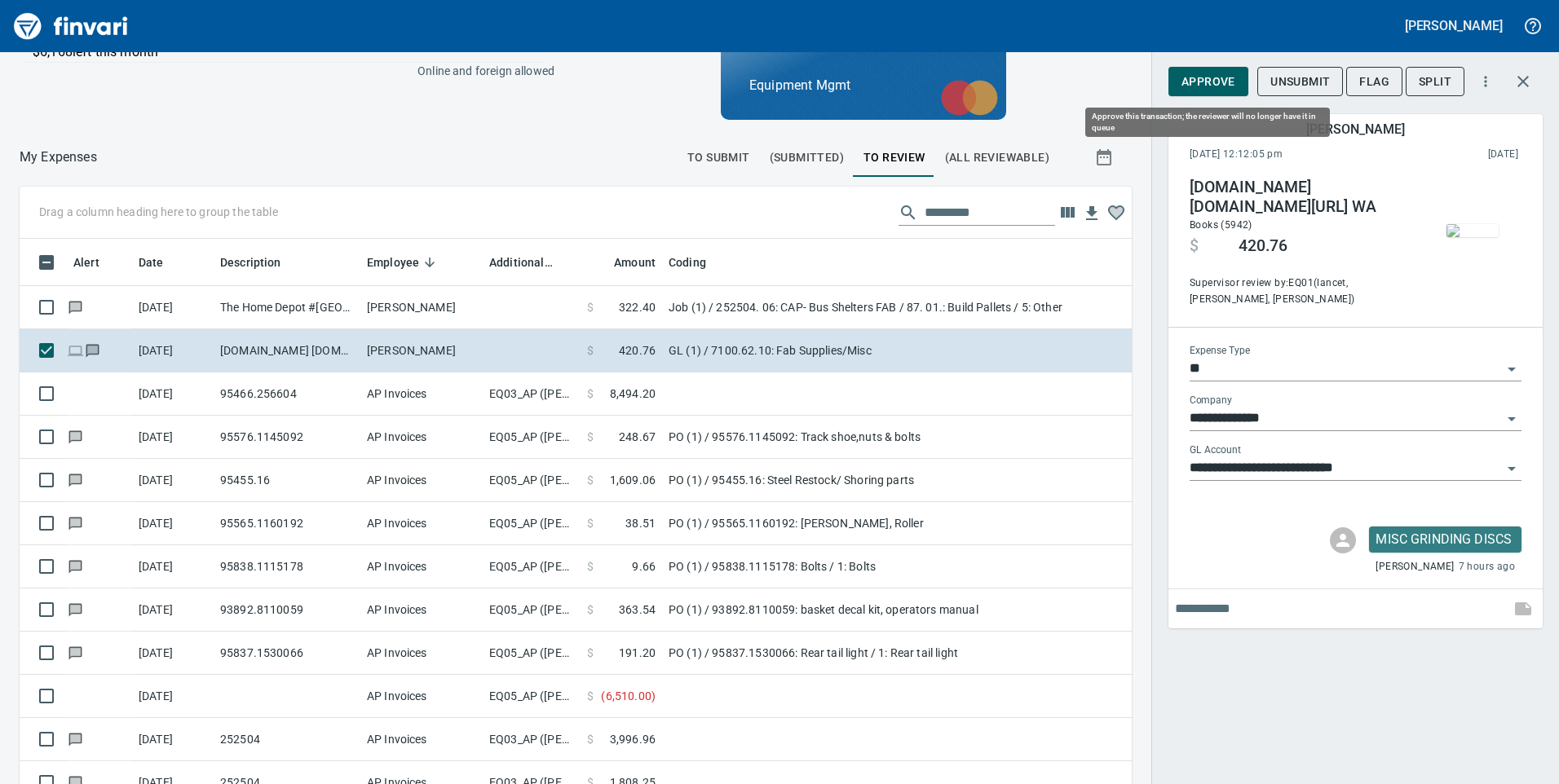
click at [1198, 83] on span "Approve" at bounding box center [1208, 81] width 54 height 20
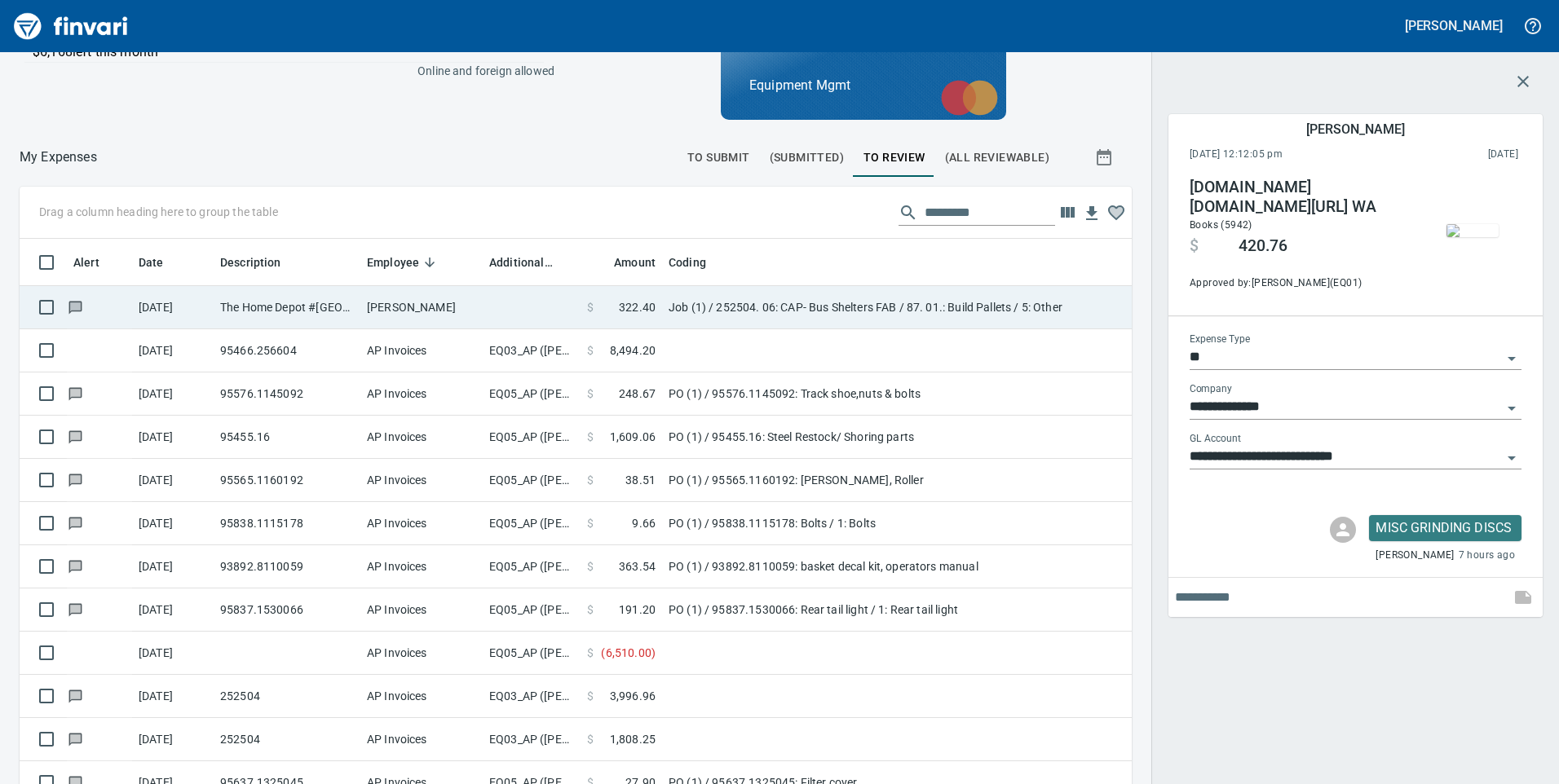
click at [518, 311] on td at bounding box center [531, 307] width 98 height 43
type input "***"
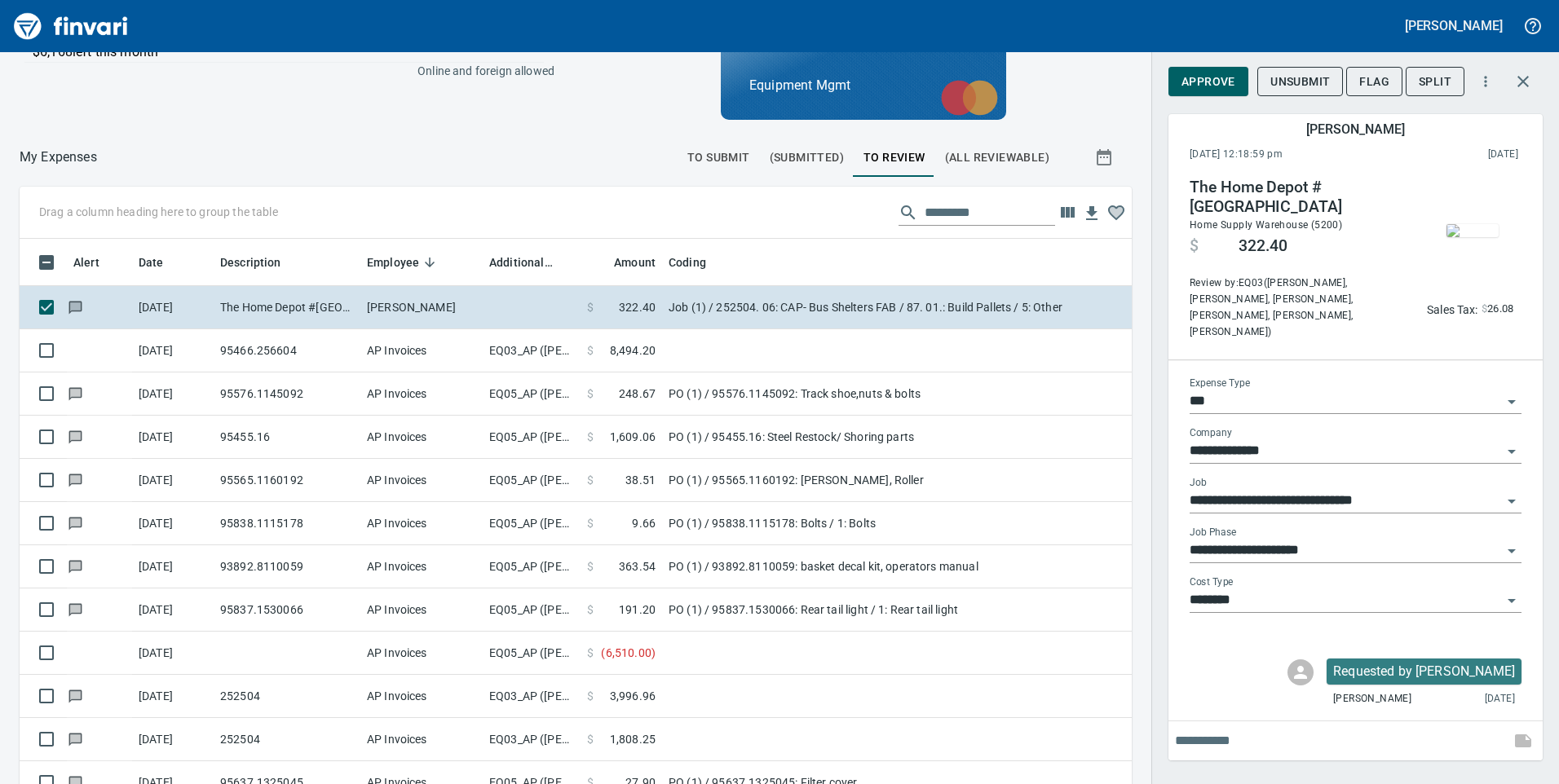
click at [1467, 226] on img "button" at bounding box center [1473, 231] width 52 height 13
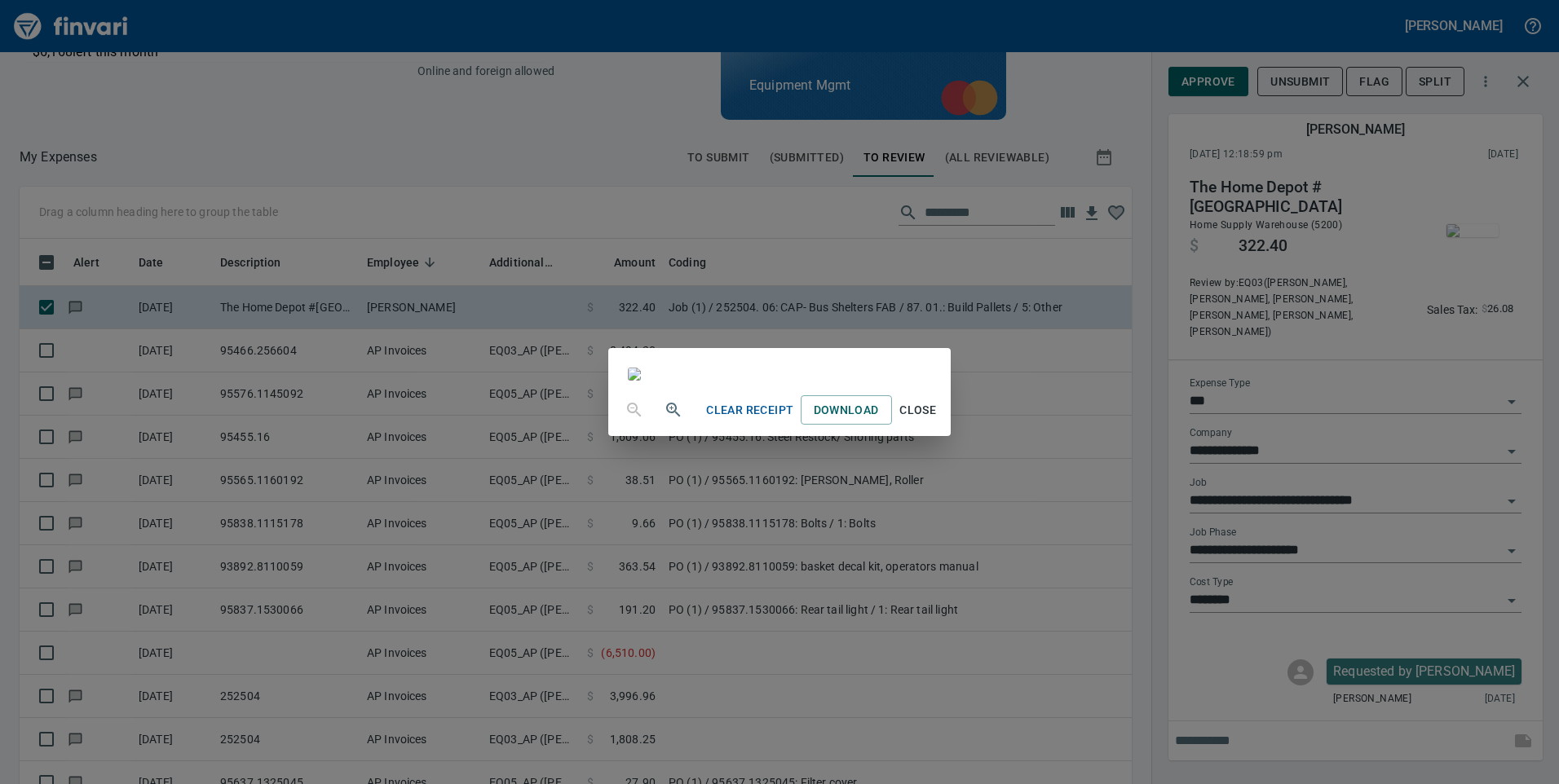
click at [938, 421] on span "Close" at bounding box center [918, 410] width 39 height 20
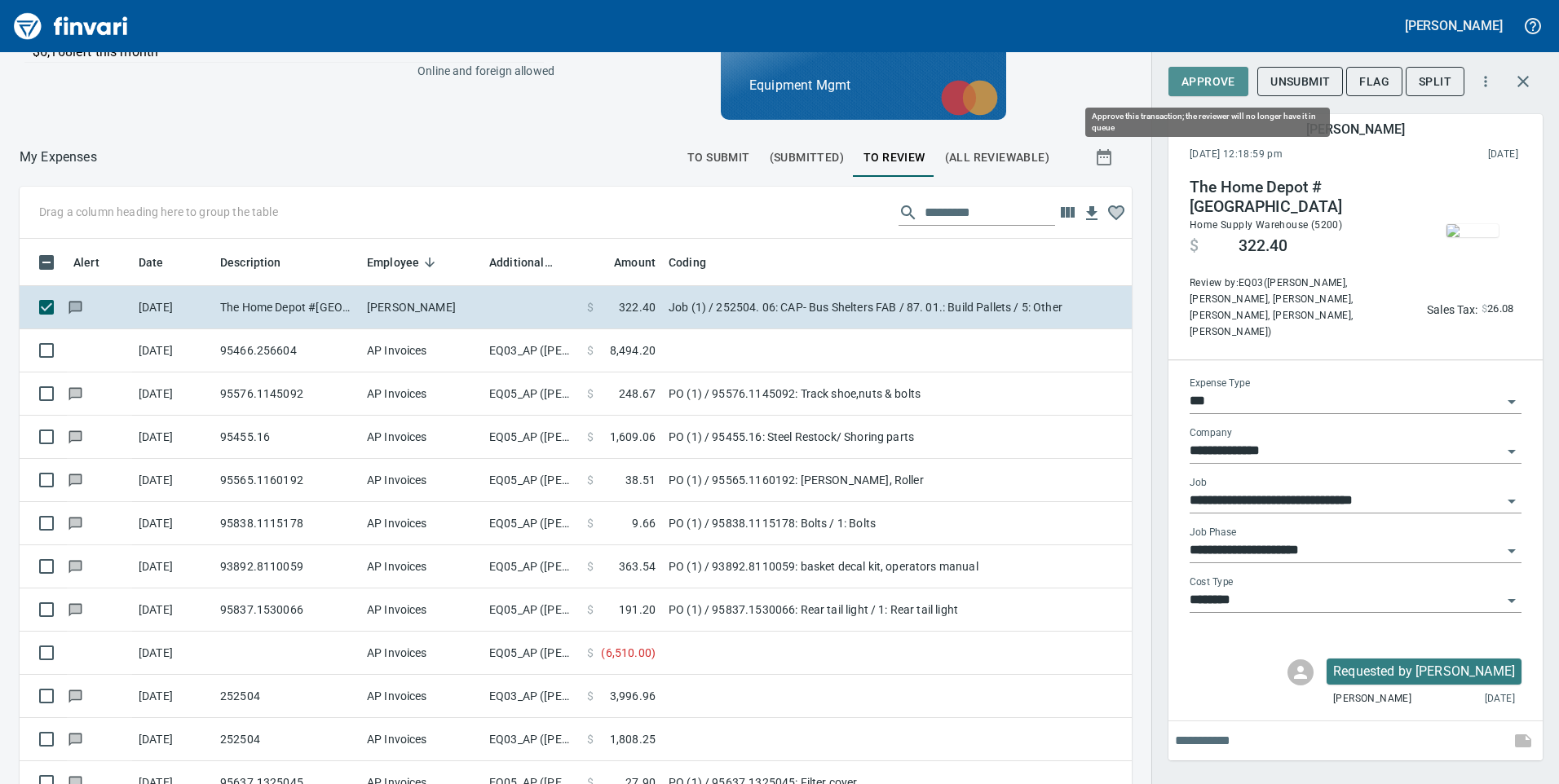
click at [1229, 73] on span "Approve" at bounding box center [1208, 81] width 54 height 20
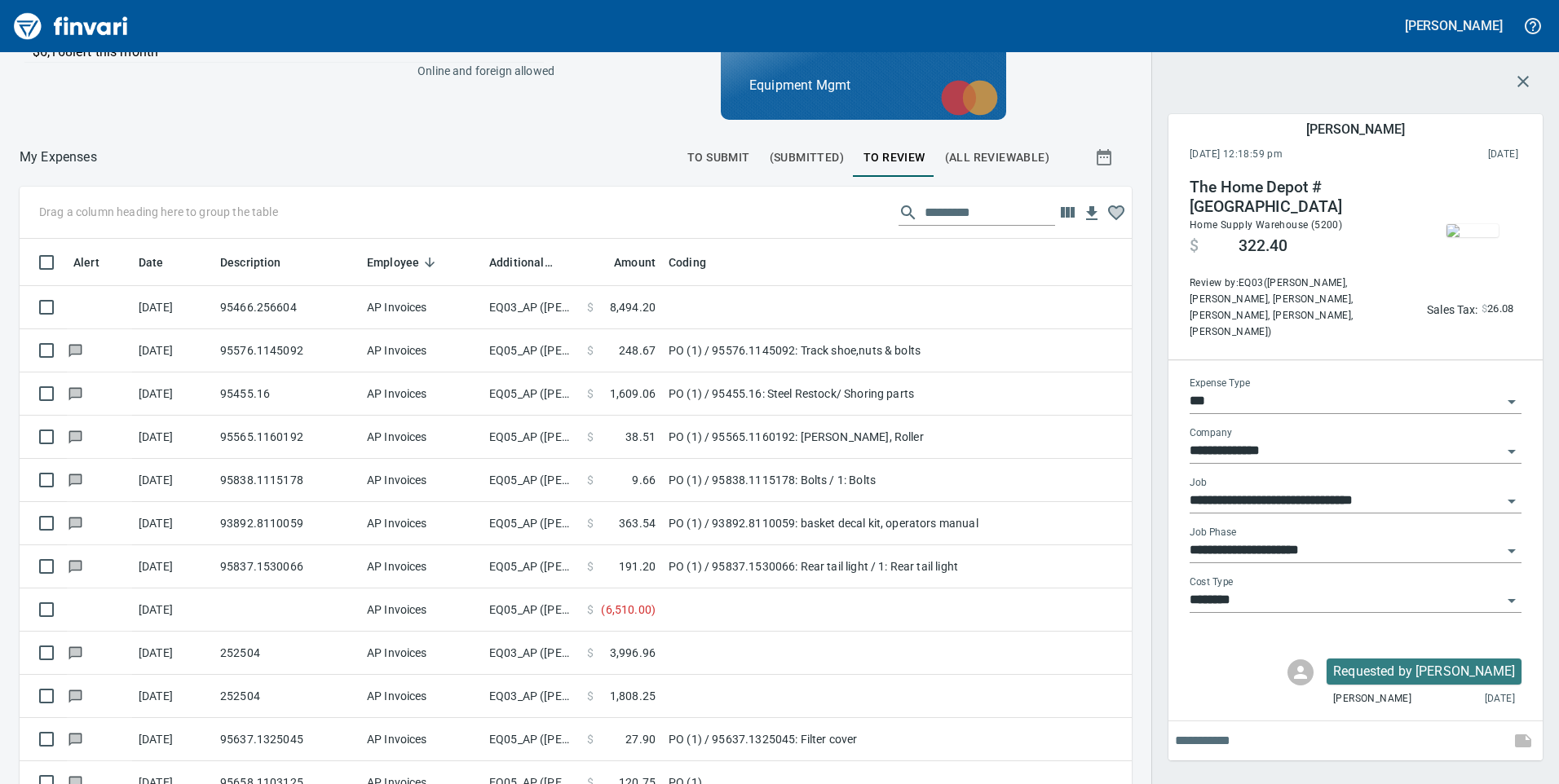
scroll to position [593, 1075]
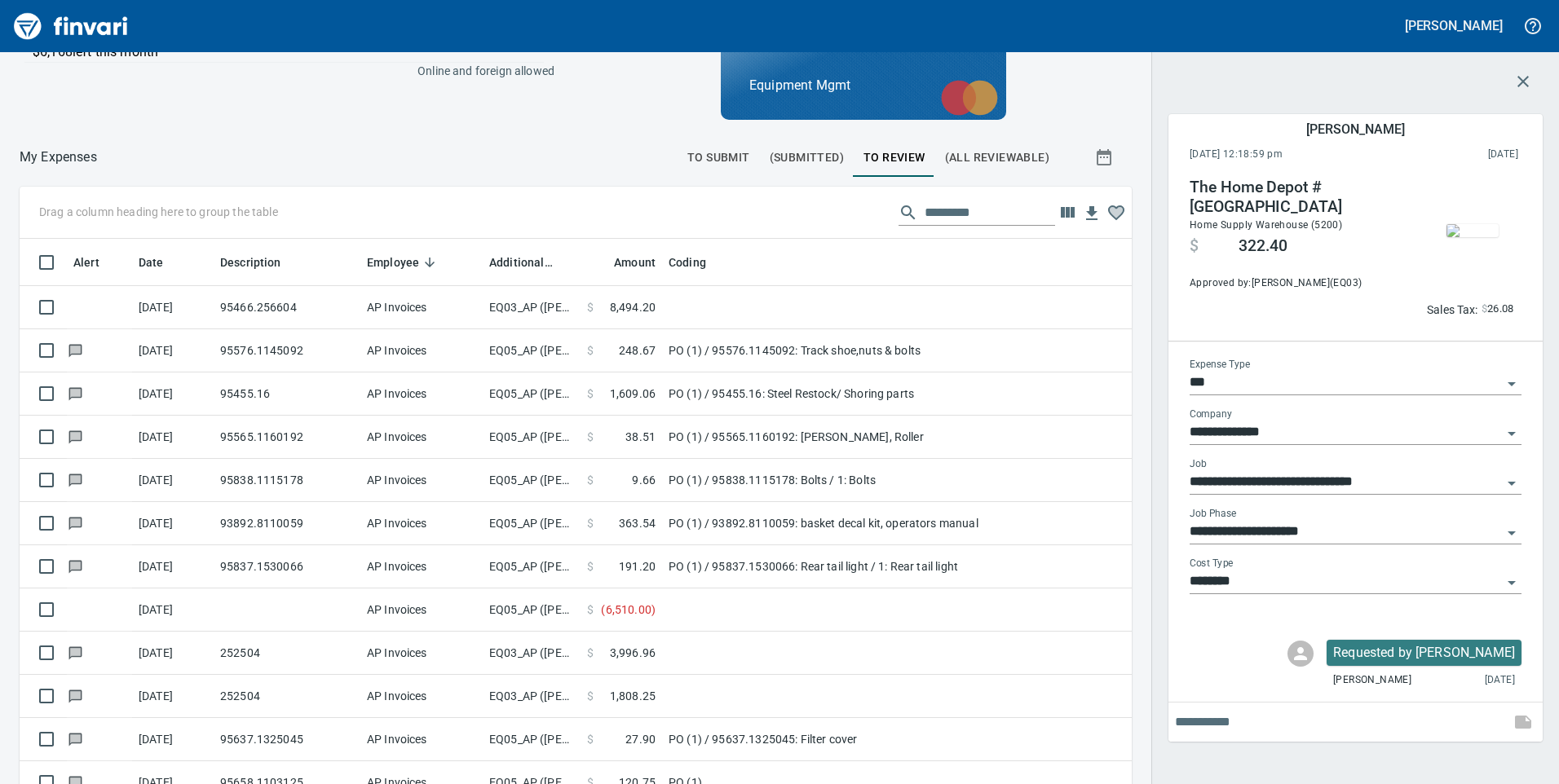
click at [731, 158] on span "To Submit" at bounding box center [719, 158] width 63 height 20
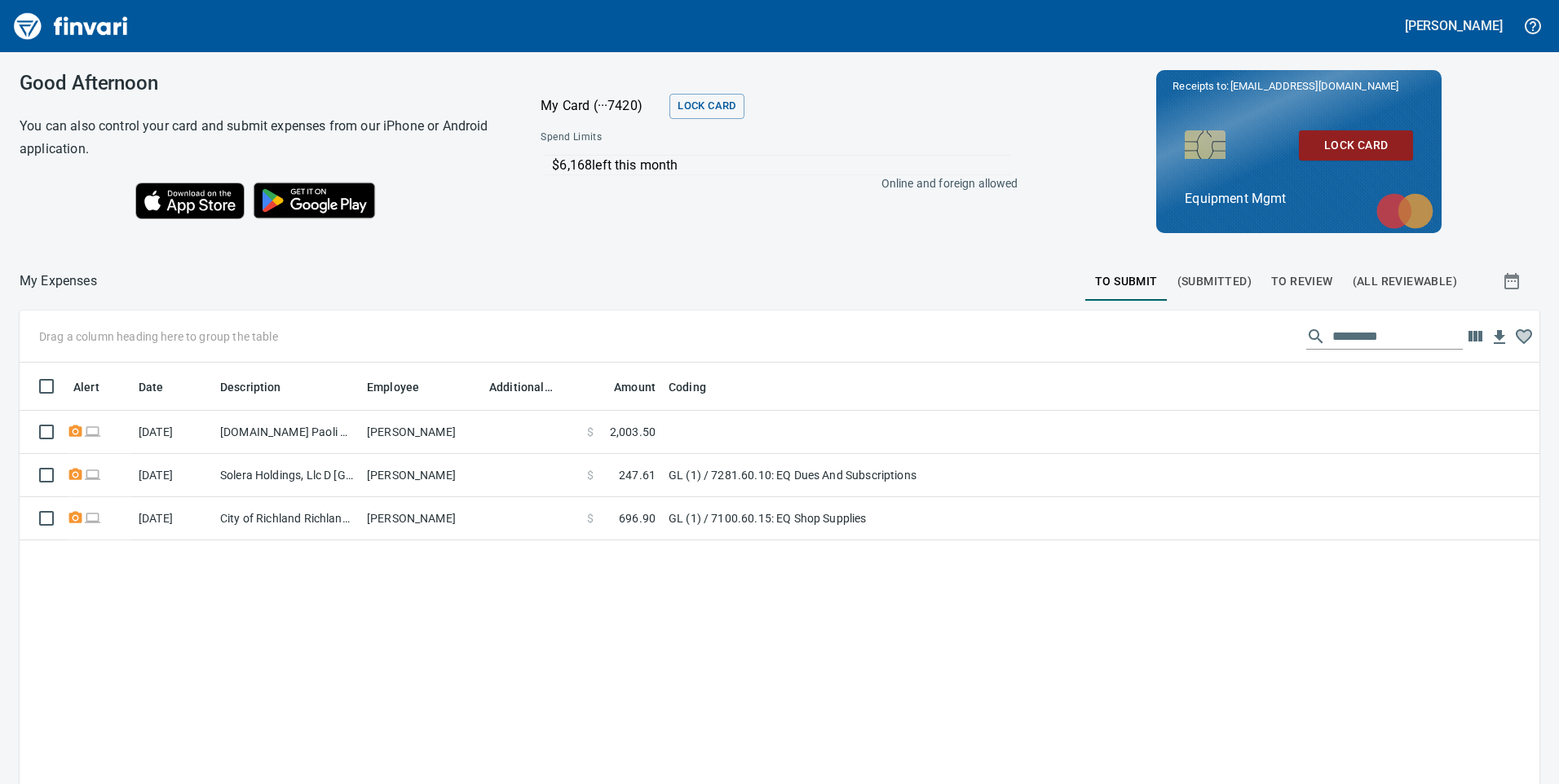
scroll to position [593, 1495]
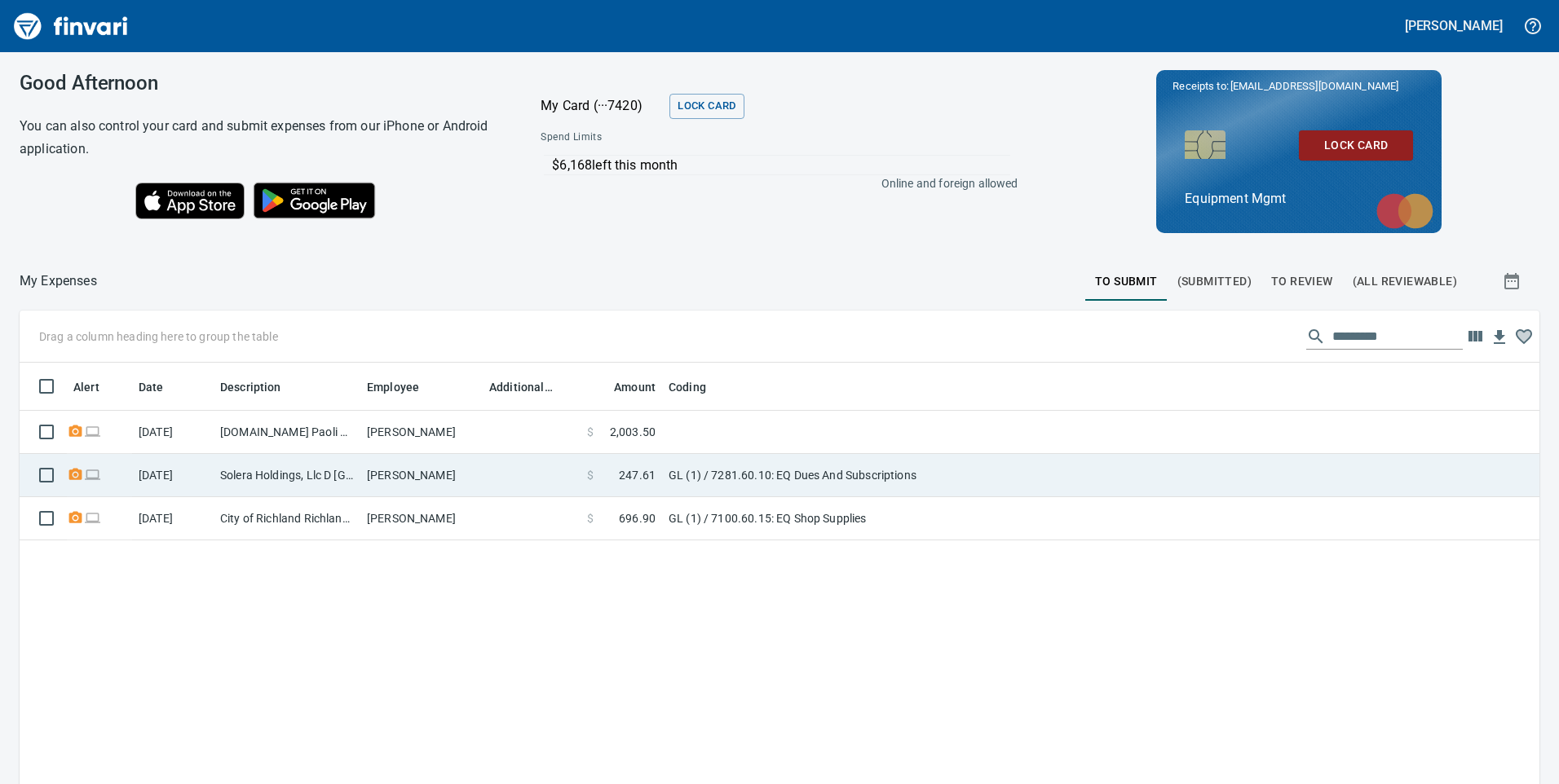
click at [470, 472] on td "[PERSON_NAME]" at bounding box center [421, 475] width 123 height 43
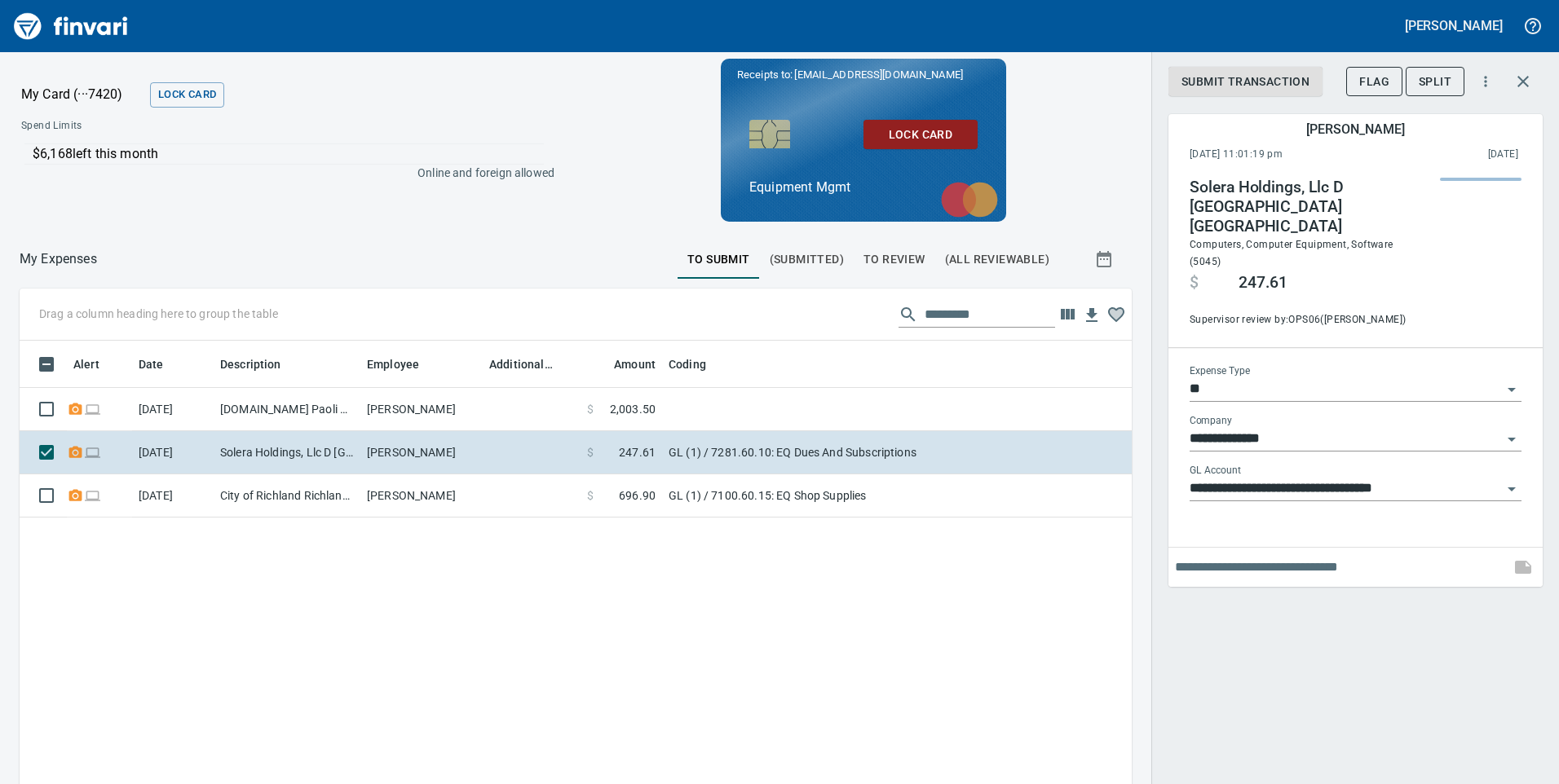
scroll to position [593, 1087]
click at [1272, 79] on span "Submit Transaction" at bounding box center [1245, 81] width 128 height 20
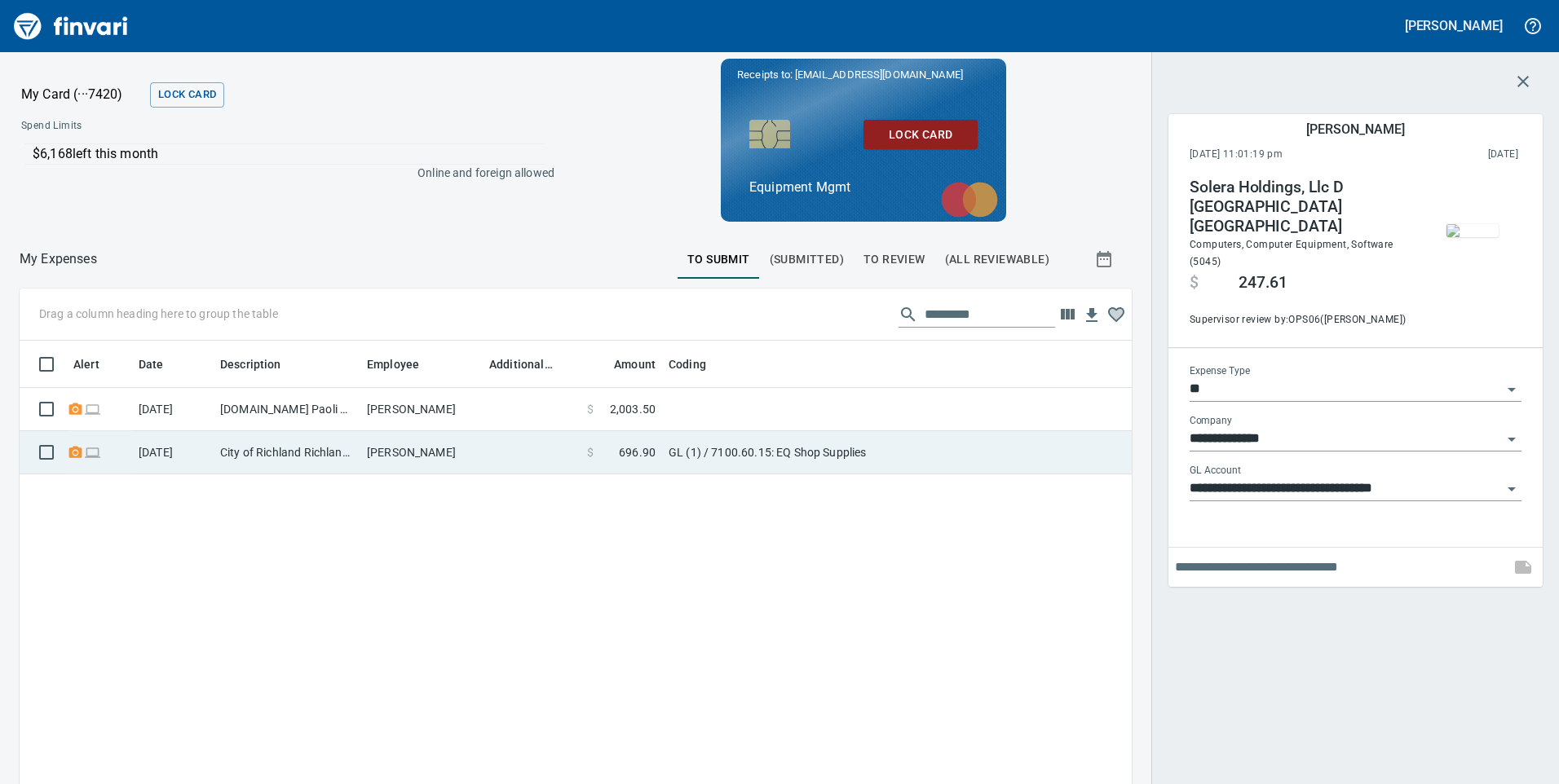
click at [497, 456] on td at bounding box center [531, 452] width 98 height 43
type input "**********"
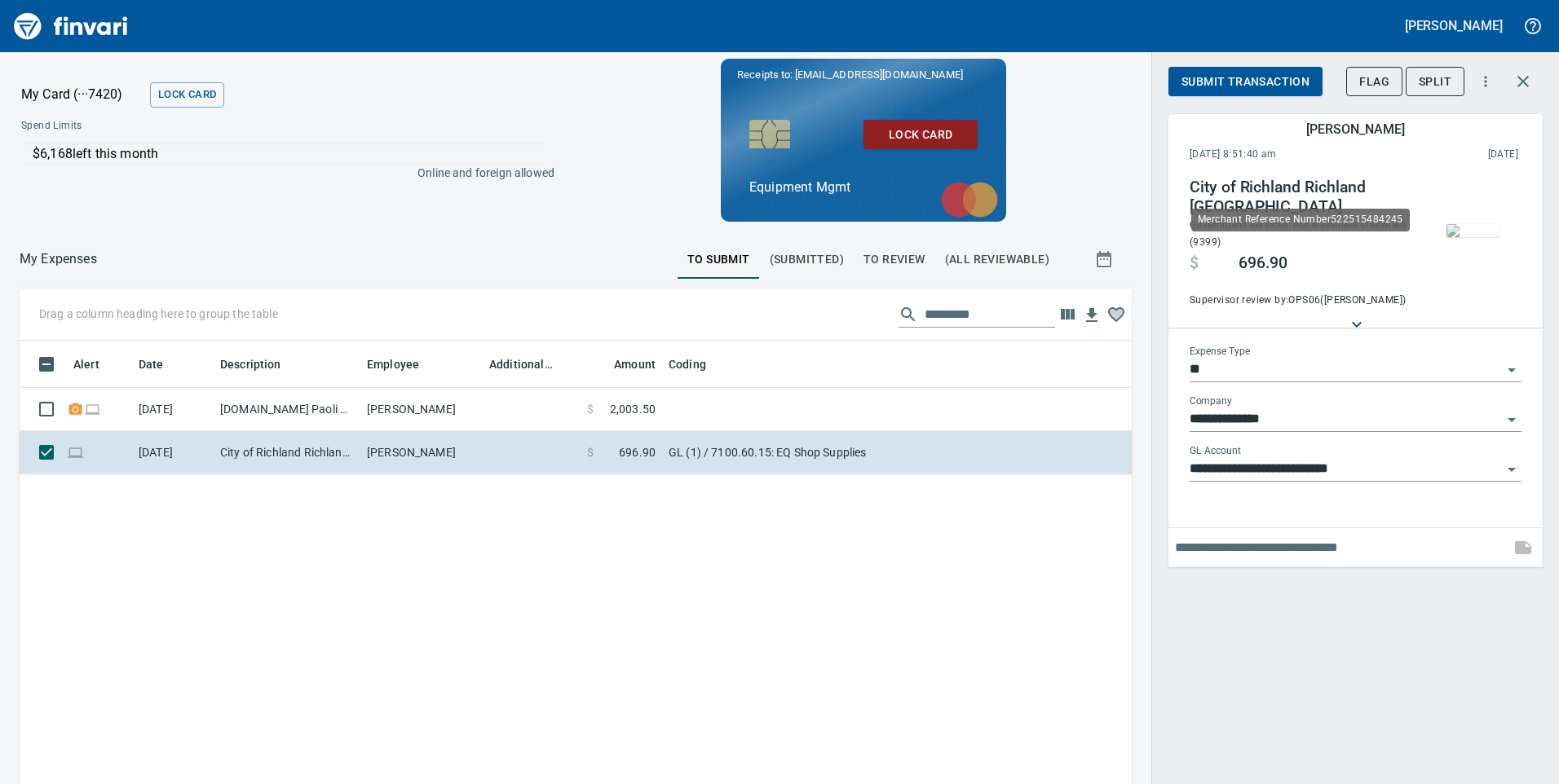
scroll to position [593, 1087]
click at [1278, 86] on span "Submit Transaction" at bounding box center [1245, 81] width 128 height 20
